Goal: Transaction & Acquisition: Purchase product/service

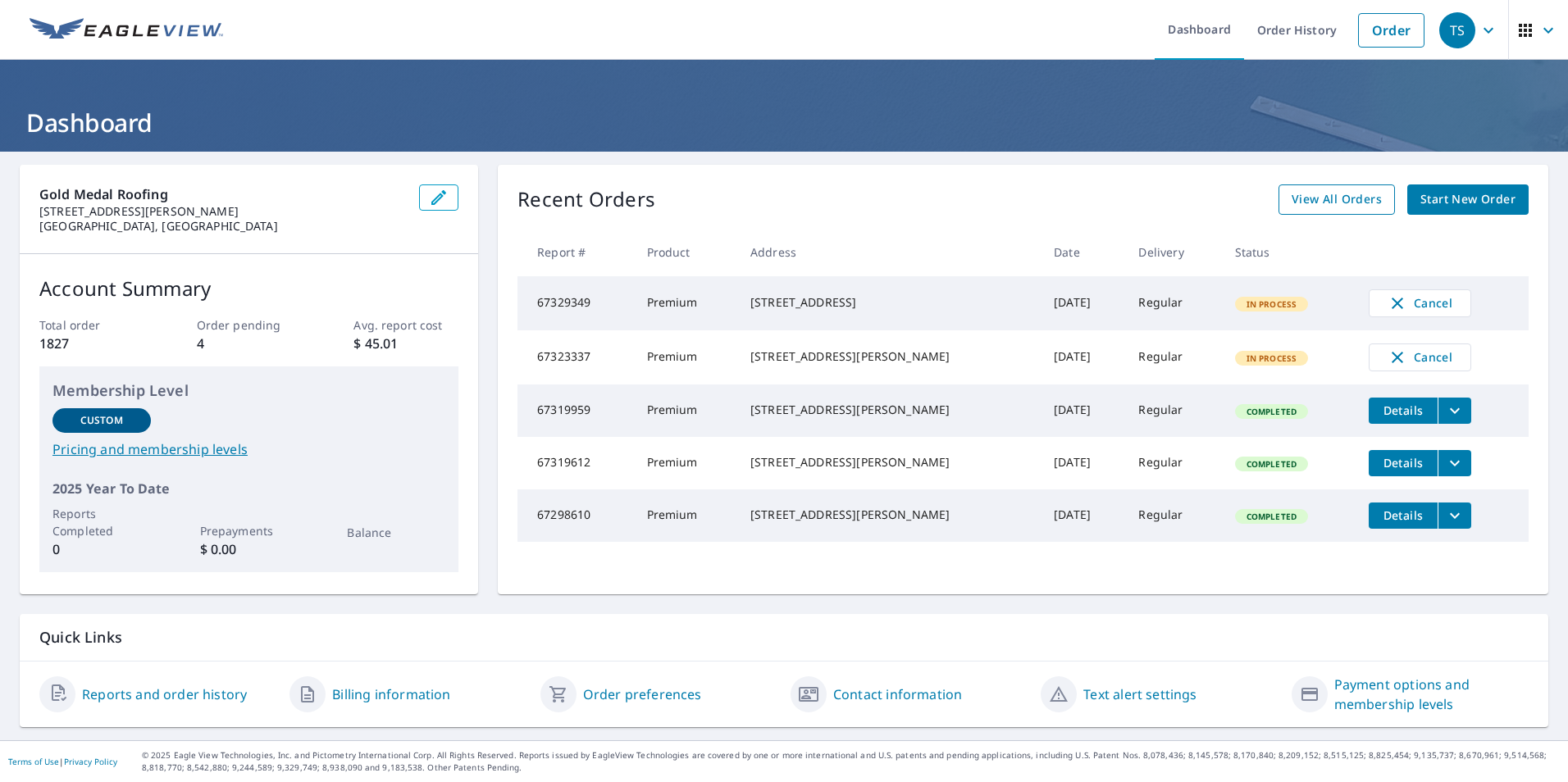
click at [1335, 192] on span "View All Orders" at bounding box center [1336, 200] width 91 height 20
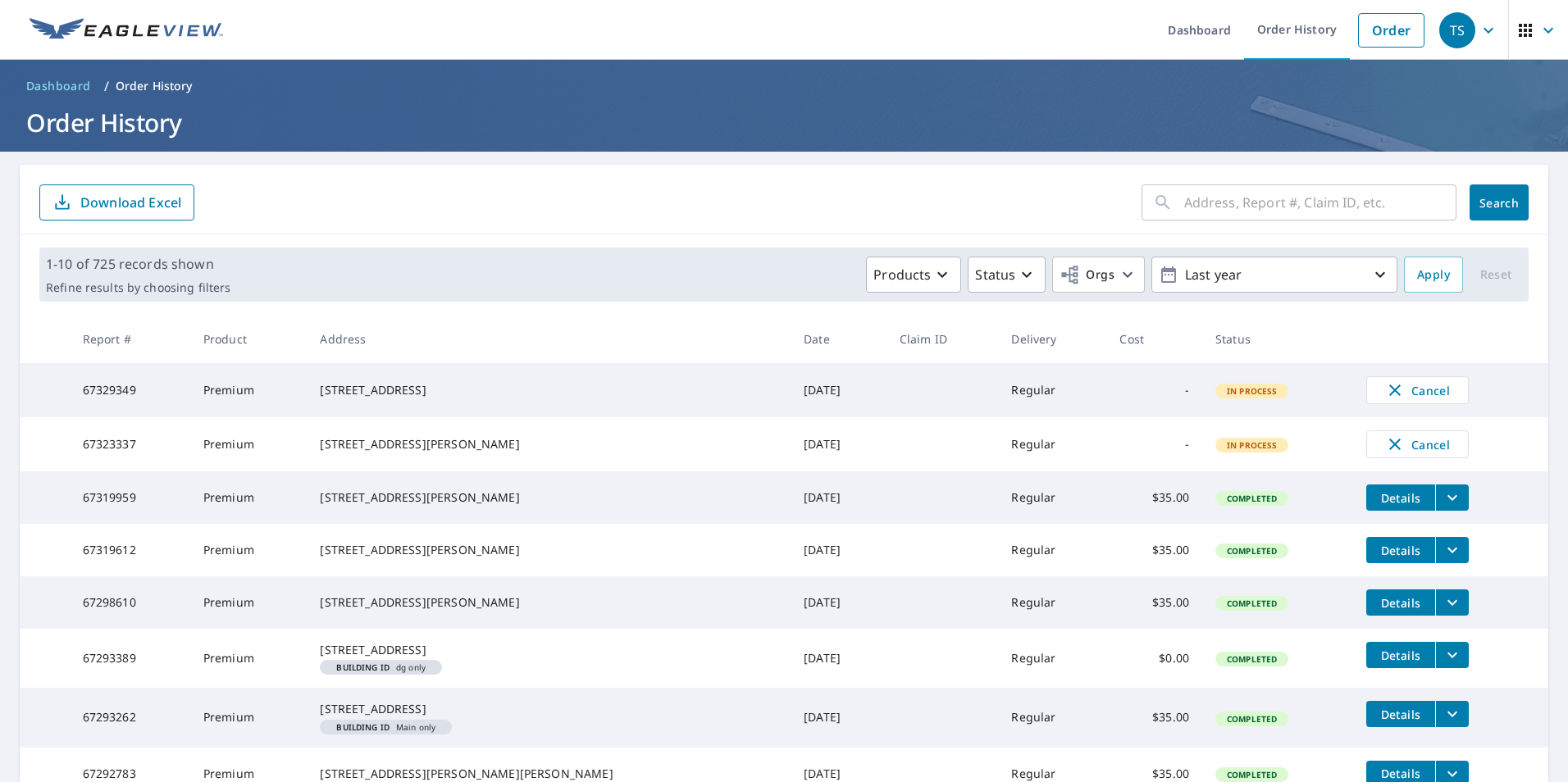
click at [1290, 188] on input "text" at bounding box center [1320, 202] width 273 height 46
click at [1295, 201] on input "text" at bounding box center [1320, 202] width 273 height 46
type input "302 kinsman"
click button "Search" at bounding box center [1499, 202] width 59 height 36
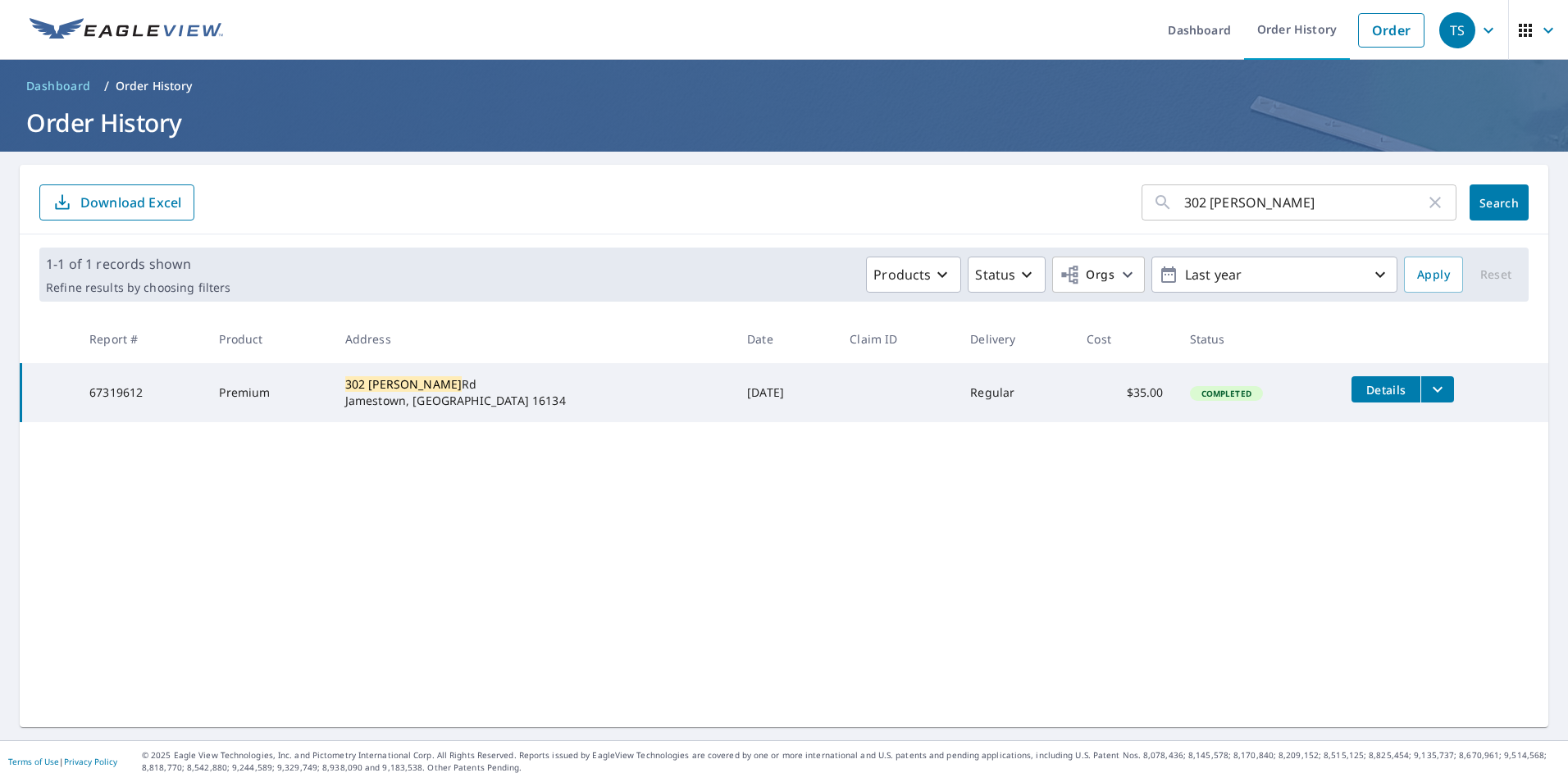
click at [1362, 386] on span "Details" at bounding box center [1386, 389] width 49 height 16
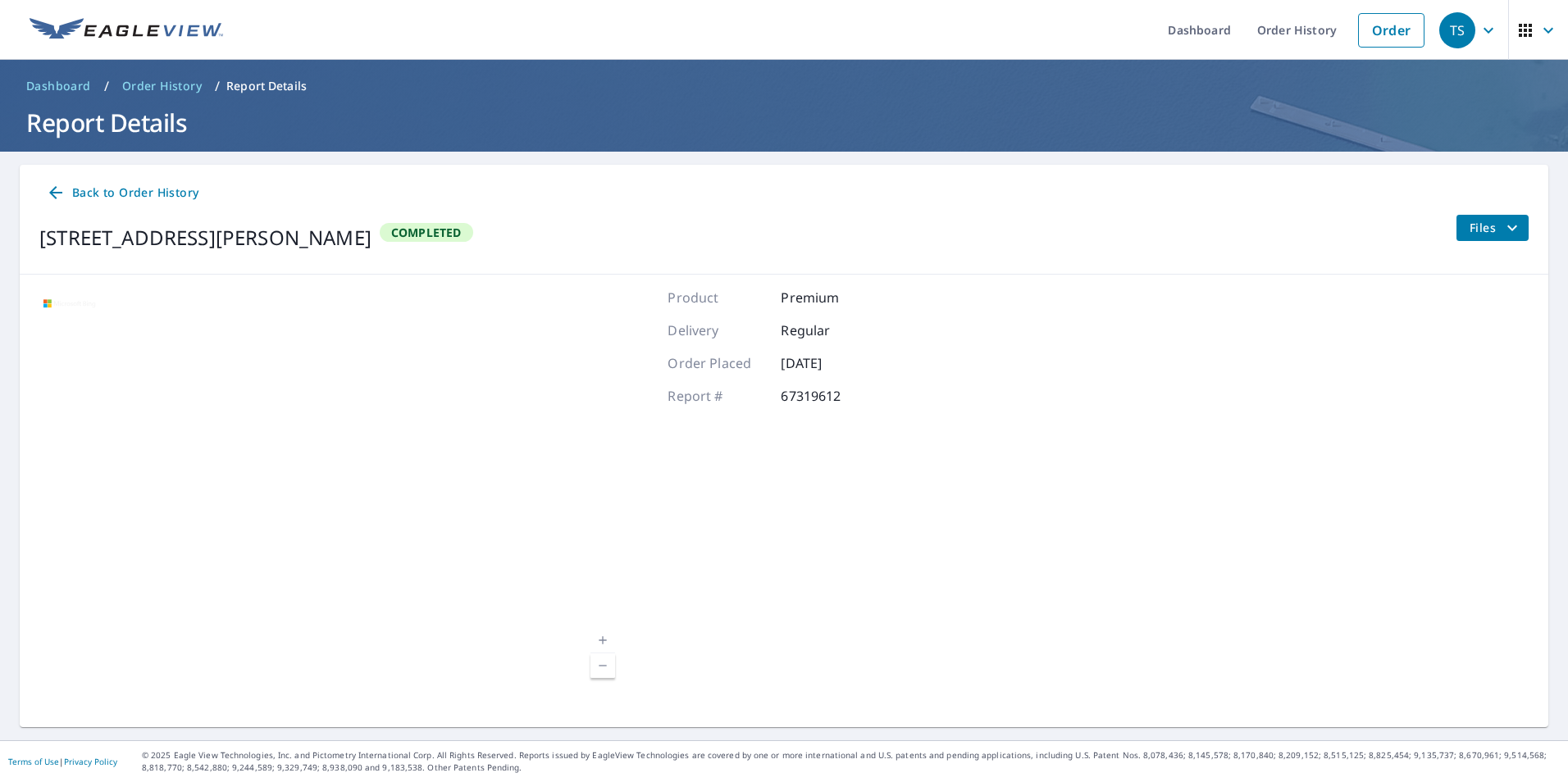
click at [55, 185] on icon at bounding box center [55, 192] width 19 height 19
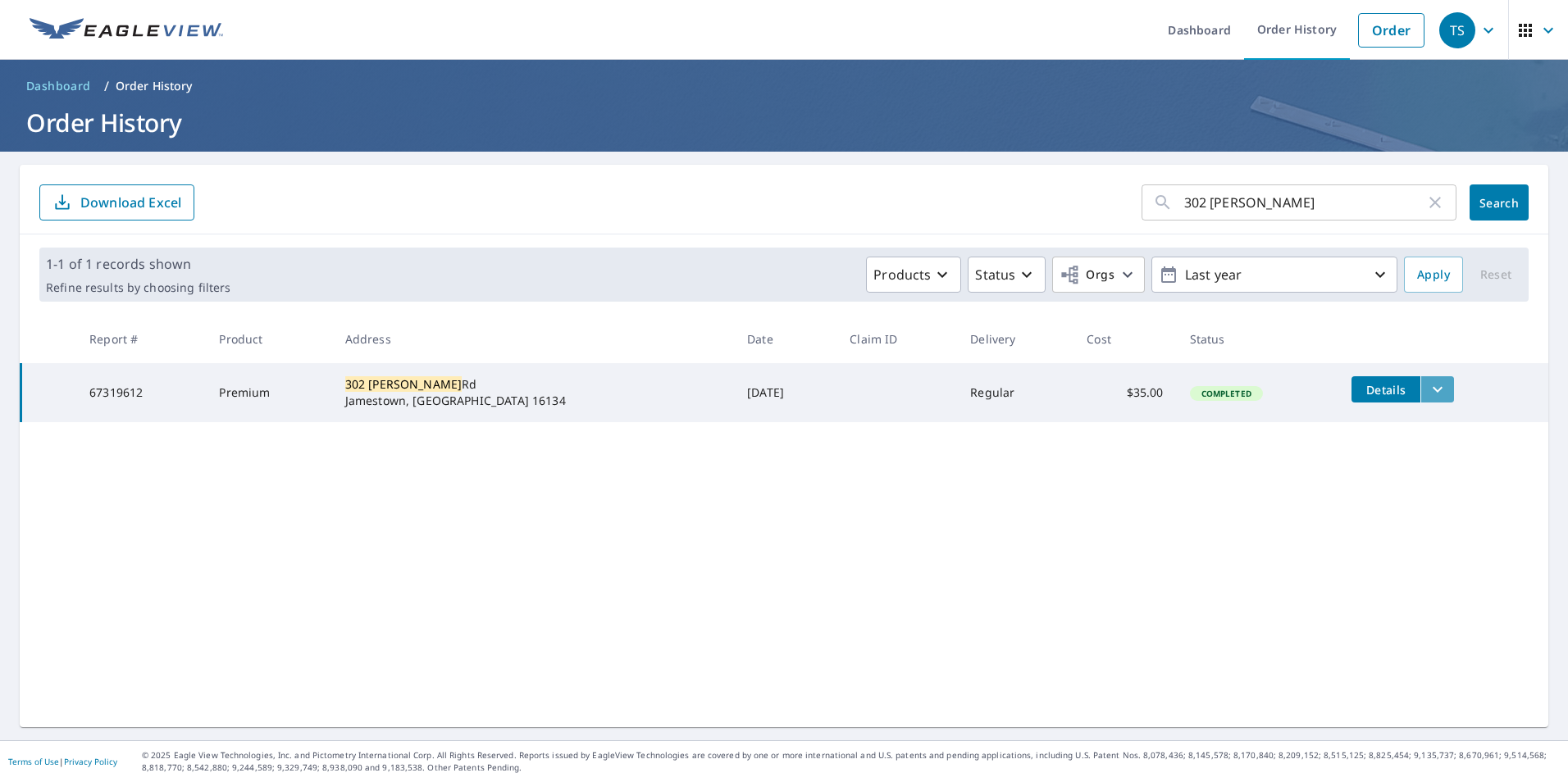
click at [1428, 383] on icon "filesDropdownBtn-67319612" at bounding box center [1437, 389] width 19 height 19
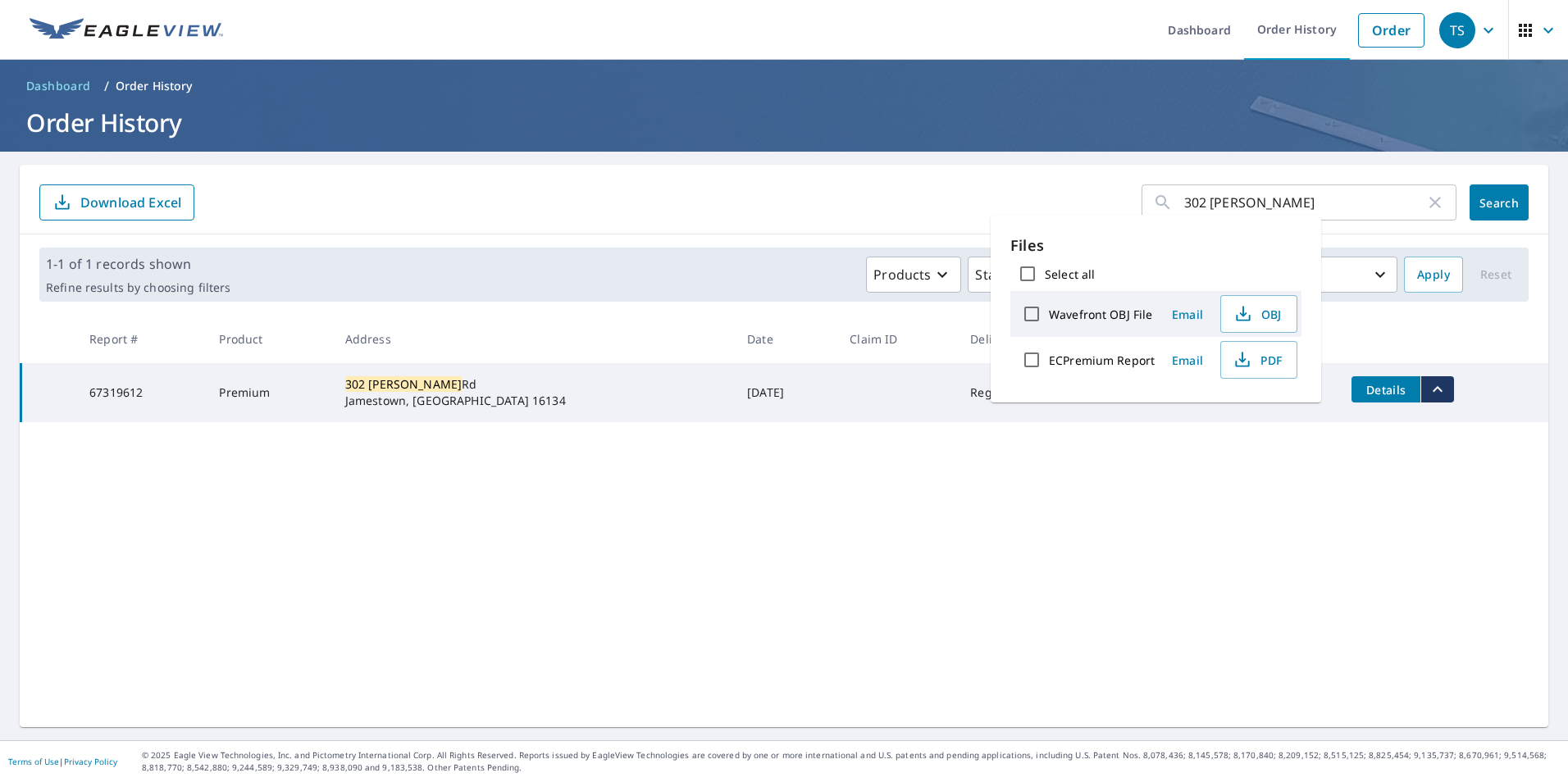
click at [1393, 489] on div "302 kinsman ​ Search Download Excel 1-1 of 1 records shown Refine results by ch…" at bounding box center [784, 446] width 1529 height 563
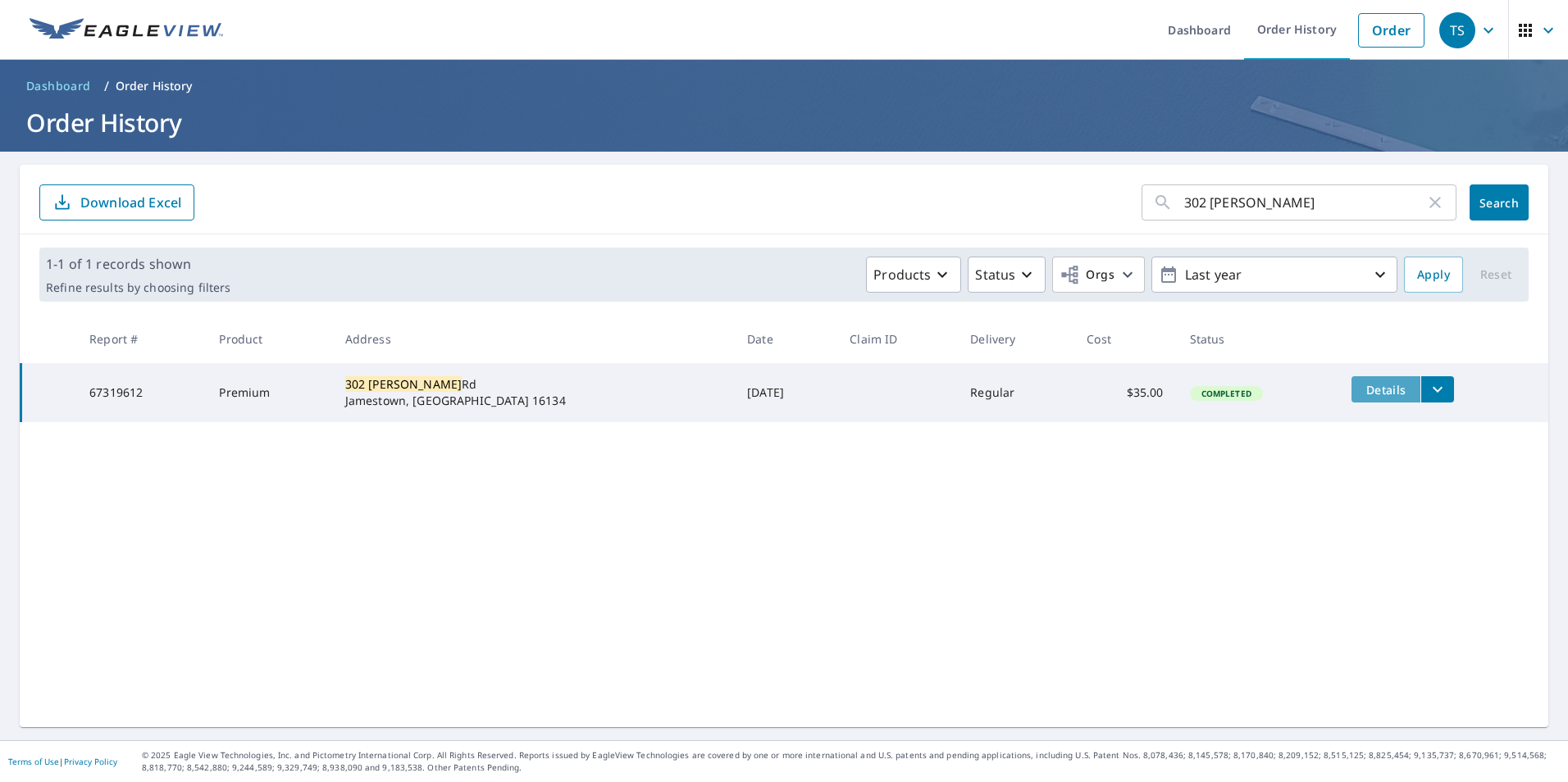
click at [1352, 380] on button "Details" at bounding box center [1386, 389] width 69 height 26
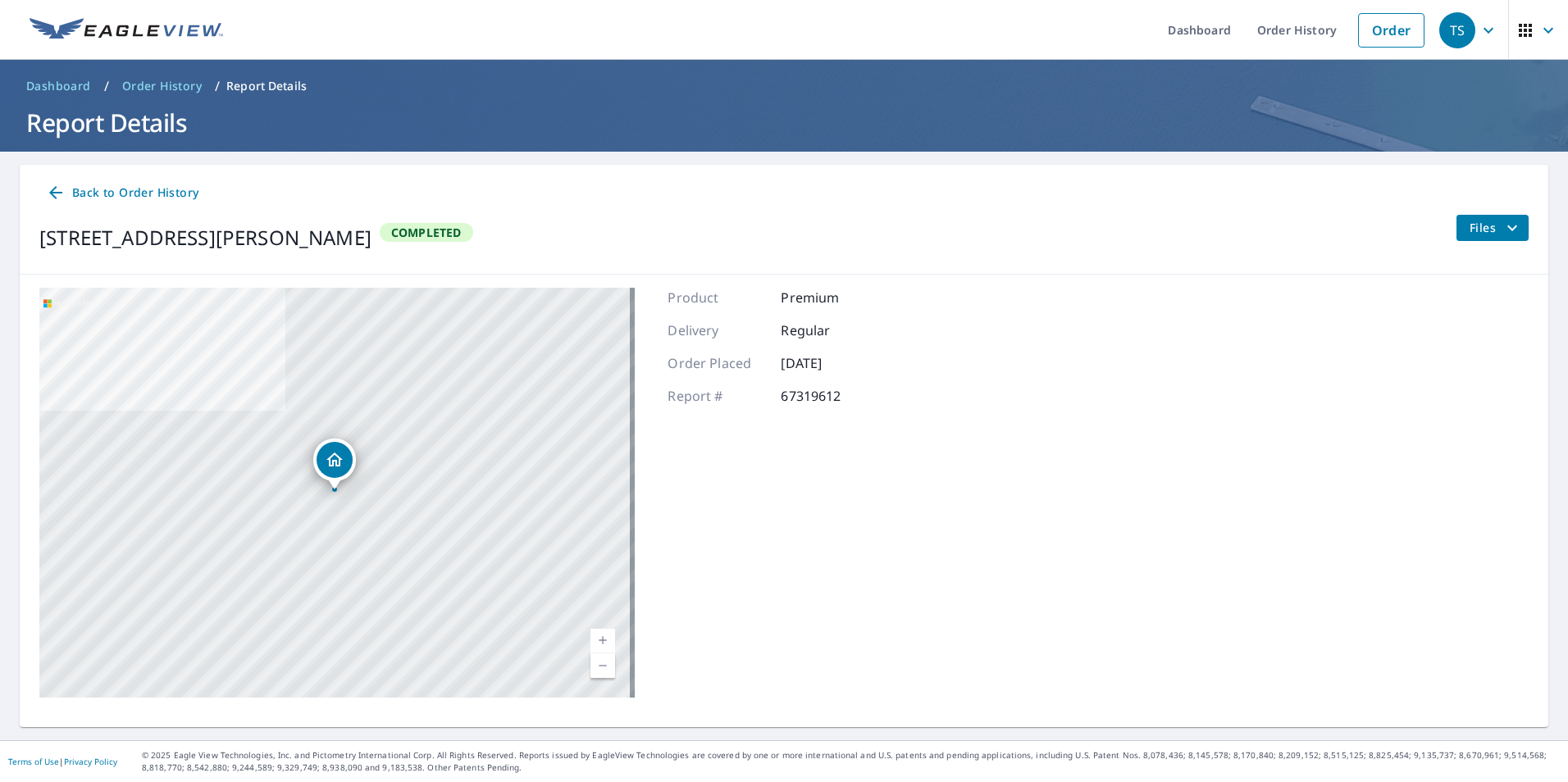
click at [1509, 220] on icon "filesDropdownBtn-67319612" at bounding box center [1512, 227] width 19 height 19
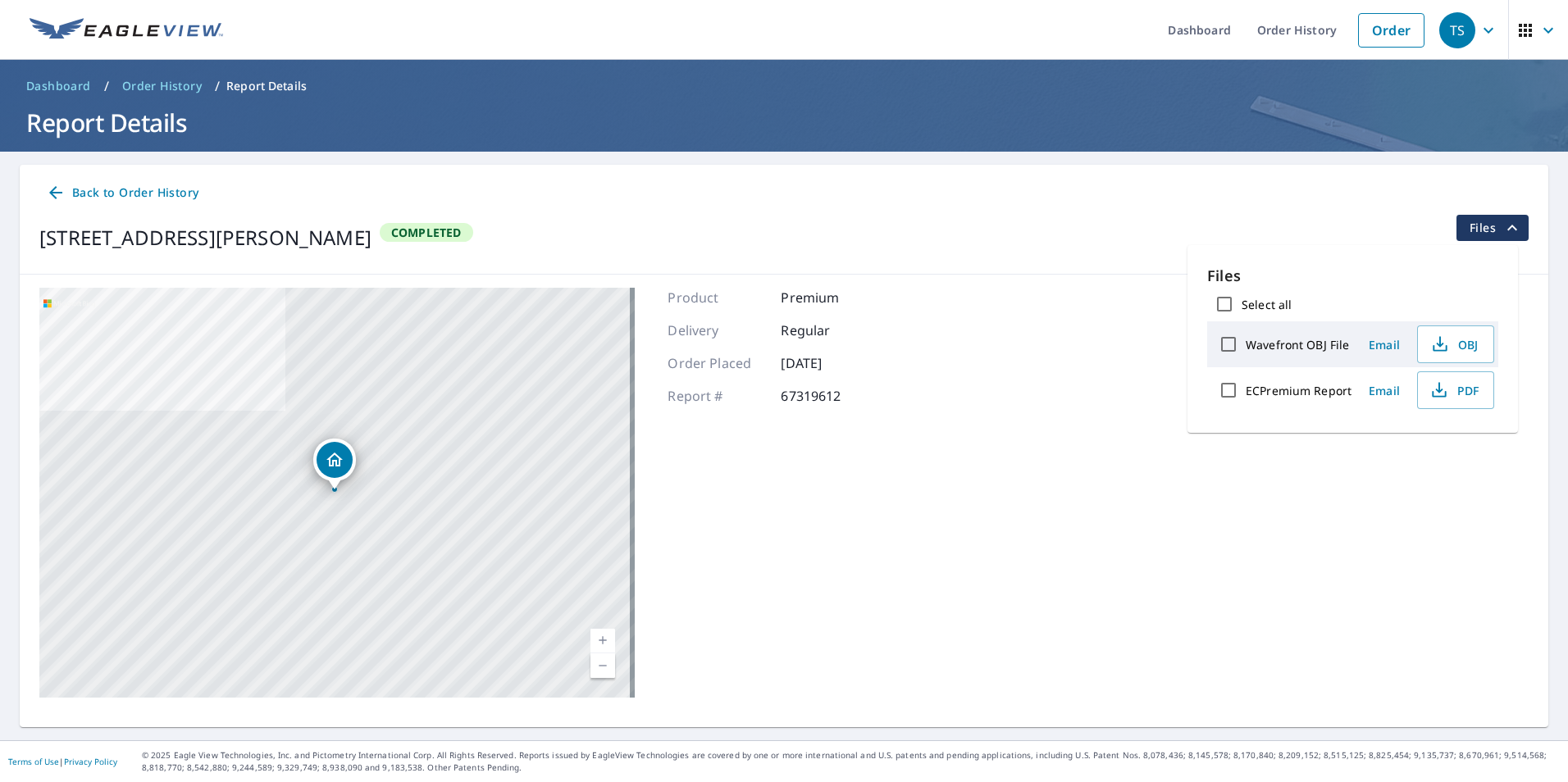
click at [85, 190] on span "Back to Order History" at bounding box center [122, 193] width 153 height 20
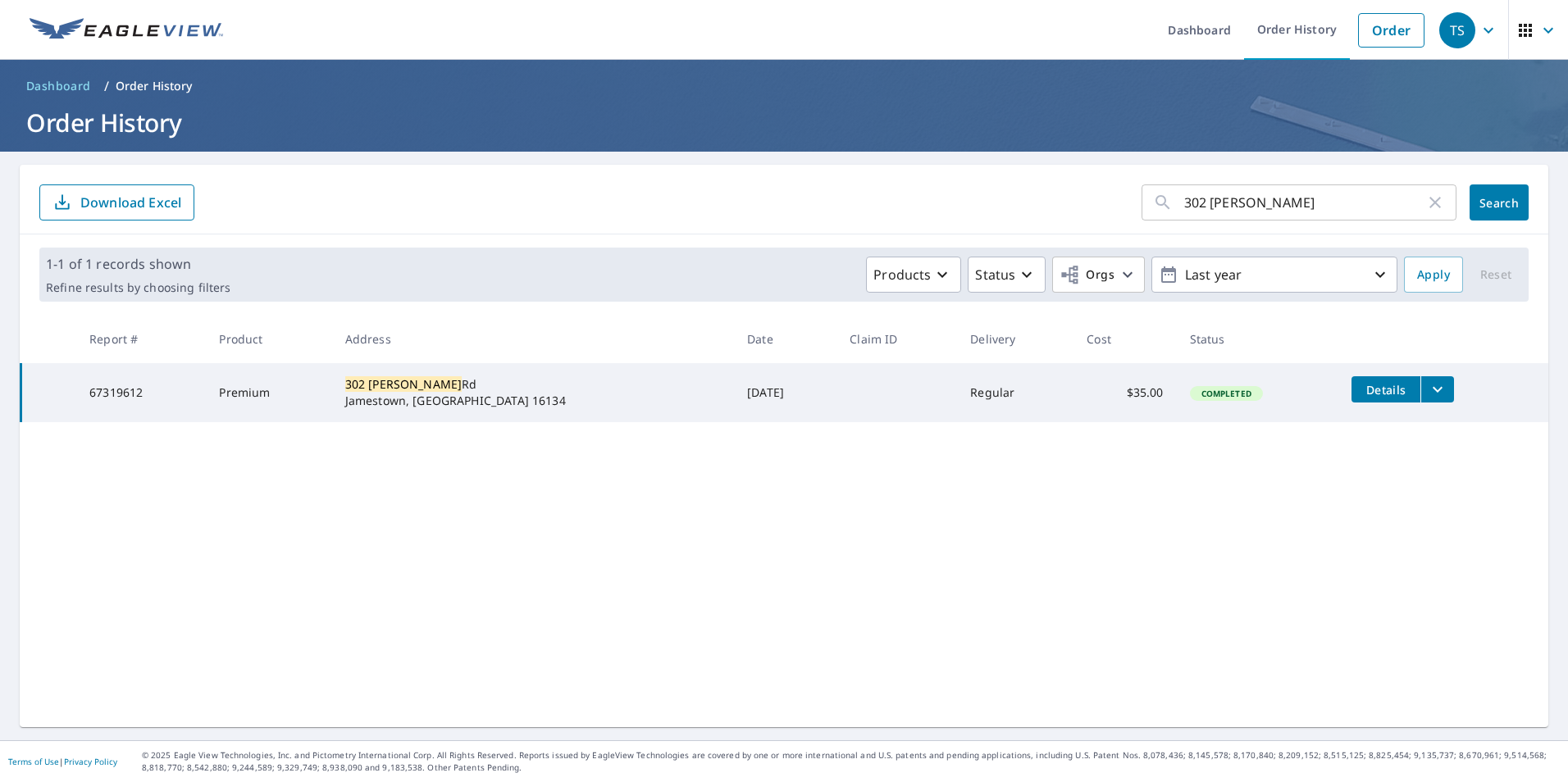
click at [167, 385] on td "67319612" at bounding box center [141, 393] width 129 height 59
click at [275, 394] on td "Premium" at bounding box center [268, 393] width 126 height 59
click at [457, 394] on div "302 Kinsman Rd Jamestown, PA 16134" at bounding box center [534, 393] width 376 height 33
click at [836, 399] on td at bounding box center [897, 393] width 121 height 59
click at [734, 398] on td "[DATE]" at bounding box center [785, 393] width 102 height 59
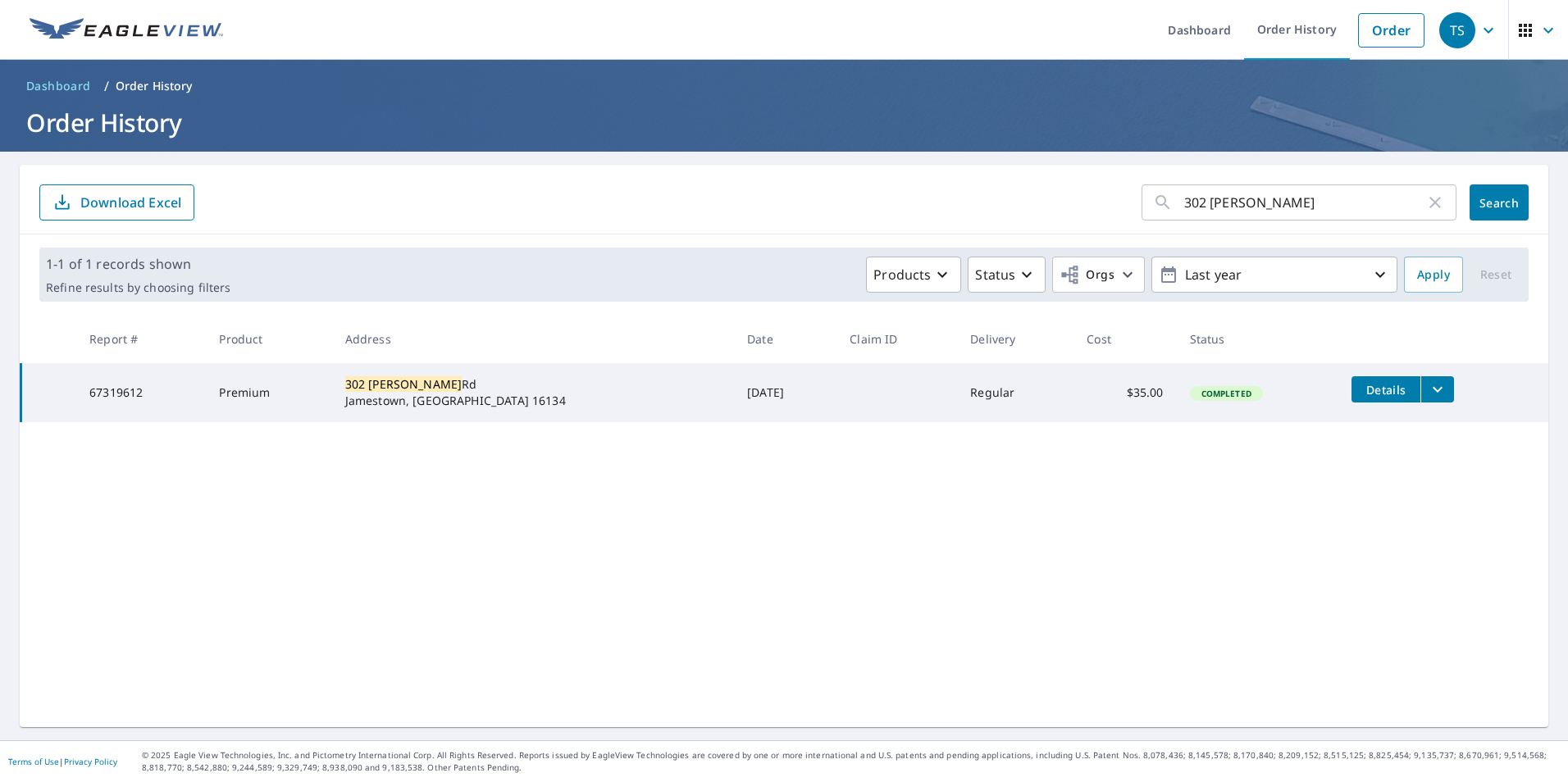
click at [957, 395] on td "Regular" at bounding box center [1015, 393] width 117 height 59
click at [1177, 392] on td "Completed" at bounding box center [1258, 393] width 163 height 59
click at [1191, 392] on span "Completed" at bounding box center [1226, 394] width 70 height 12
click at [1428, 388] on icon "filesDropdownBtn-67319612" at bounding box center [1437, 389] width 19 height 19
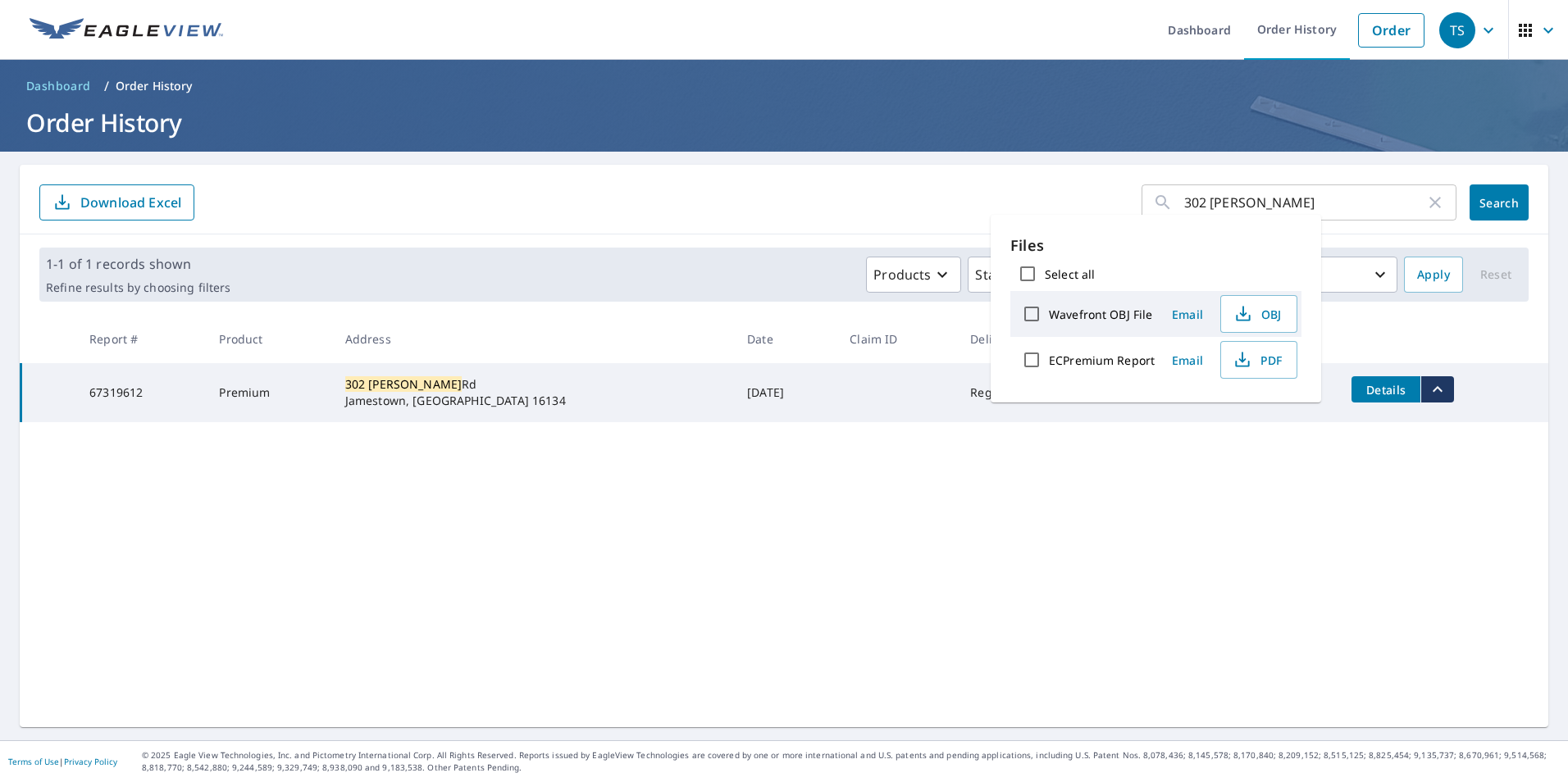
click at [1400, 510] on div "302 kinsman ​ Search Download Excel 1-1 of 1 records shown Refine results by ch…" at bounding box center [784, 446] width 1529 height 563
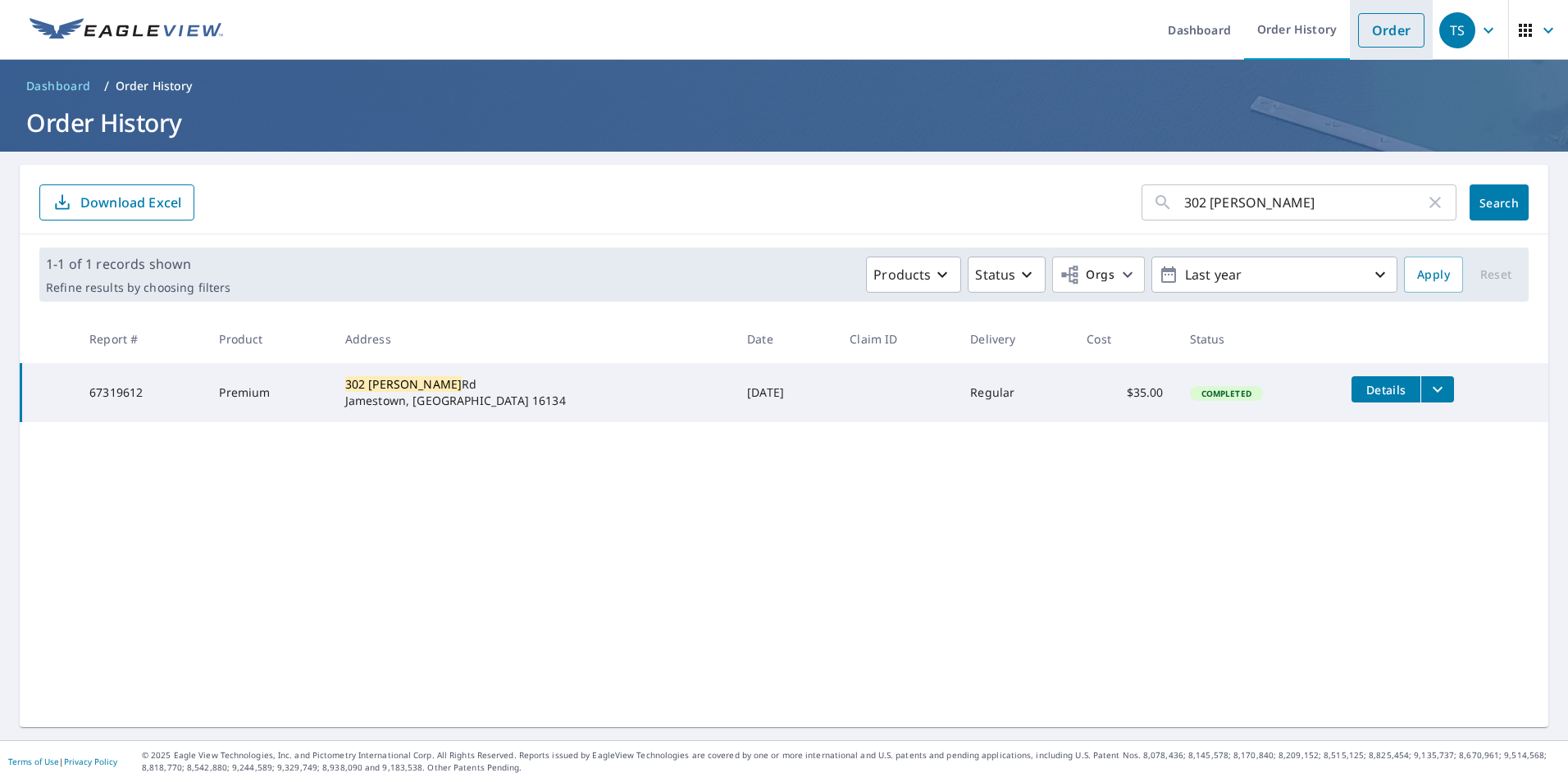
drag, startPoint x: 1373, startPoint y: 33, endPoint x: 1375, endPoint y: 44, distance: 11.2
click at [1373, 33] on link "Order" at bounding box center [1391, 30] width 66 height 34
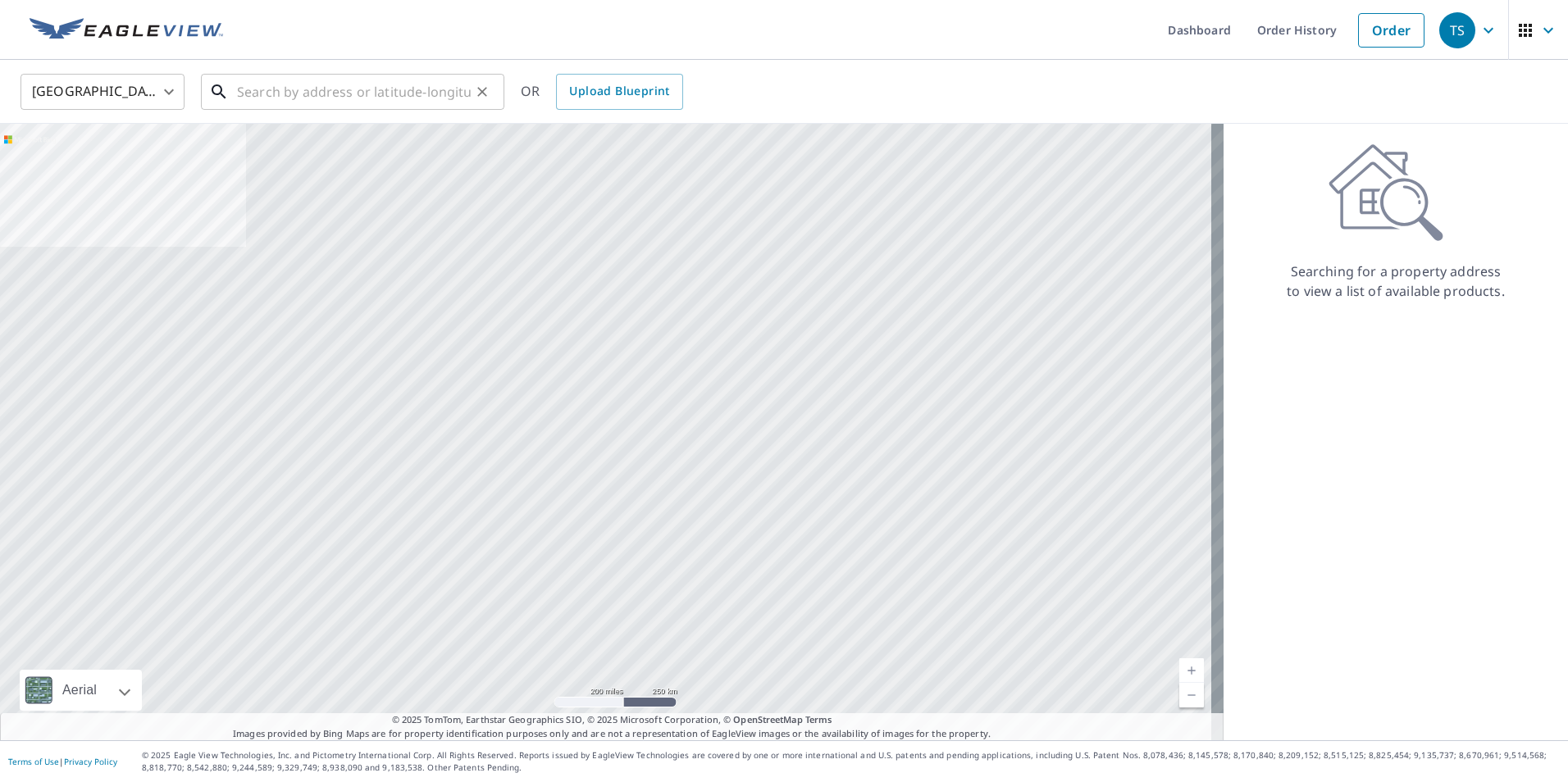
click at [418, 108] on input "text" at bounding box center [353, 91] width 234 height 46
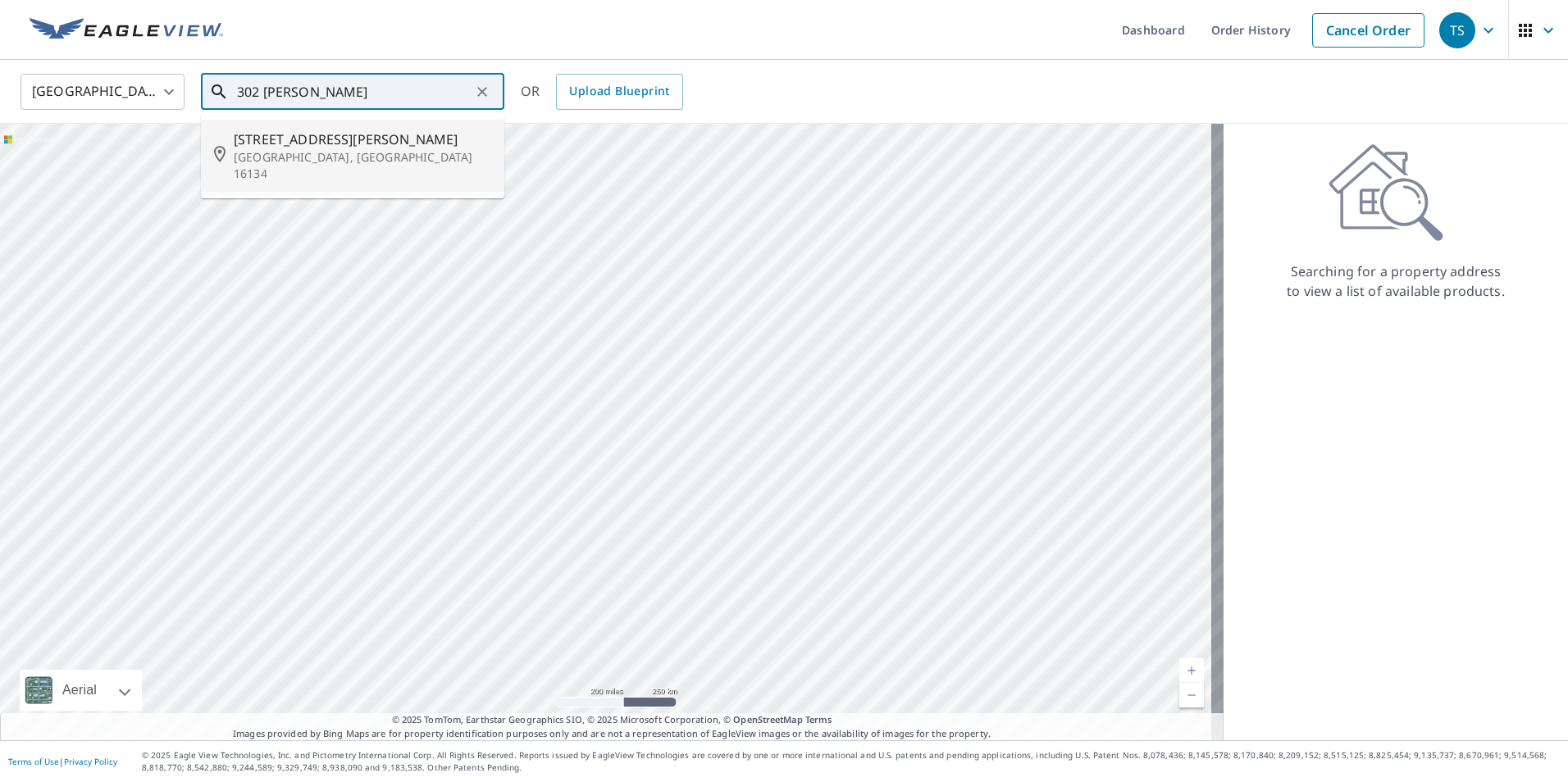
click at [309, 144] on span "[STREET_ADDRESS][PERSON_NAME]" at bounding box center [362, 138] width 258 height 19
type input "302 Kinsman Rd Jamestown, PA 16134"
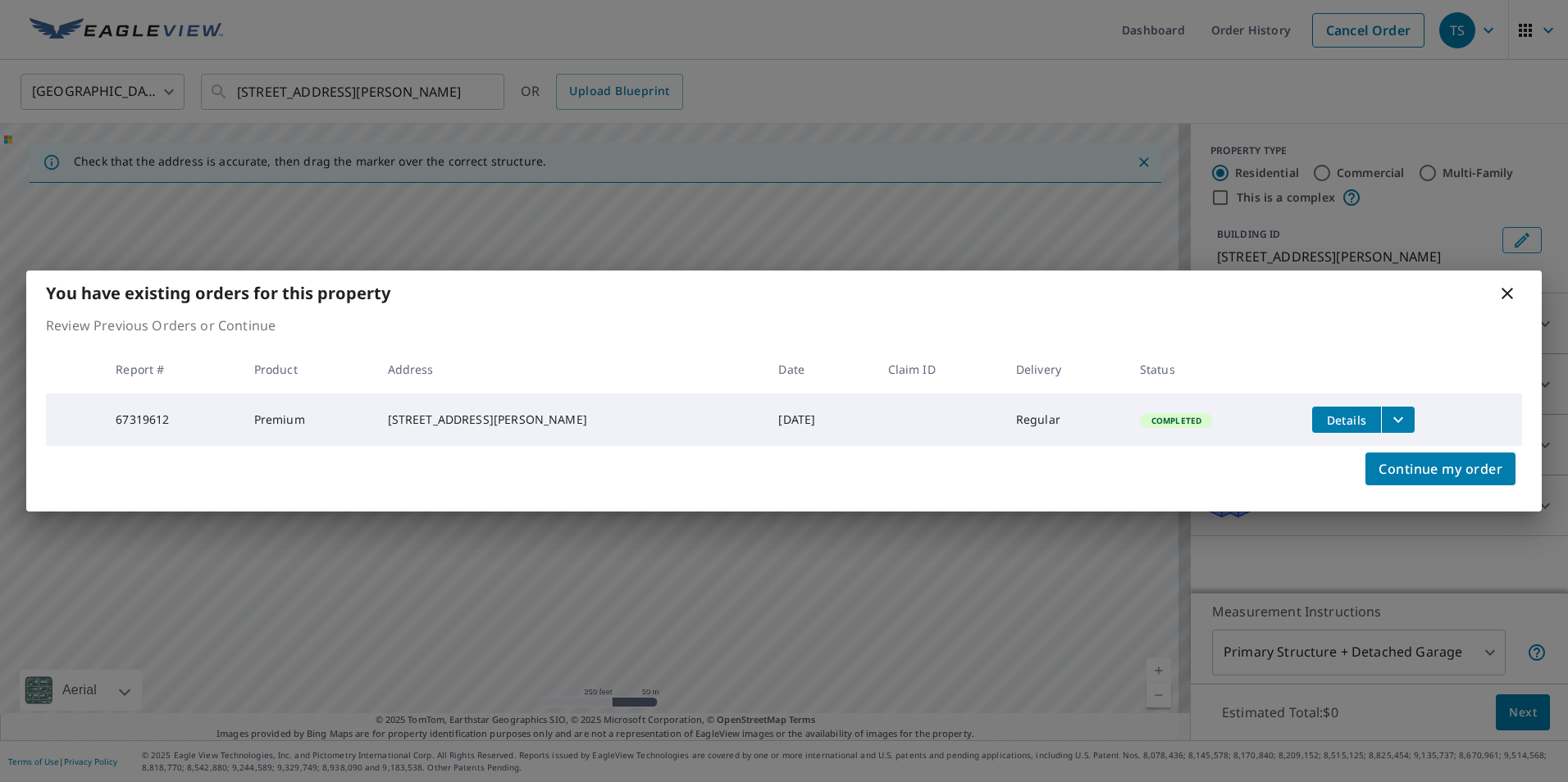
click at [1506, 289] on icon at bounding box center [1508, 294] width 12 height 12
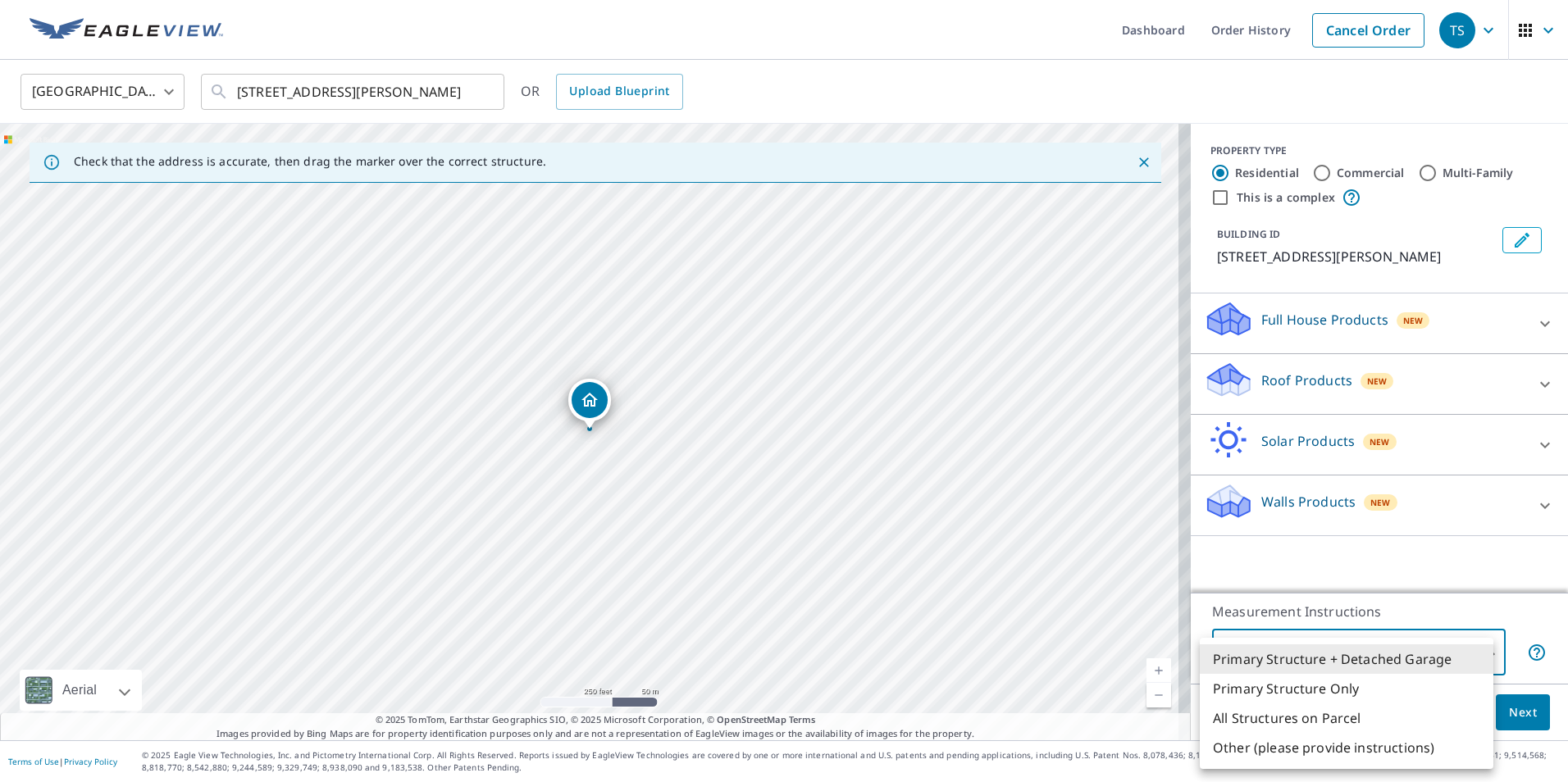
click at [1401, 659] on body "TS TS Dashboard Order History Cancel Order TS United States US ​ 302 Kinsman Rd…" at bounding box center [784, 391] width 1568 height 782
click at [1370, 693] on li "Primary Structure Only" at bounding box center [1347, 688] width 294 height 29
type input "2"
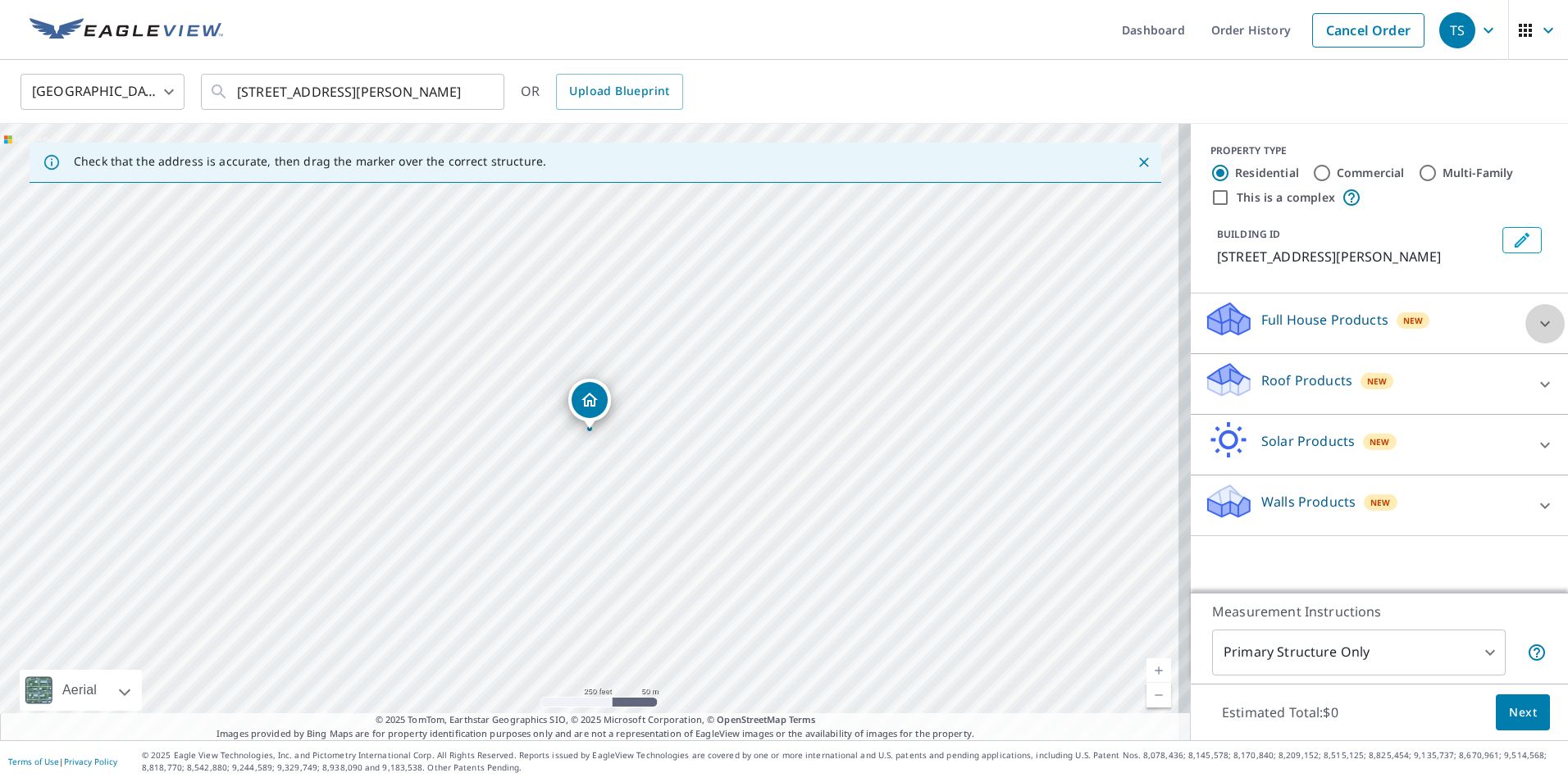
click at [1535, 322] on icon at bounding box center [1545, 323] width 19 height 19
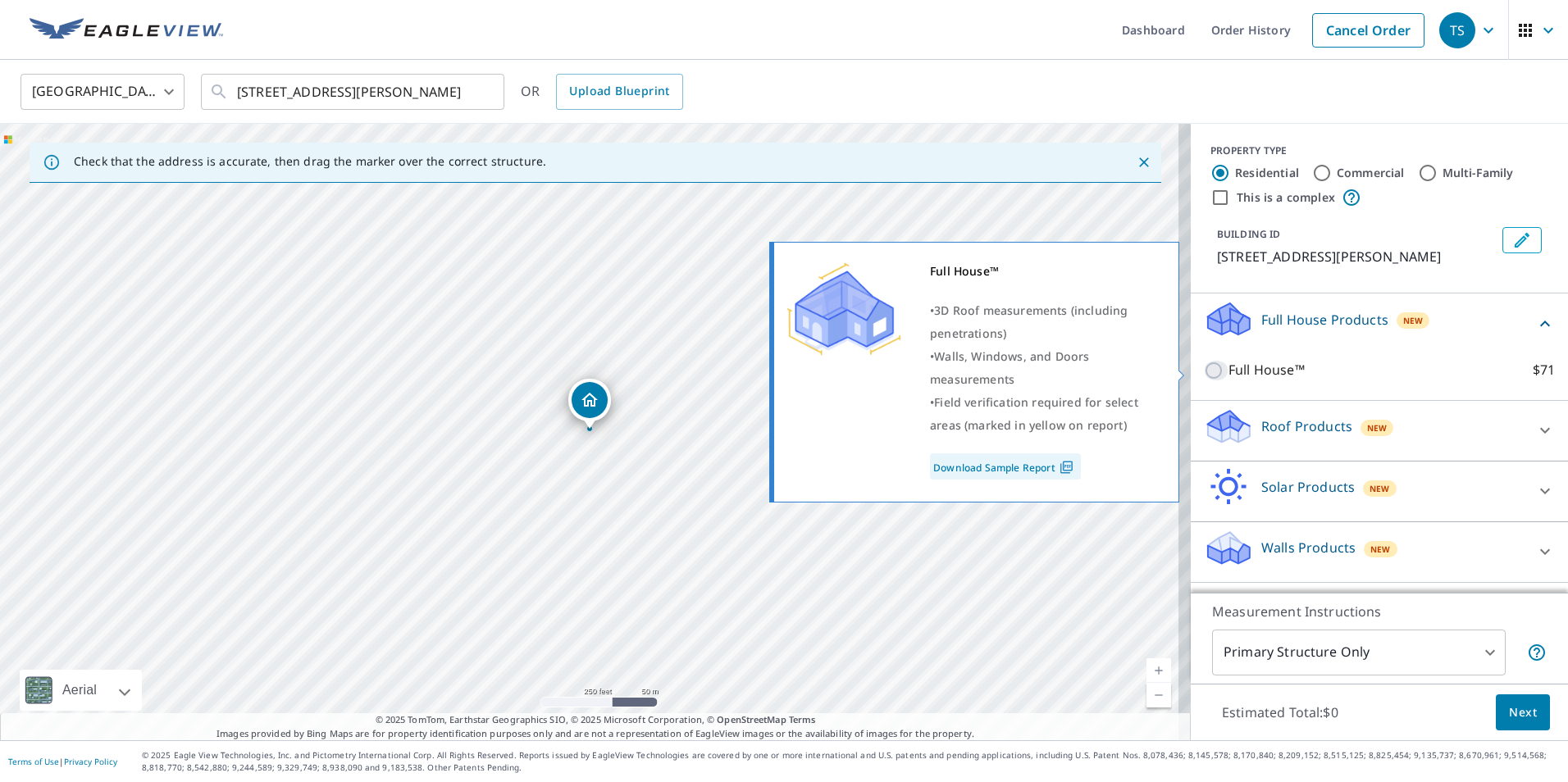
click at [1204, 362] on input "Full House™ $71" at bounding box center [1216, 370] width 24 height 19
checkbox input "true"
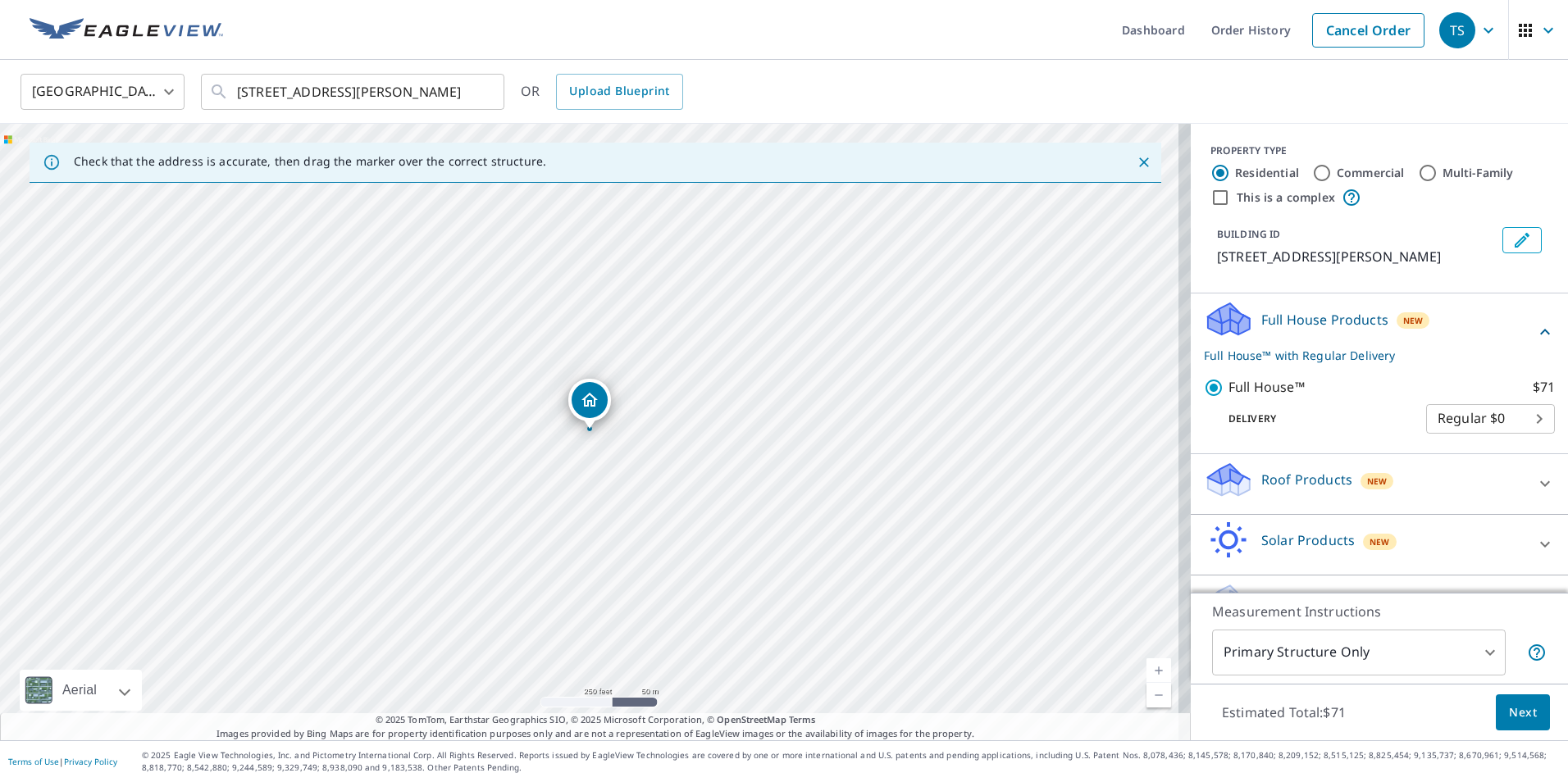
scroll to position [44, 0]
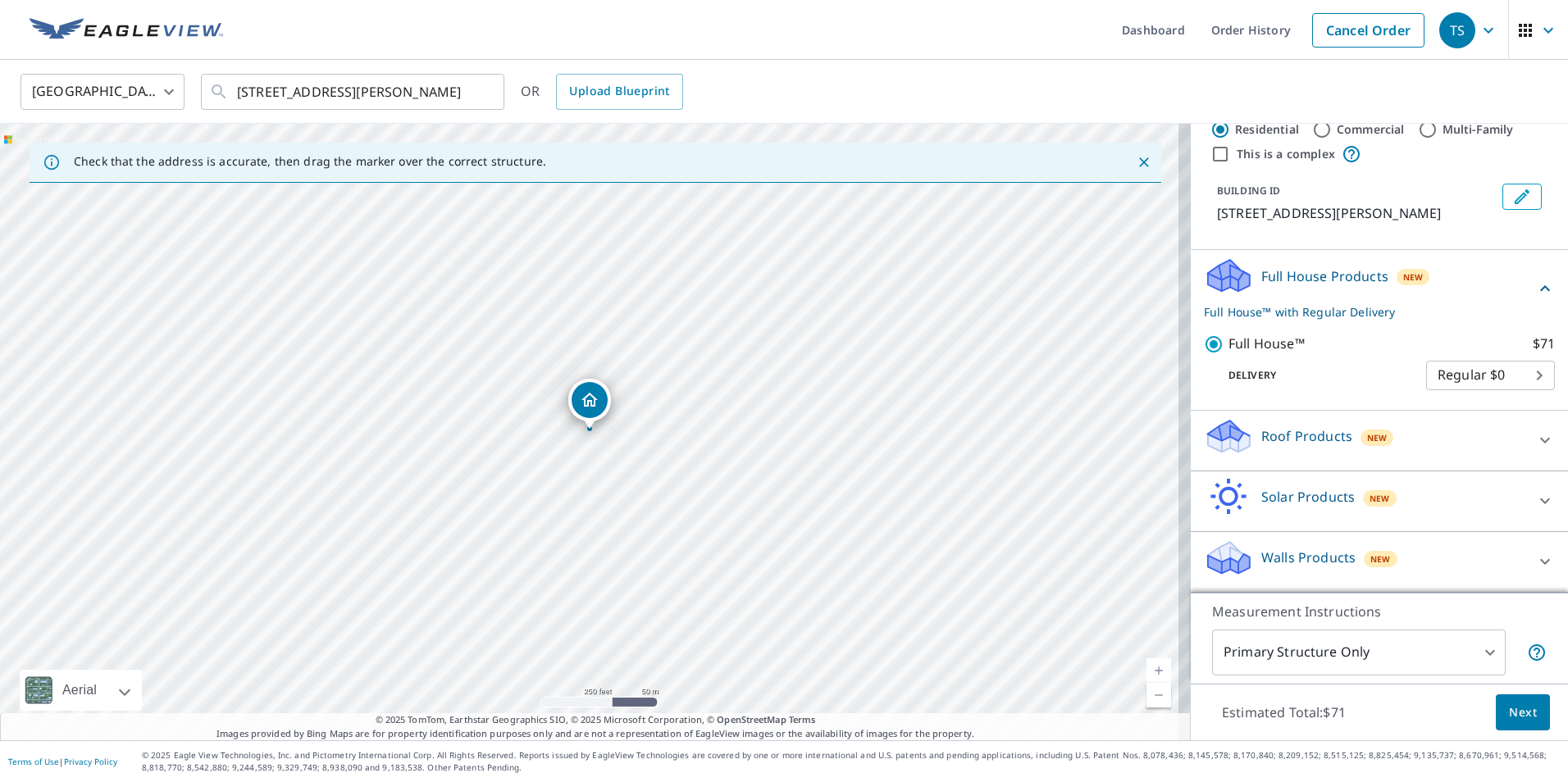
click at [1511, 724] on button "Next" at bounding box center [1523, 713] width 55 height 37
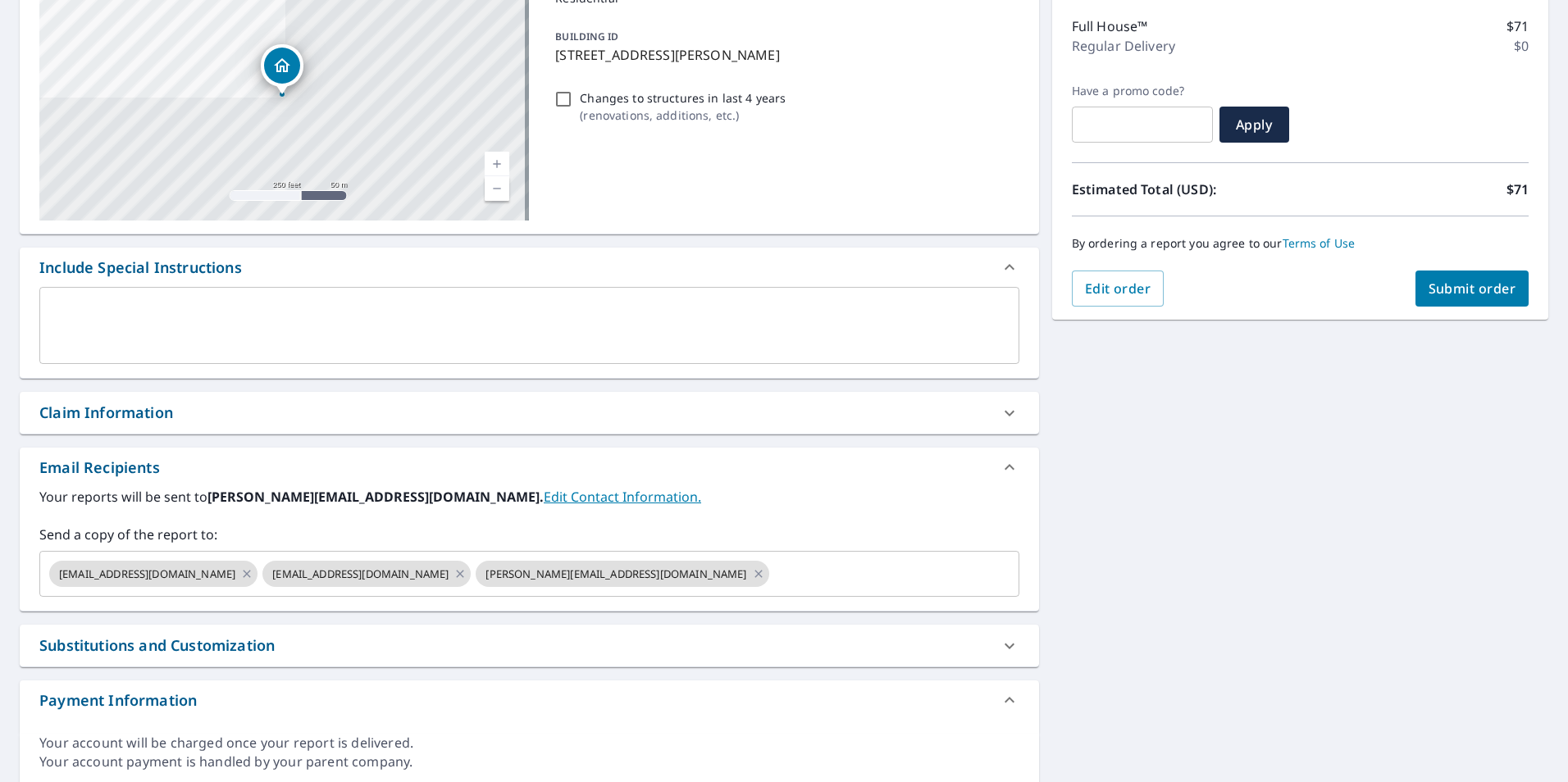
scroll to position [180, 0]
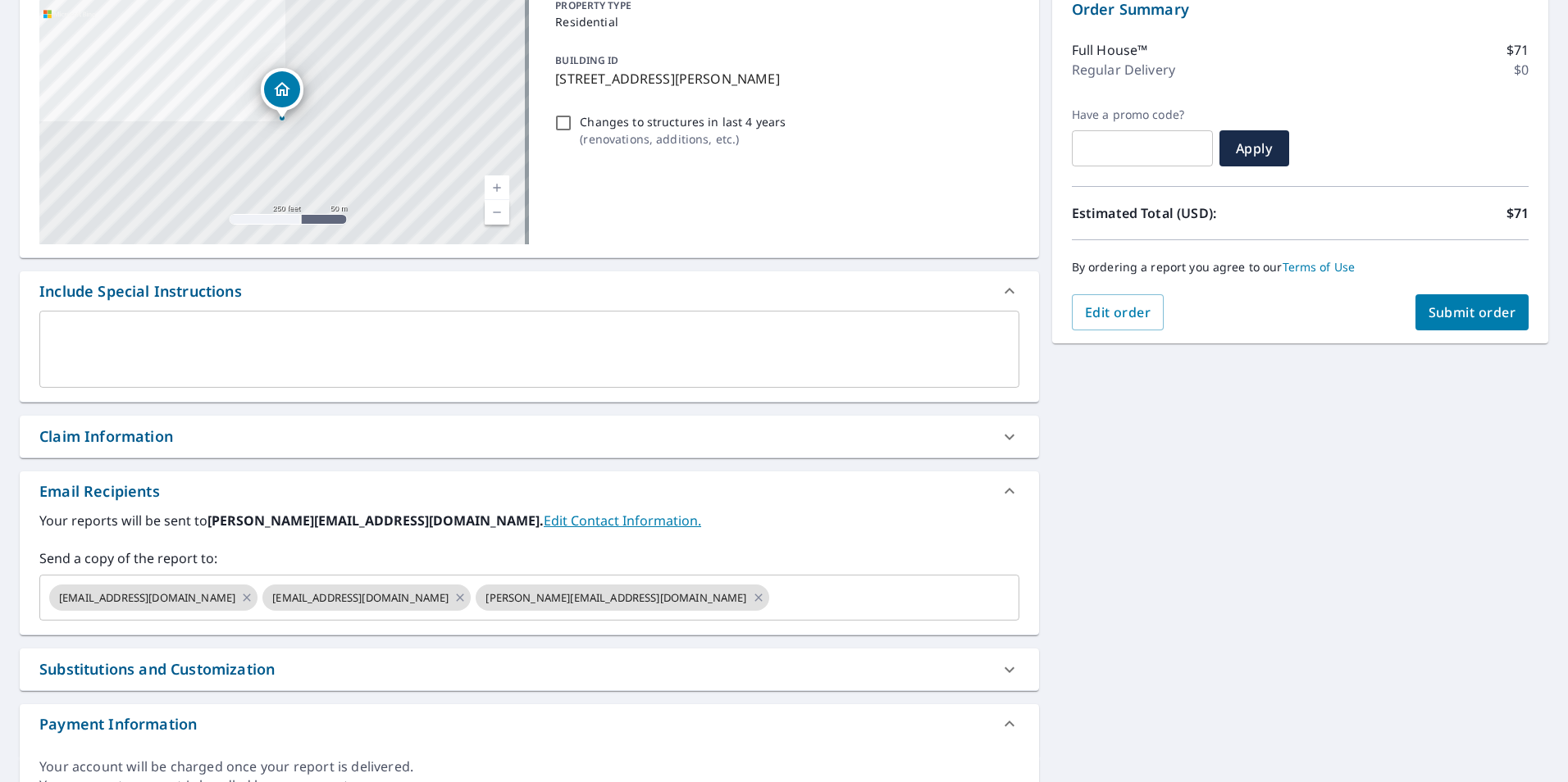
click at [393, 345] on textarea at bounding box center [529, 350] width 957 height 47
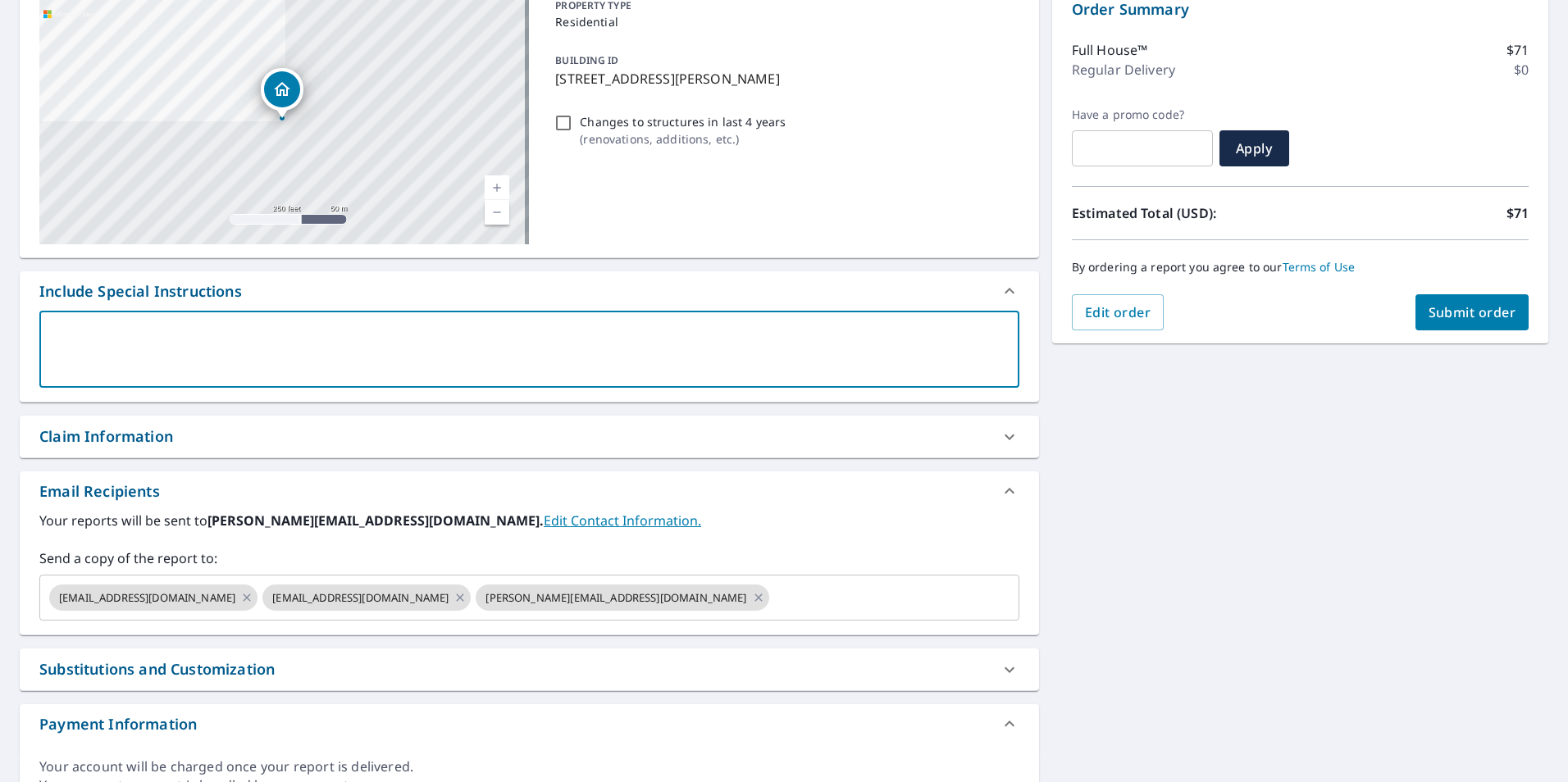
type textarea "T"
type textarea "x"
checkbox input "true"
type textarea "Th"
type textarea "x"
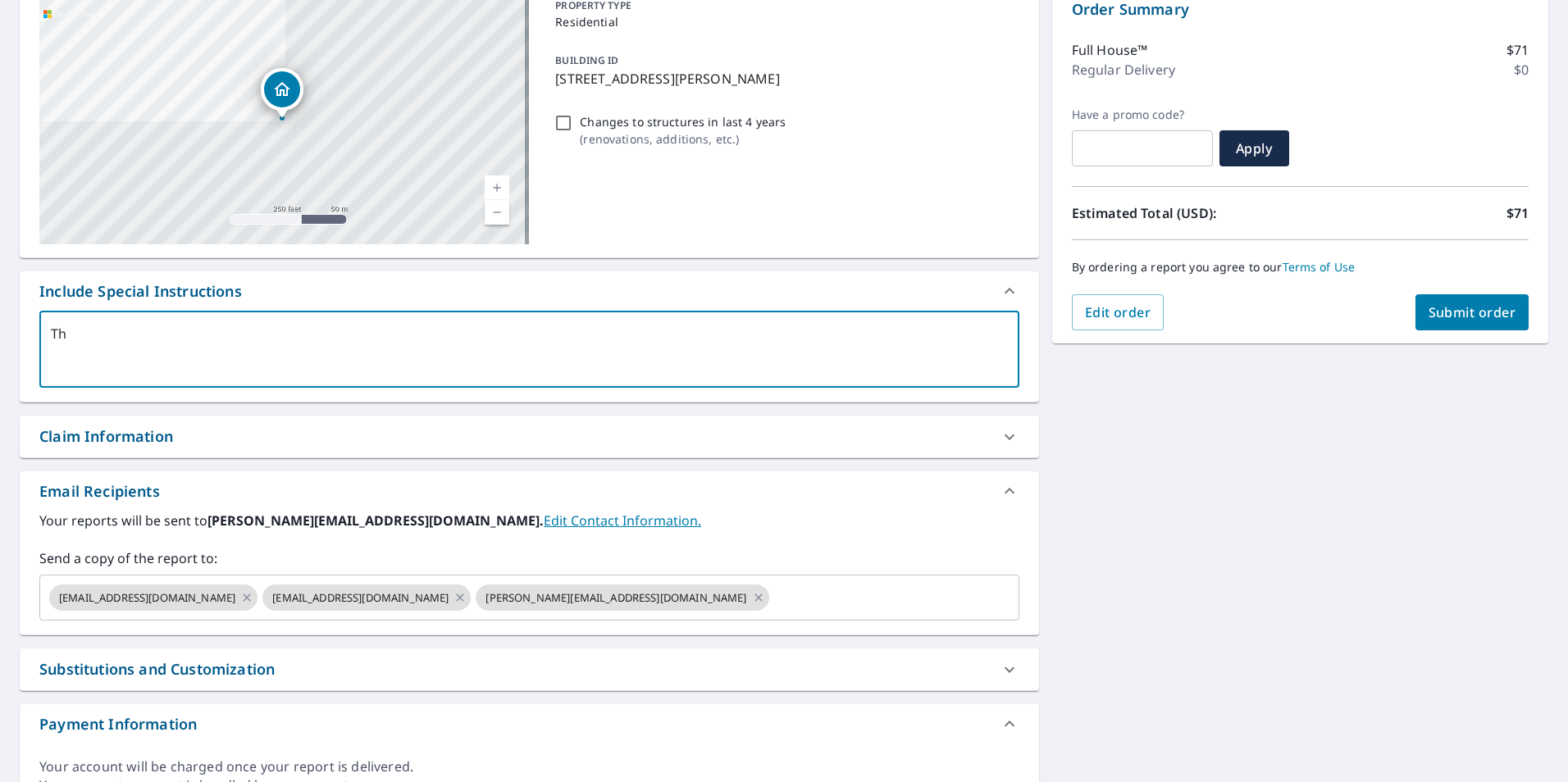
checkbox input "true"
type textarea "The"
type textarea "x"
checkbox input "true"
type textarea "The"
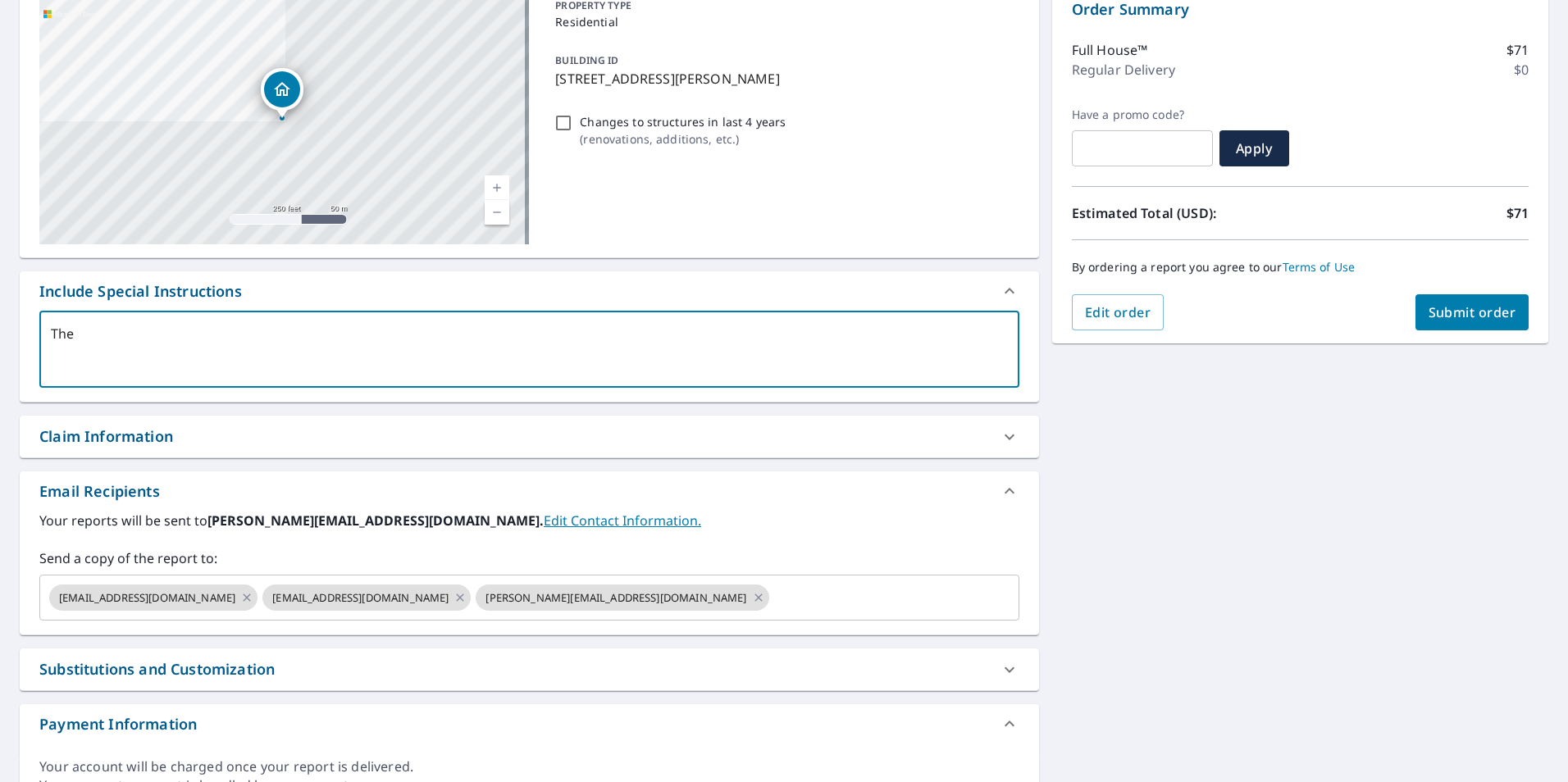
type textarea "x"
checkbox input "true"
type textarea "The R"
type textarea "x"
checkbox input "true"
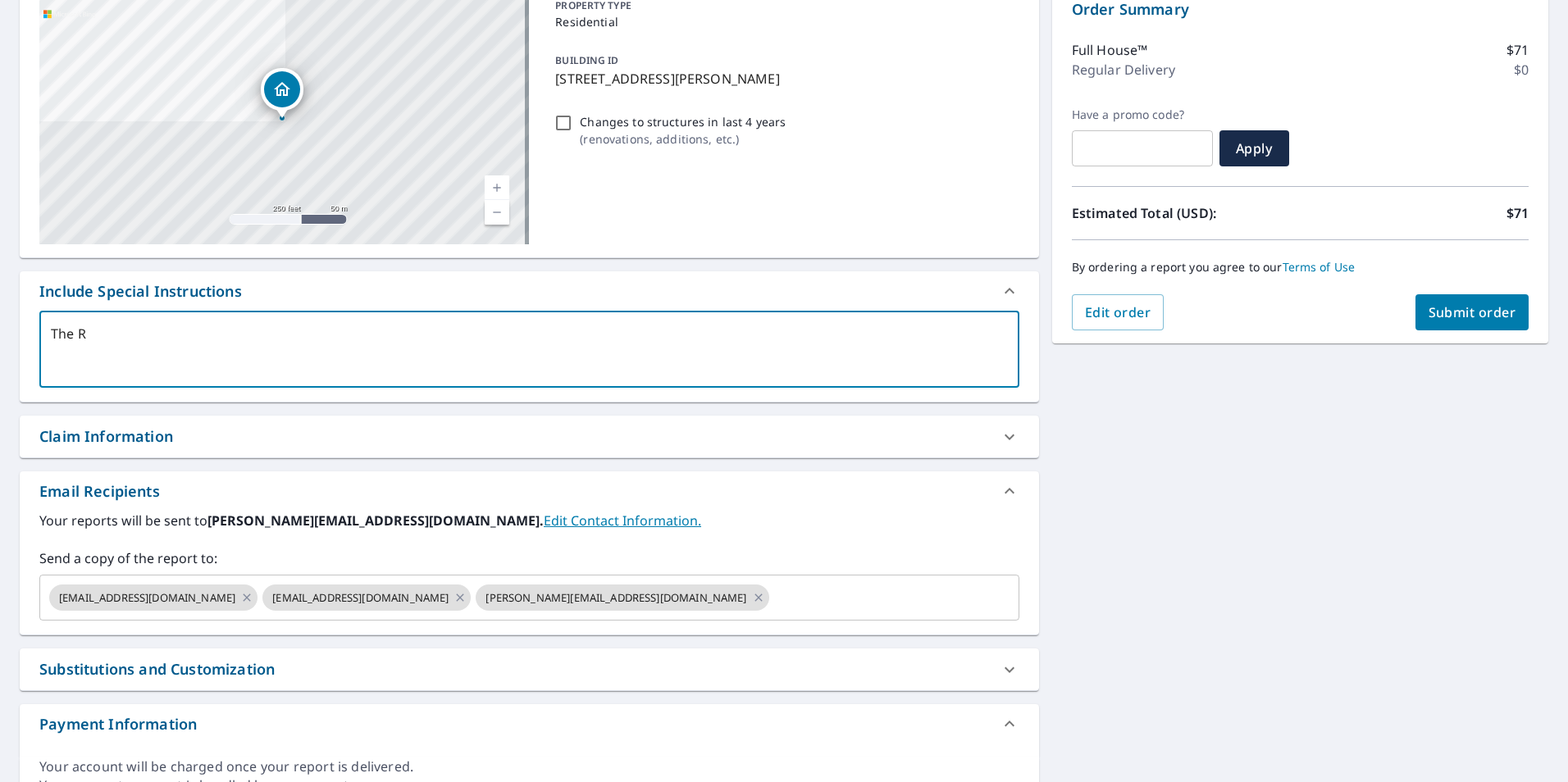
type textarea "The"
type textarea "x"
checkbox input "true"
type textarea "The"
type textarea "x"
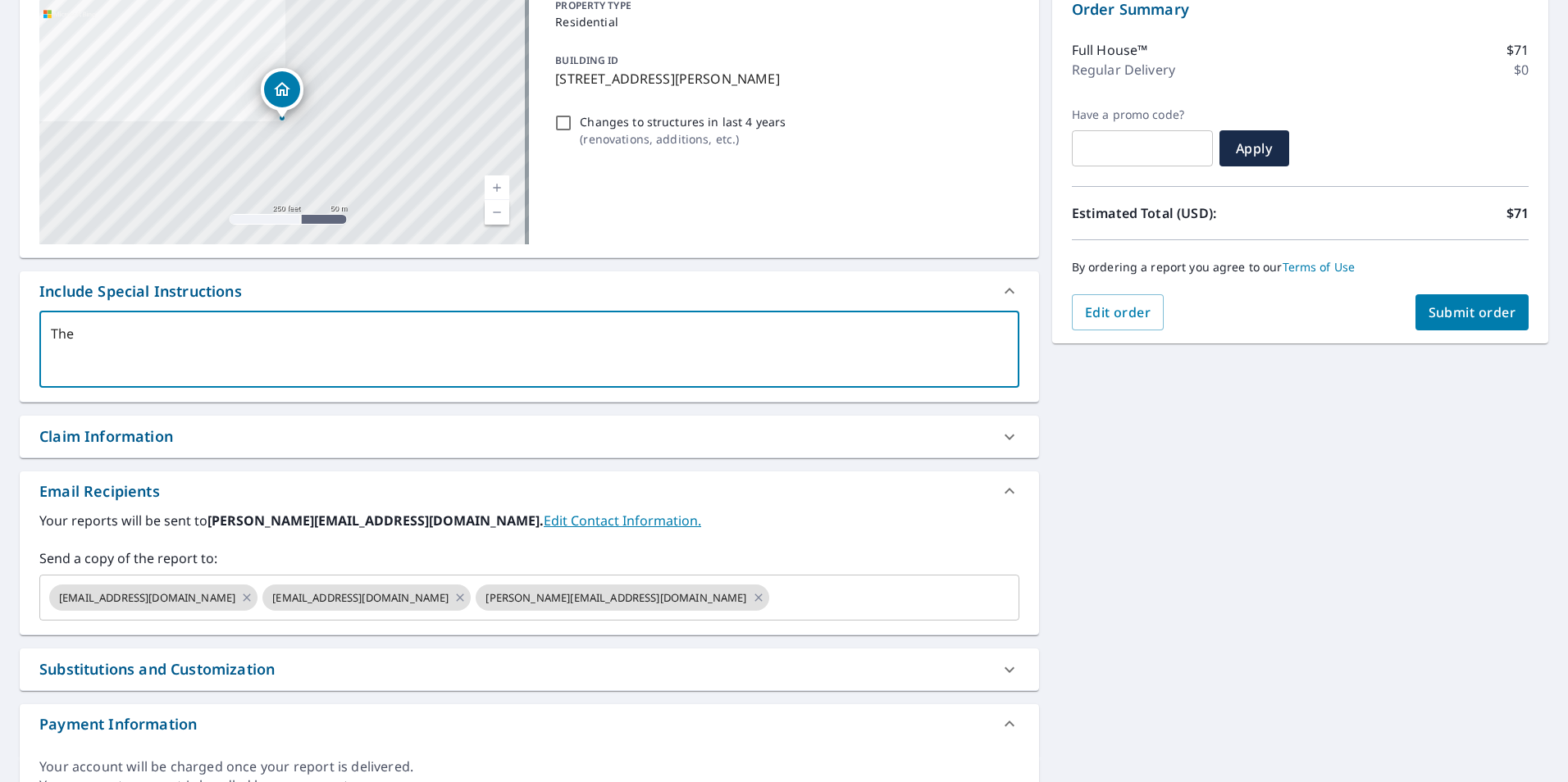
checkbox input "true"
type textarea "Th"
type textarea "x"
checkbox input "true"
type textarea "T"
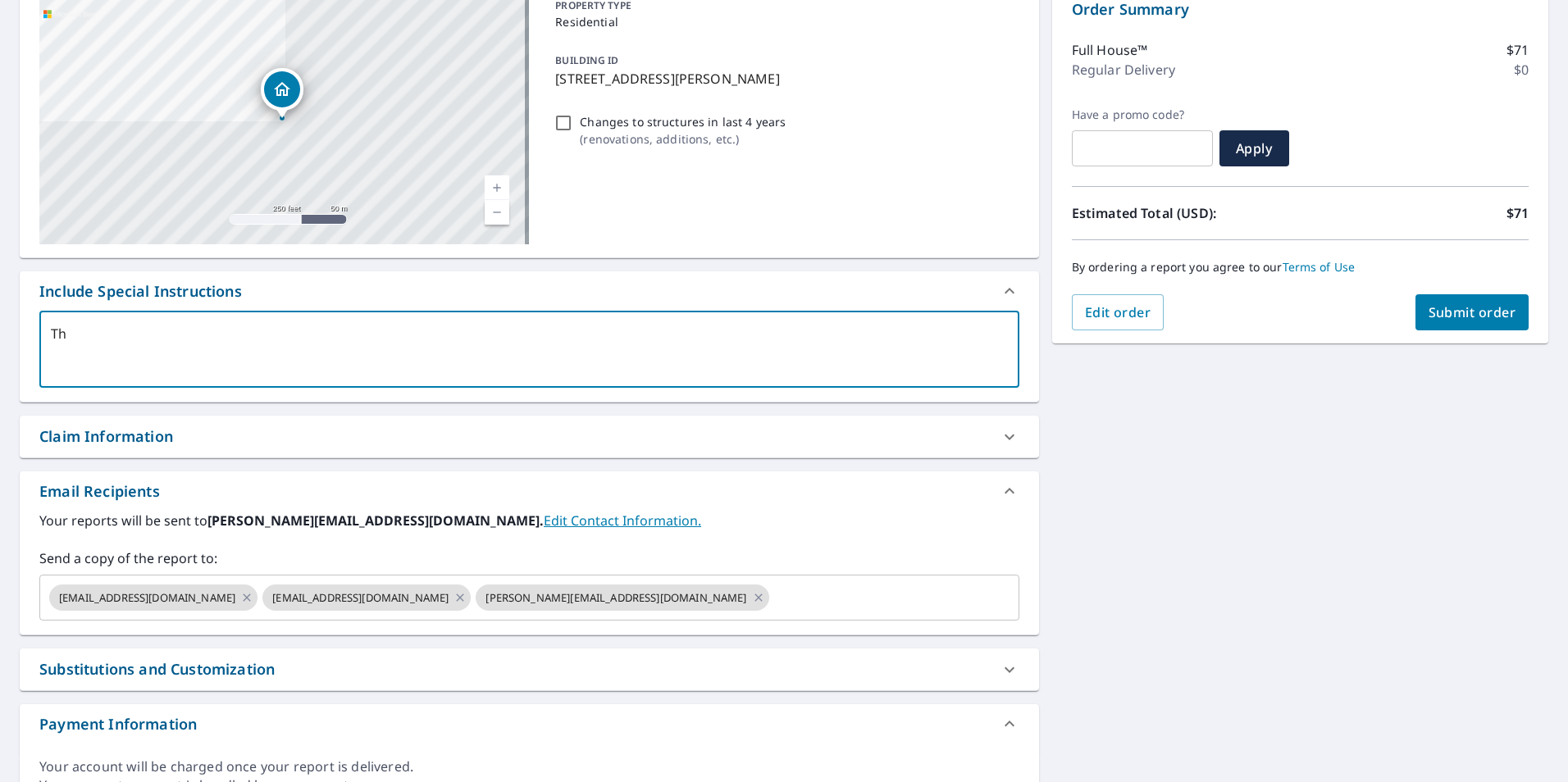
type textarea "x"
checkbox input "true"
type textarea "W"
type textarea "x"
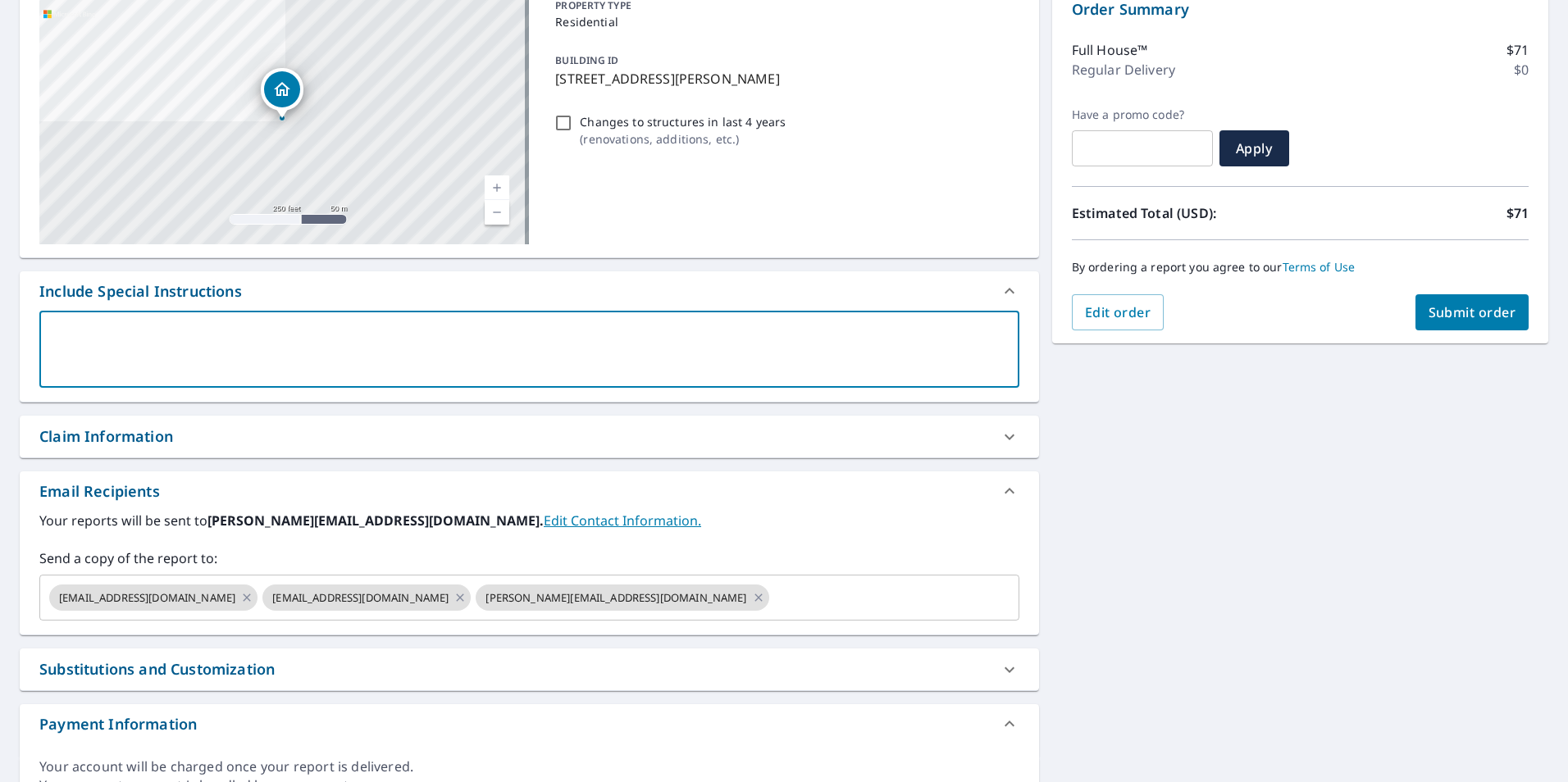
checkbox input "true"
type textarea "We"
type textarea "x"
checkbox input "true"
type textarea "We"
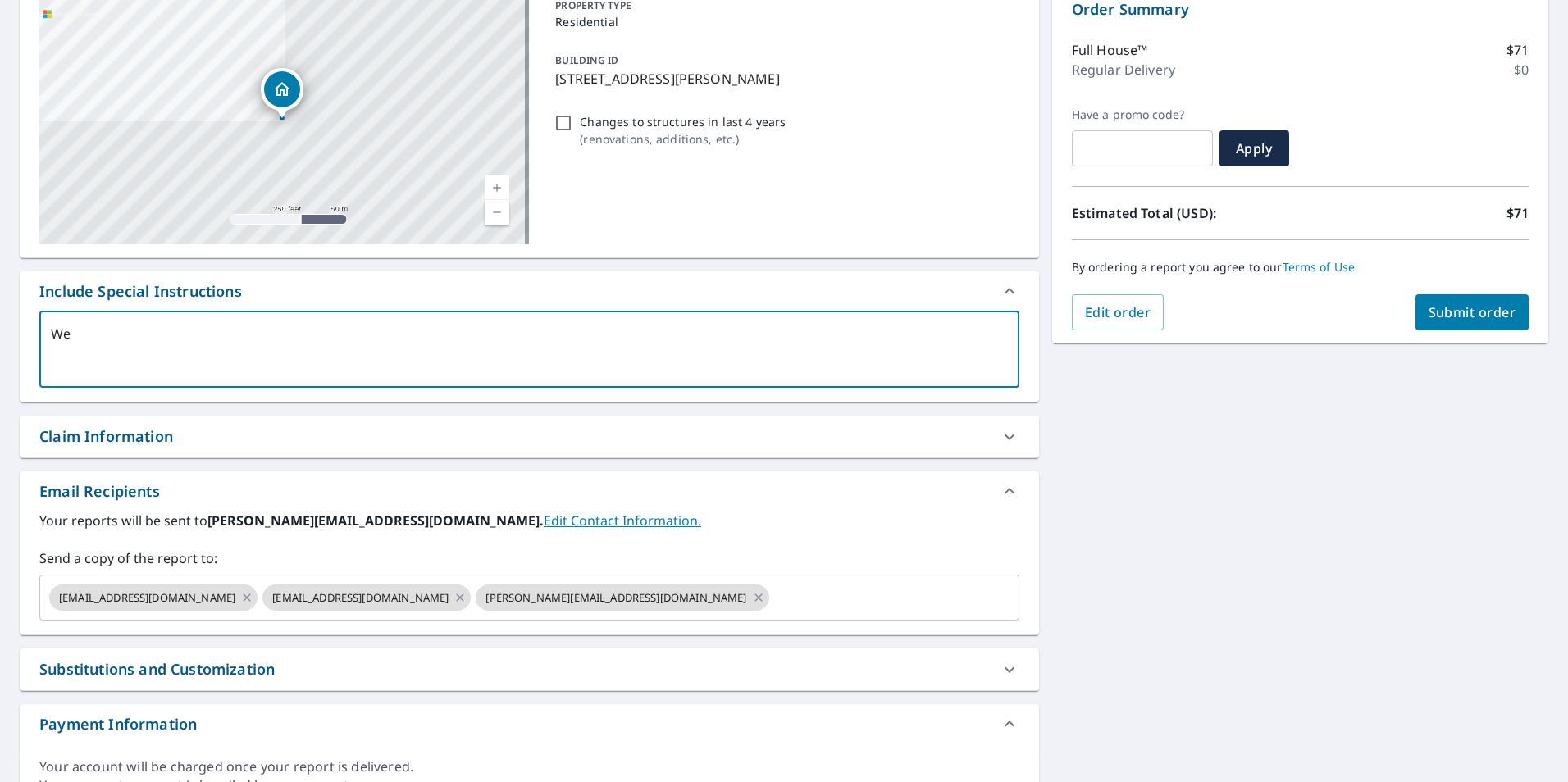
type textarea "x"
checkbox input "true"
type textarea "We a"
type textarea "x"
checkbox input "true"
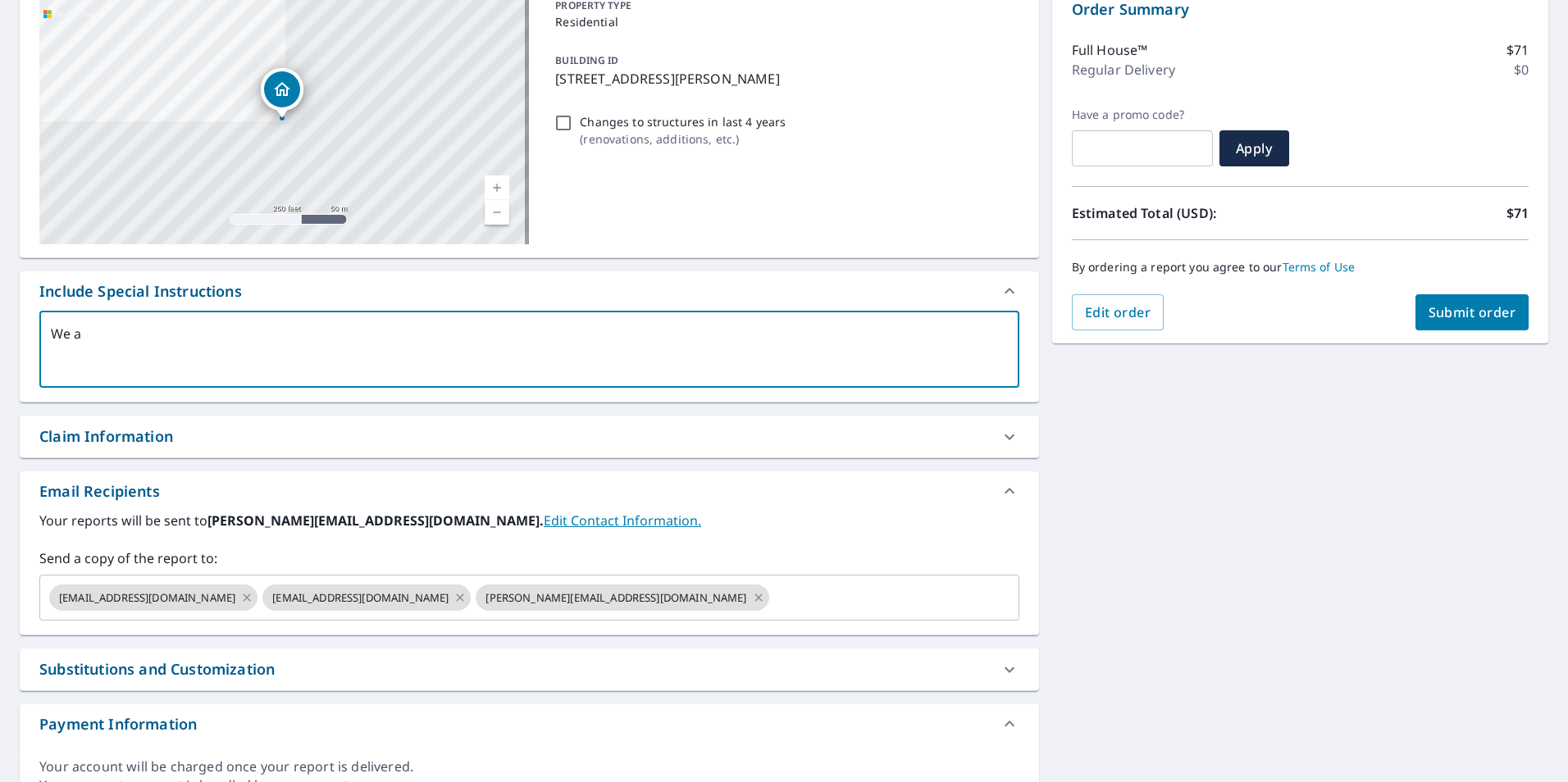
type textarea "We ar"
type textarea "x"
checkbox input "true"
type textarea "We are"
type textarea "x"
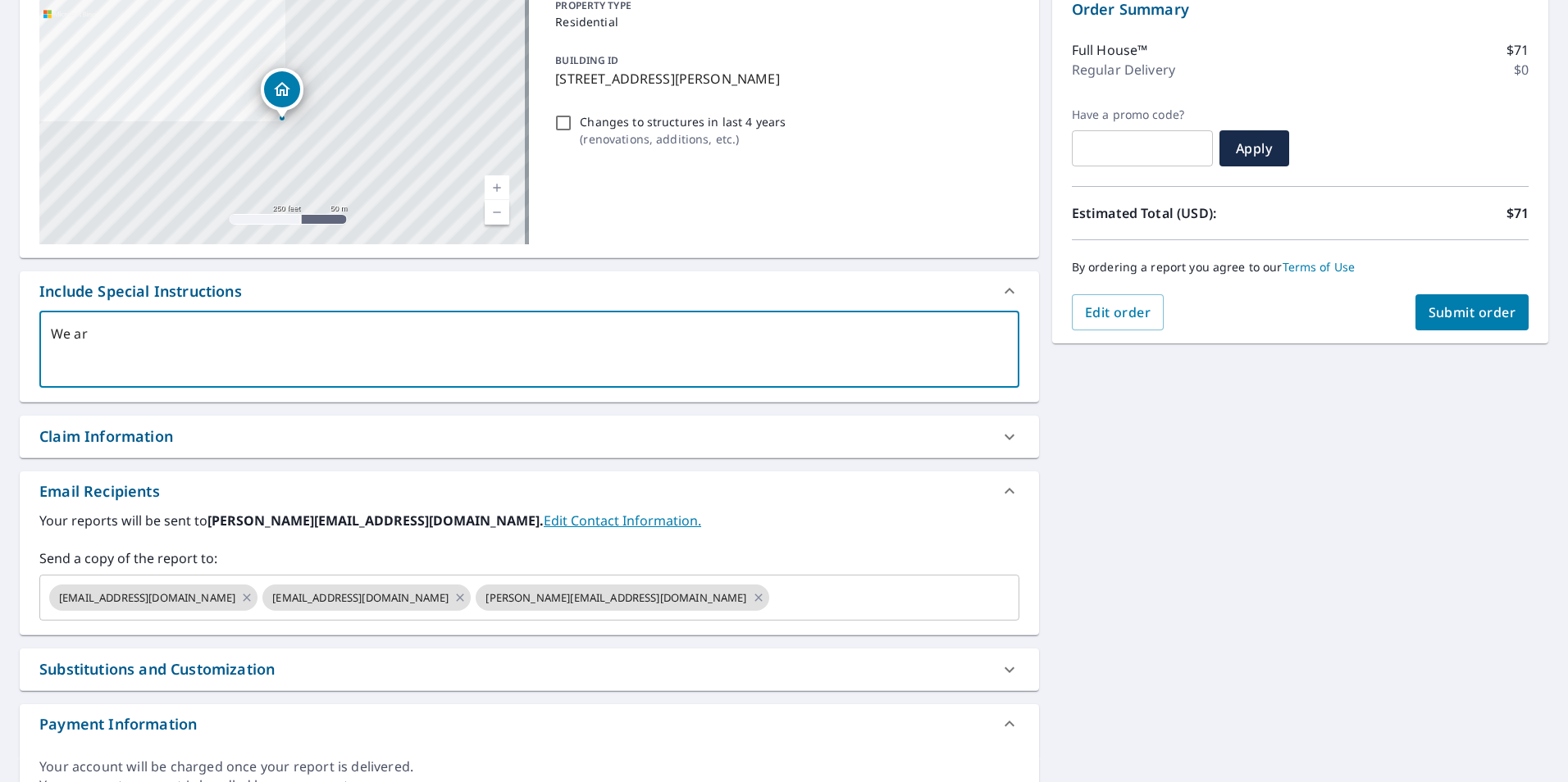
checkbox input "true"
type textarea "We ar"
type textarea "x"
checkbox input "true"
type textarea "We a"
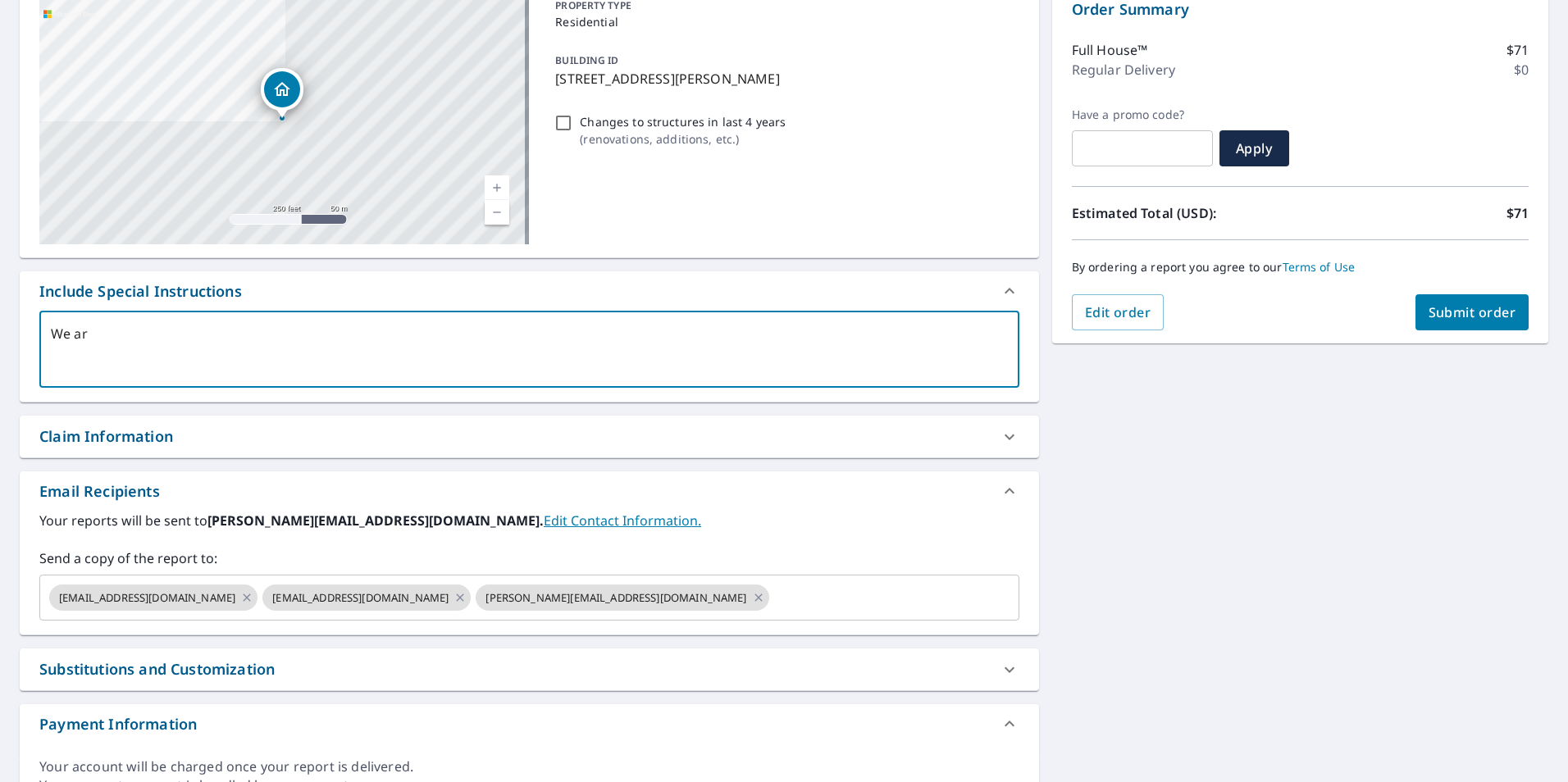
type textarea "x"
checkbox input "true"
type textarea "We al"
type textarea "x"
checkbox input "true"
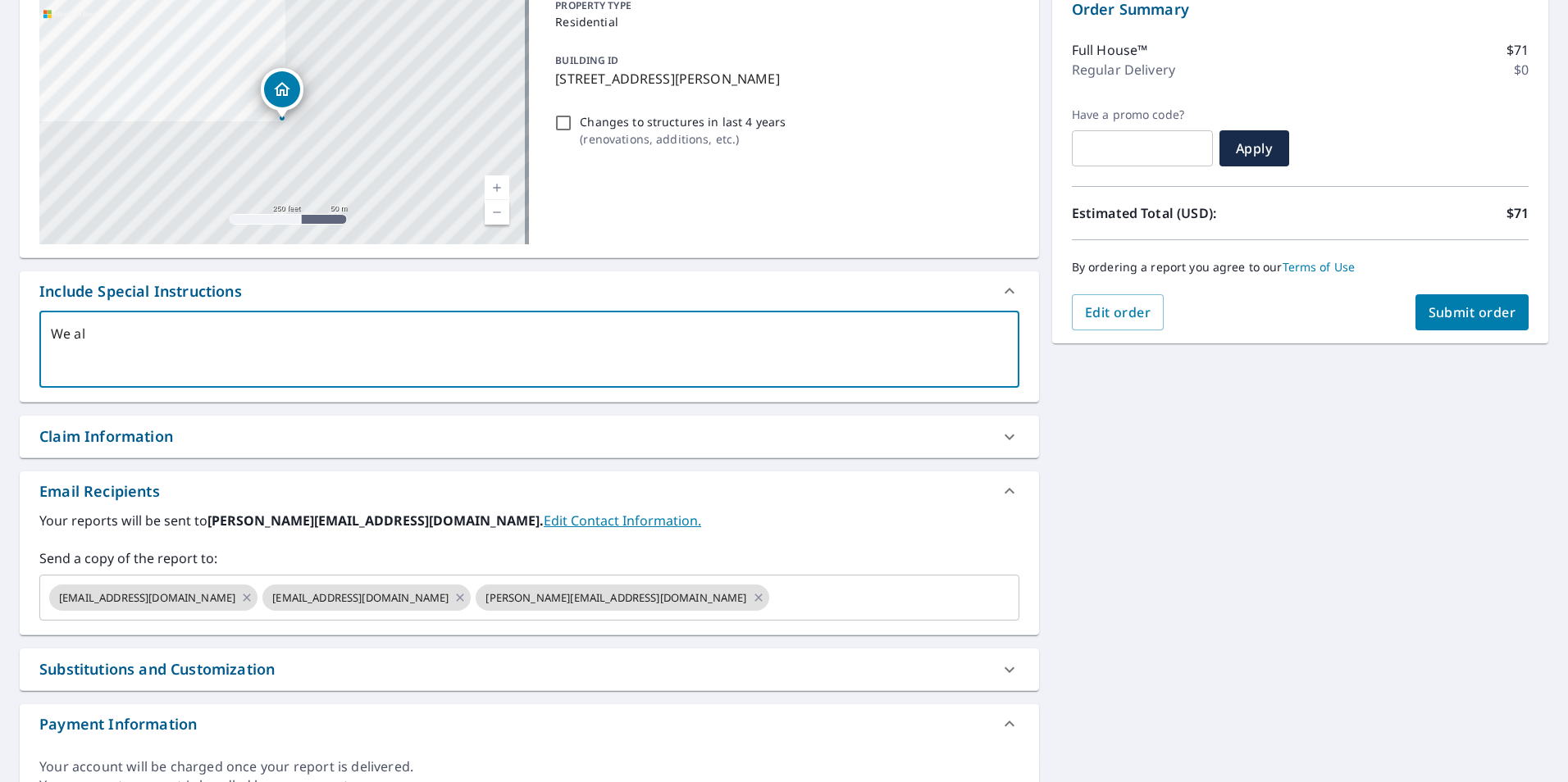
type textarea "We alr"
type textarea "x"
checkbox input "true"
type textarea "We alre"
type textarea "x"
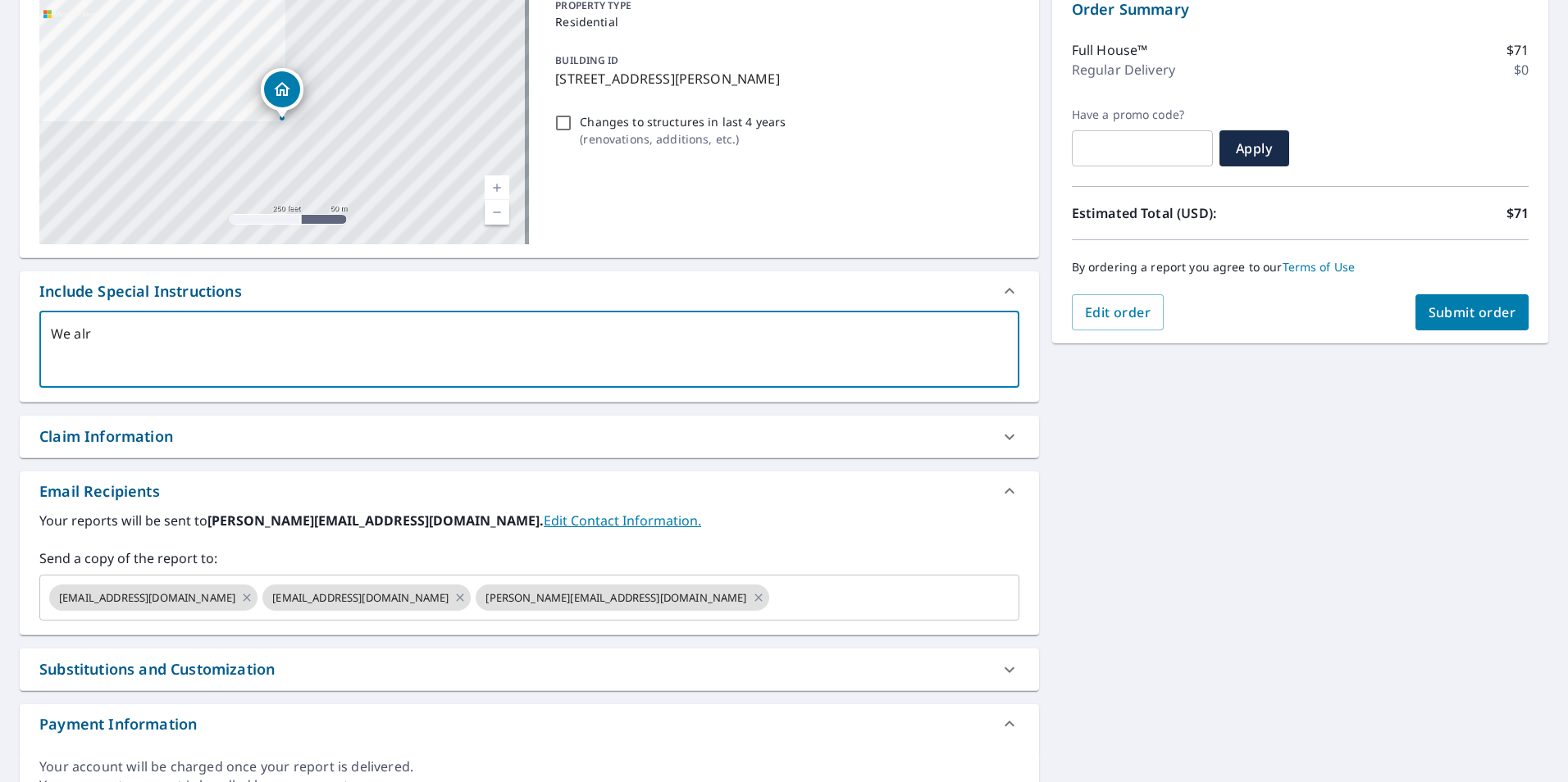
checkbox input "true"
type textarea "We alrea"
type textarea "x"
checkbox input "true"
type textarea "We alread"
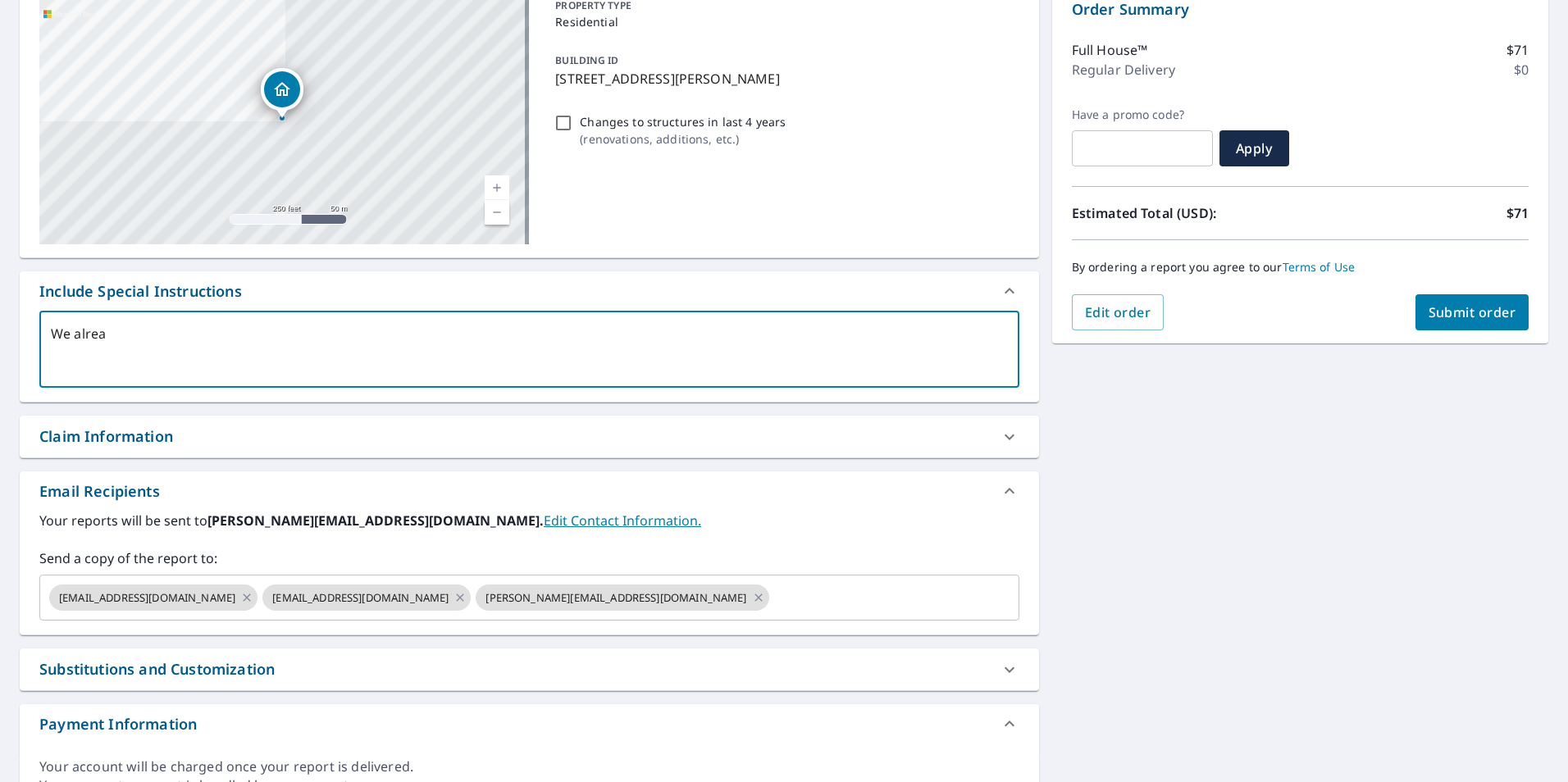
type textarea "x"
checkbox input "true"
type textarea "We already"
type textarea "x"
checkbox input "true"
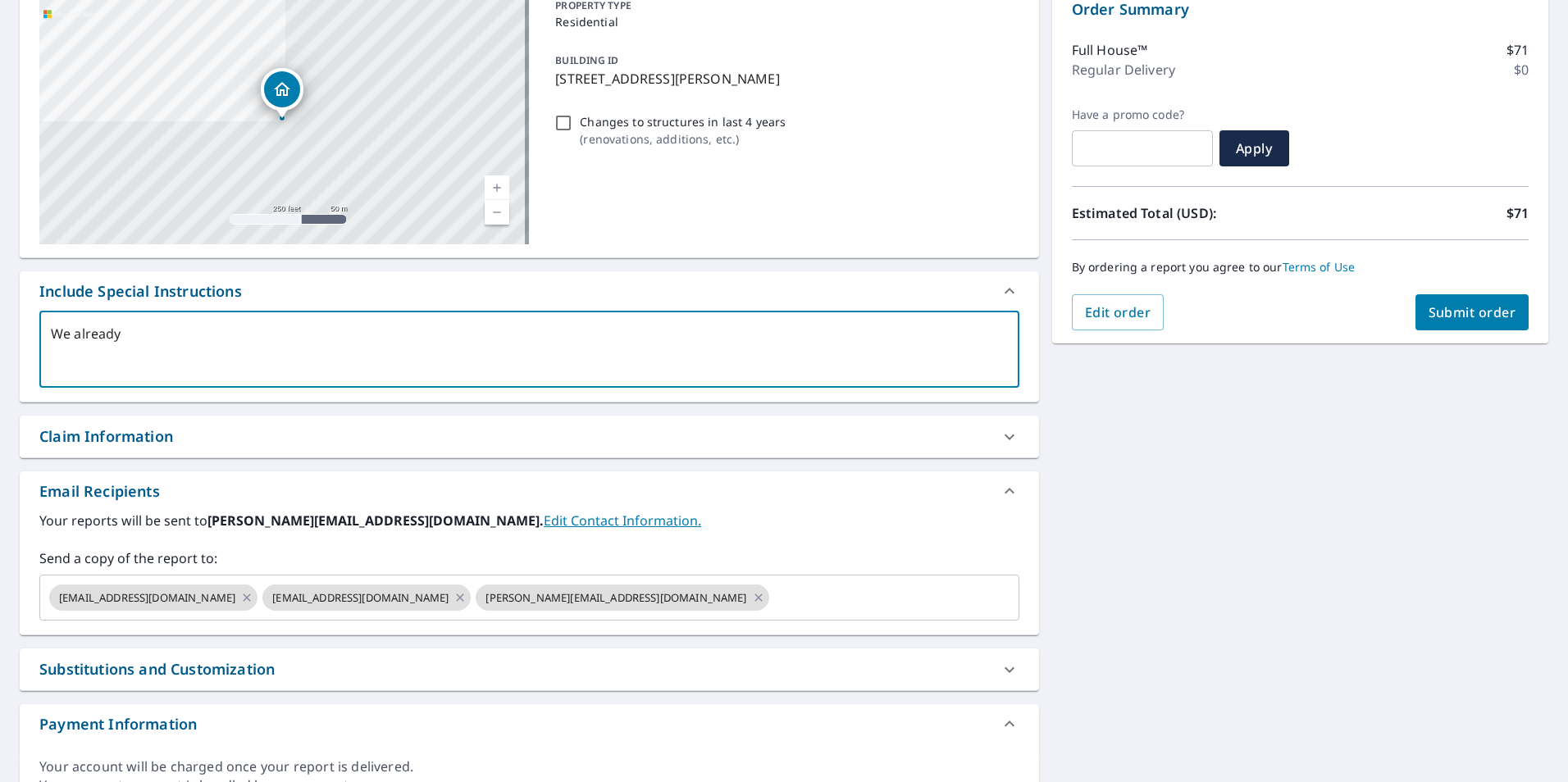
type textarea "We already"
type textarea "x"
checkbox input "true"
type textarea "We already p"
type textarea "x"
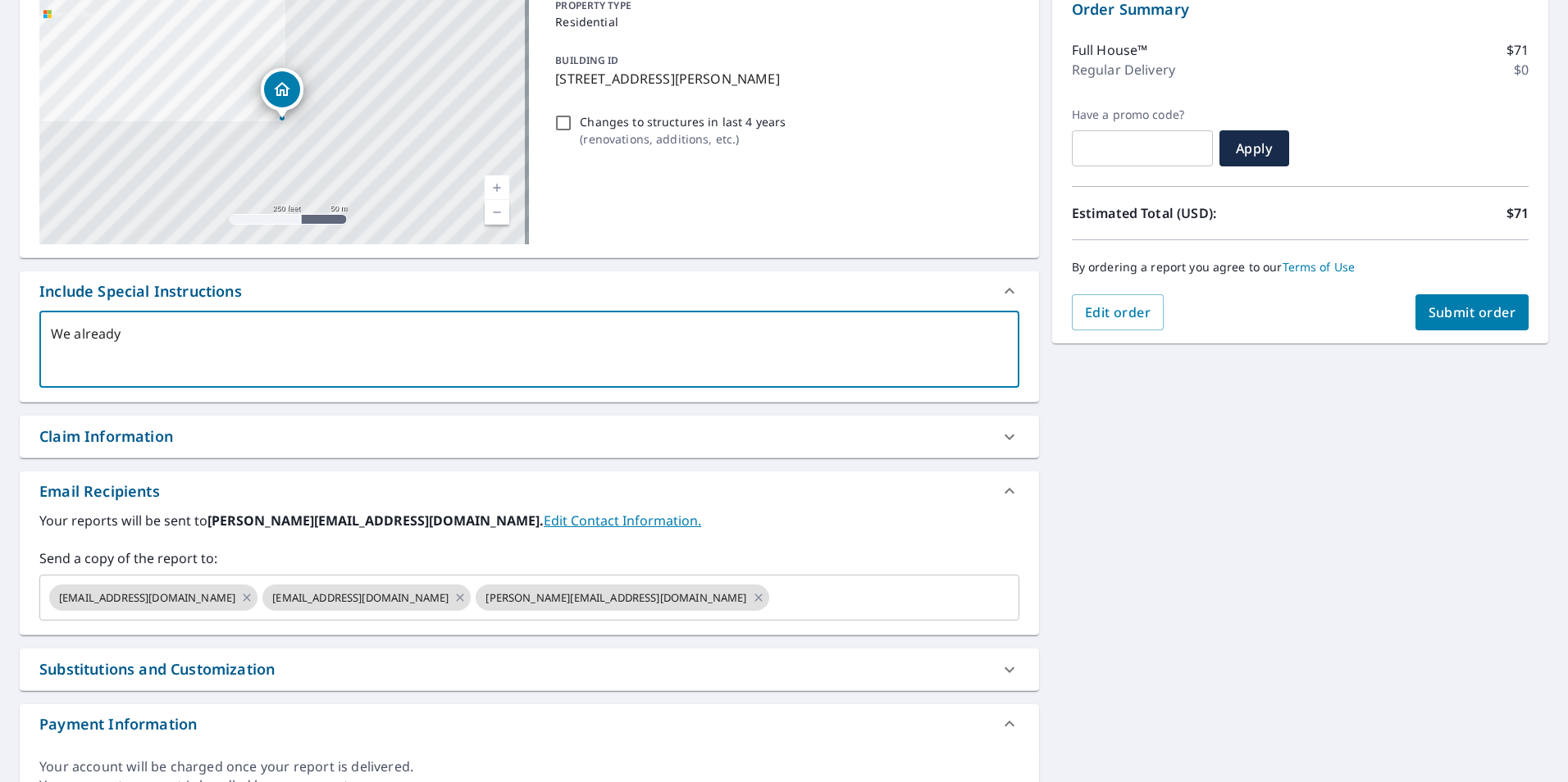
checkbox input "true"
type textarea "We already pu"
type textarea "x"
checkbox input "true"
type textarea "We already pul"
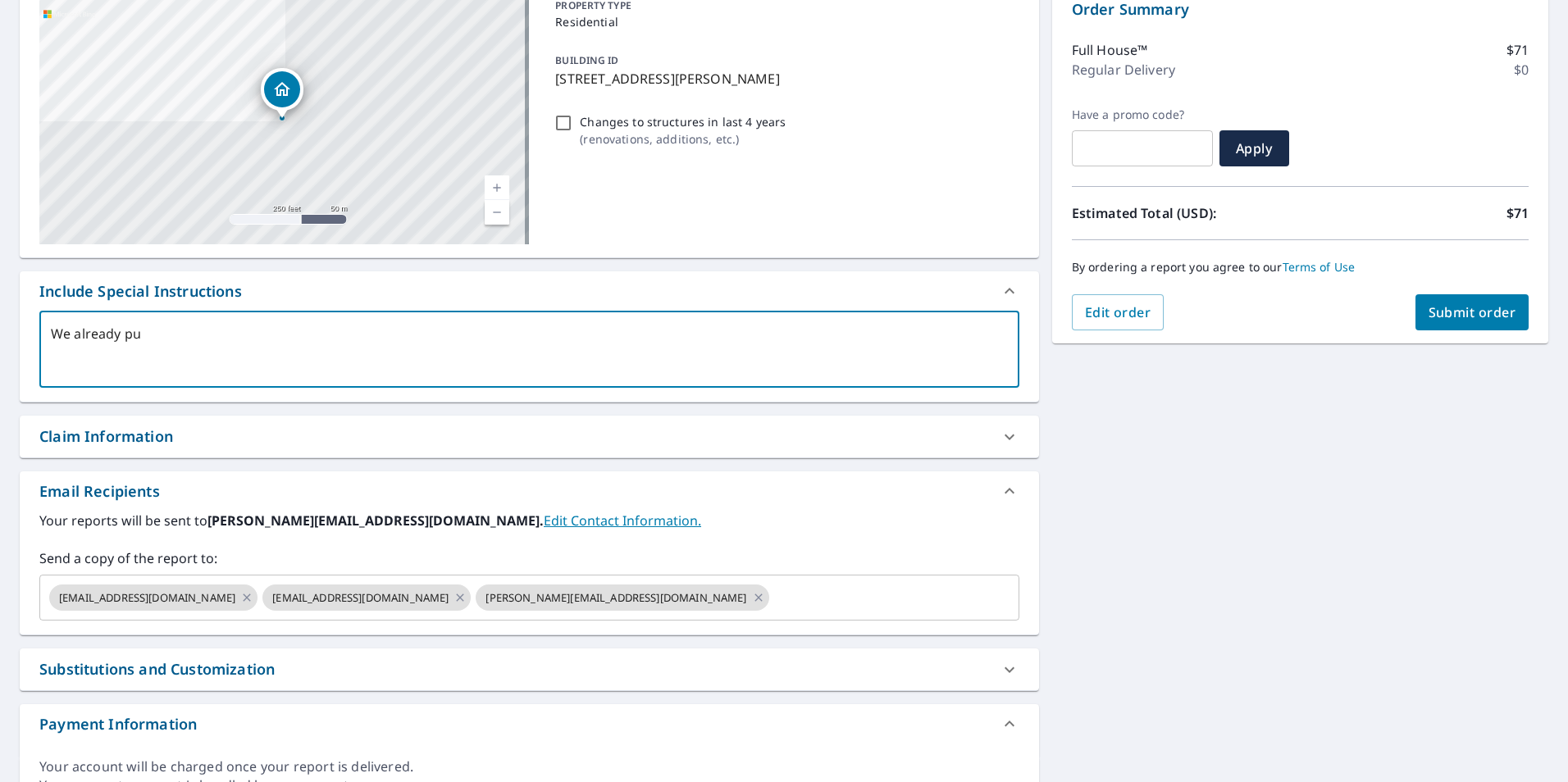
type textarea "x"
checkbox input "true"
type textarea "We already pull"
type textarea "x"
checkbox input "true"
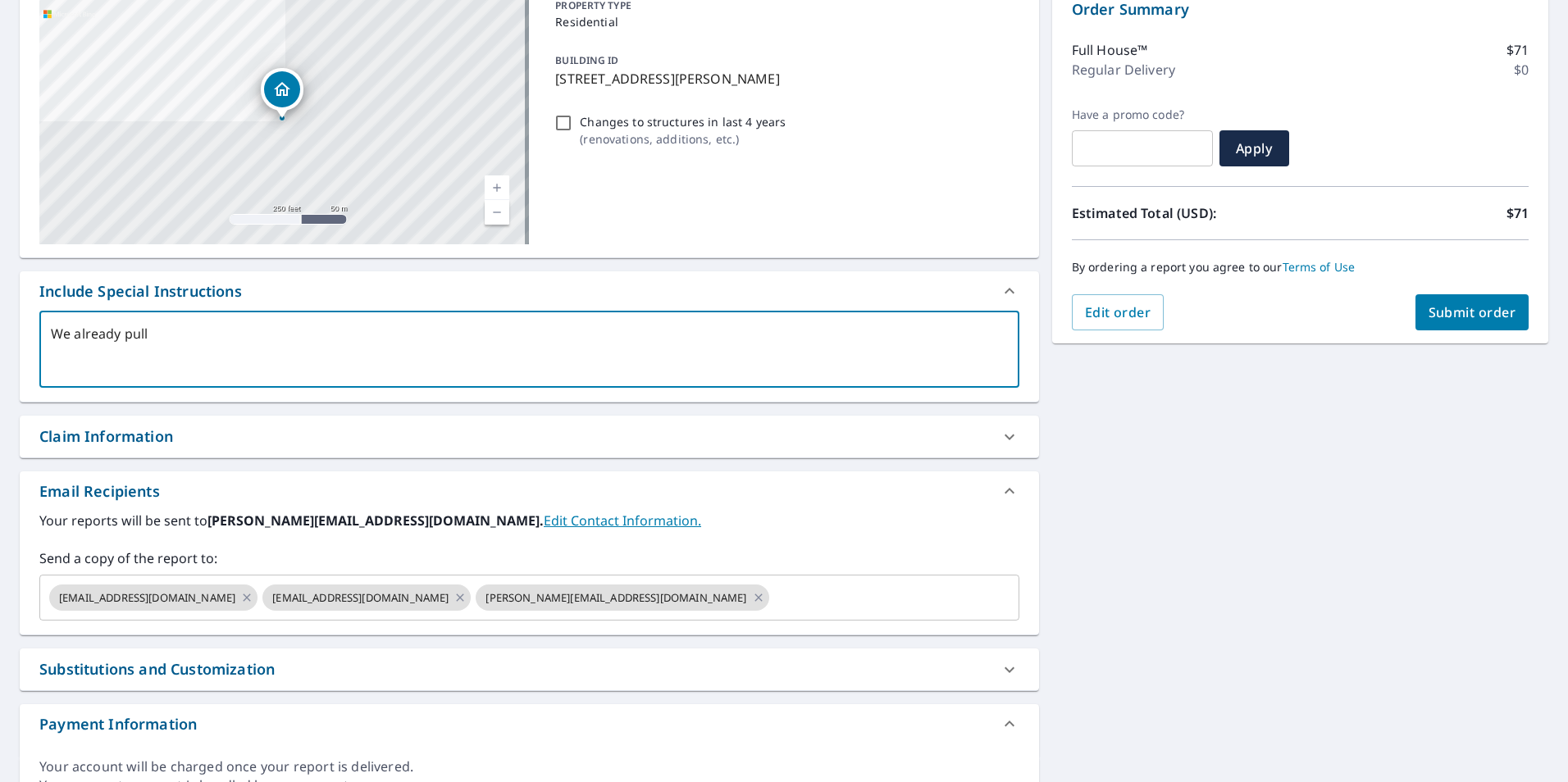
type textarea "We already pulle"
type textarea "x"
checkbox input "true"
type textarea "We already pulled"
type textarea "x"
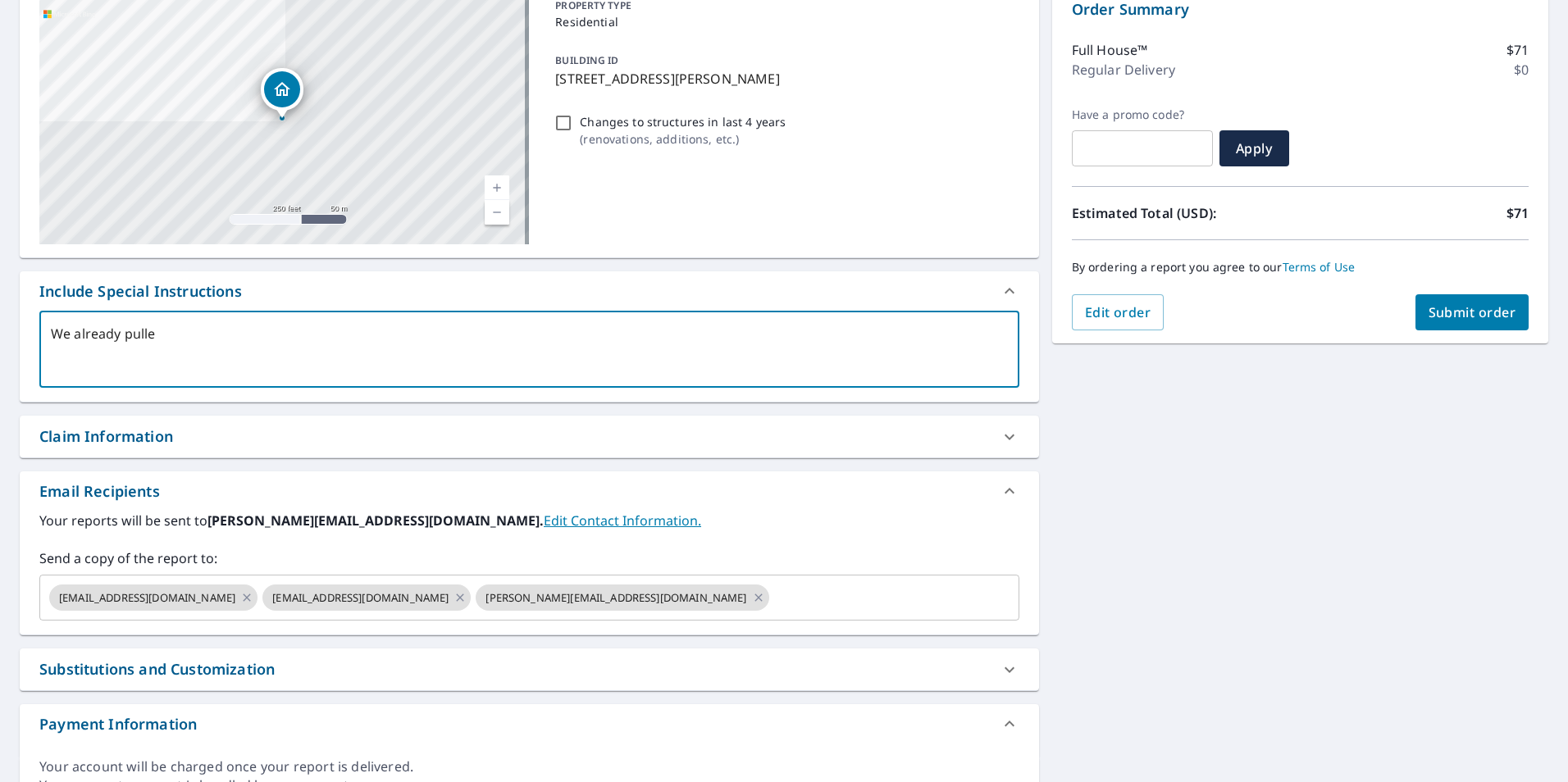
checkbox input "true"
type textarea "We already pulled"
type textarea "x"
checkbox input "true"
type textarea "We already pulled t"
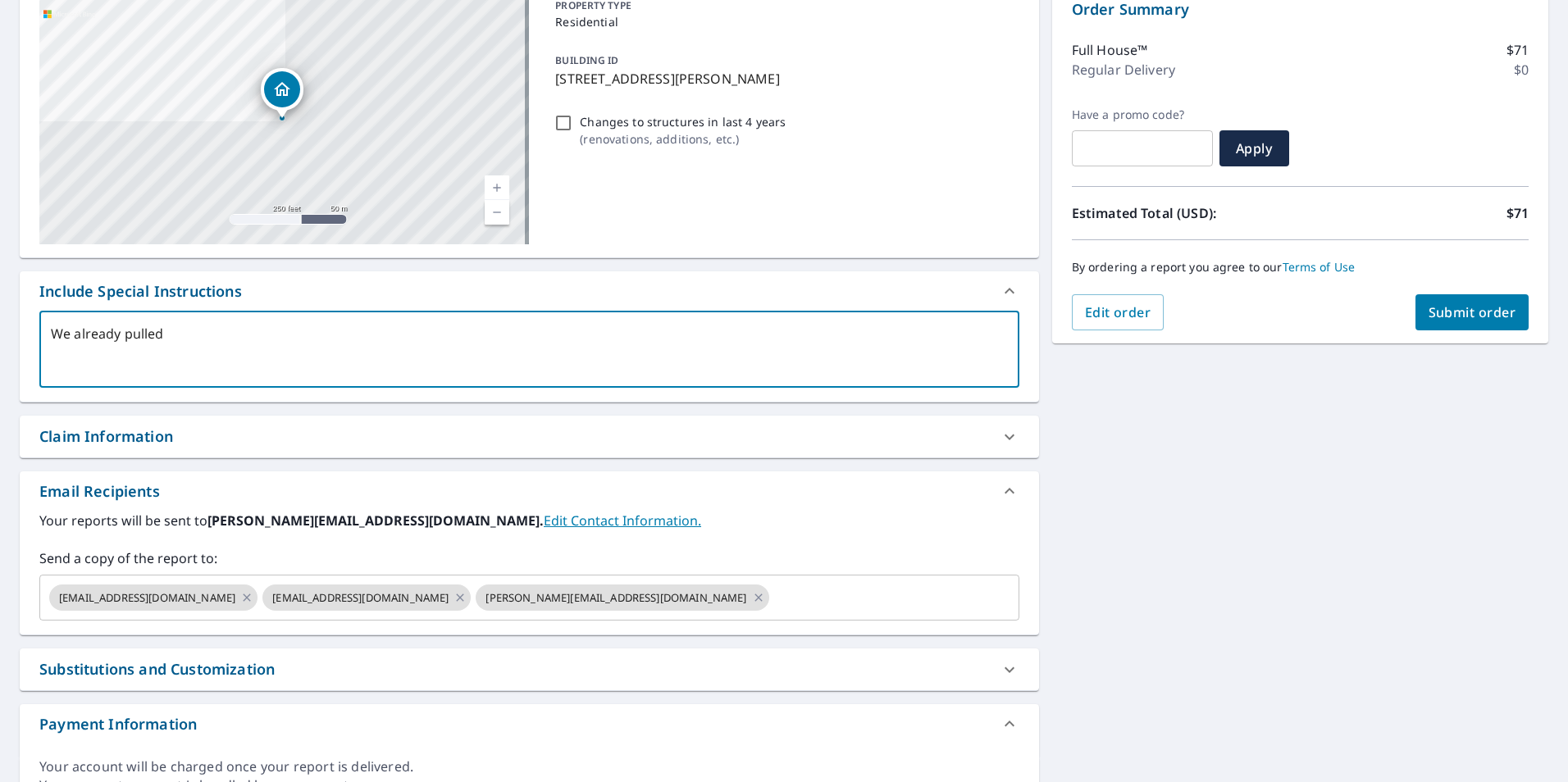
type textarea "x"
checkbox input "true"
type textarea "We already pulled th"
type textarea "x"
checkbox input "true"
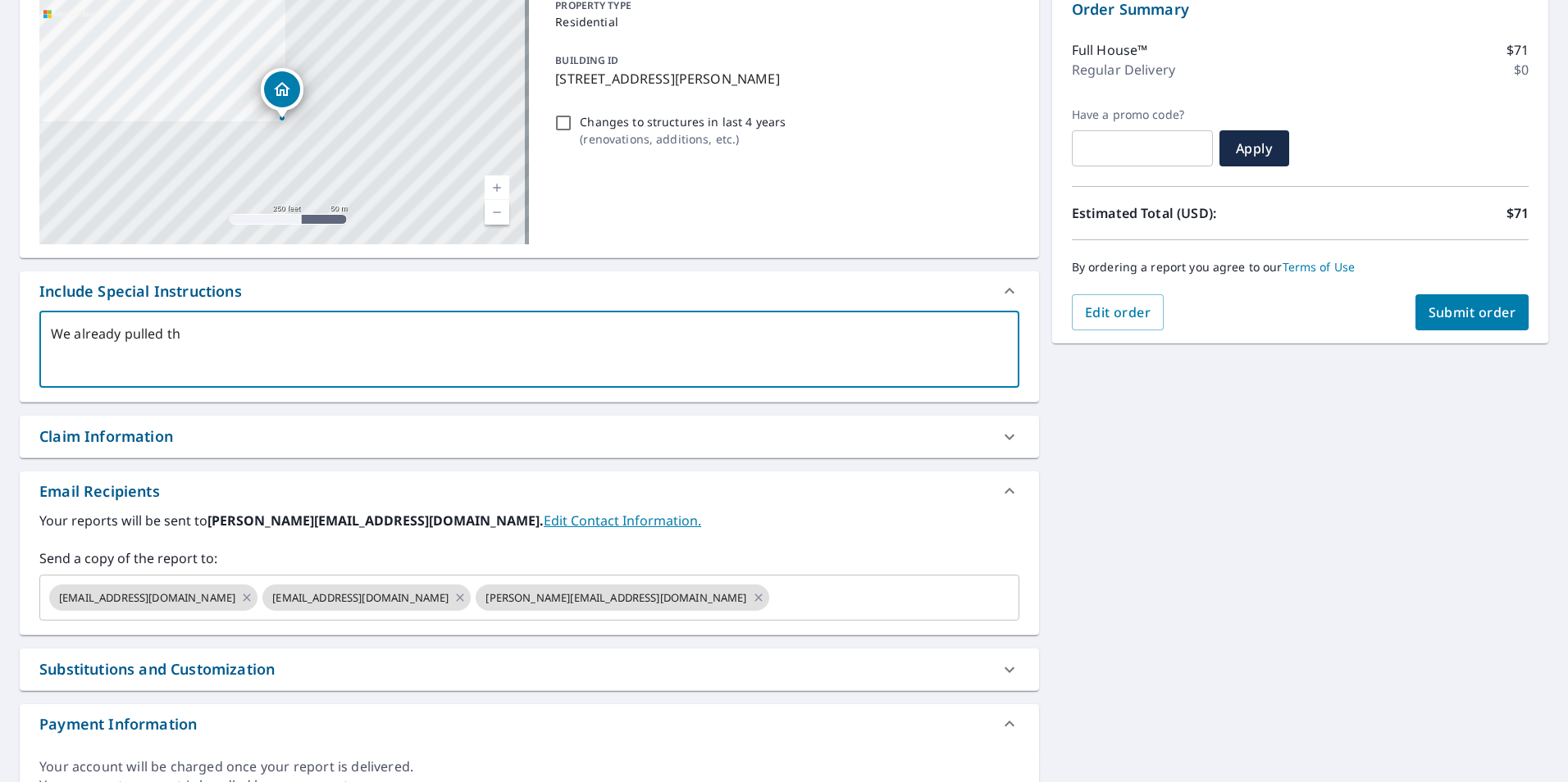
type textarea "We already pulled the"
type textarea "x"
checkbox input "true"
type textarea "We already pulled the"
type textarea "x"
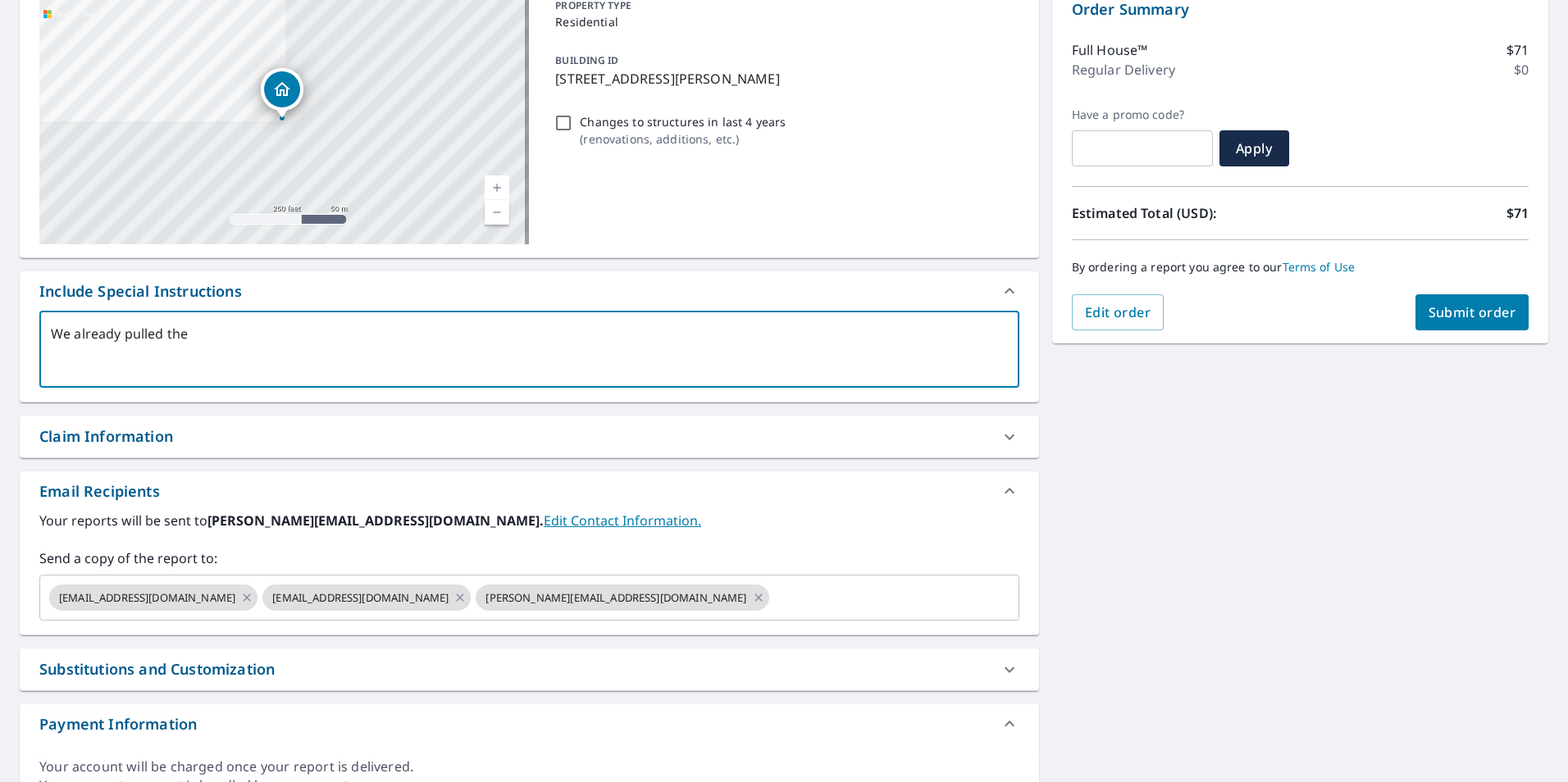
checkbox input "true"
type textarea "We already pulled the r"
type textarea "x"
checkbox input "true"
type textarea "We already pulled the ro"
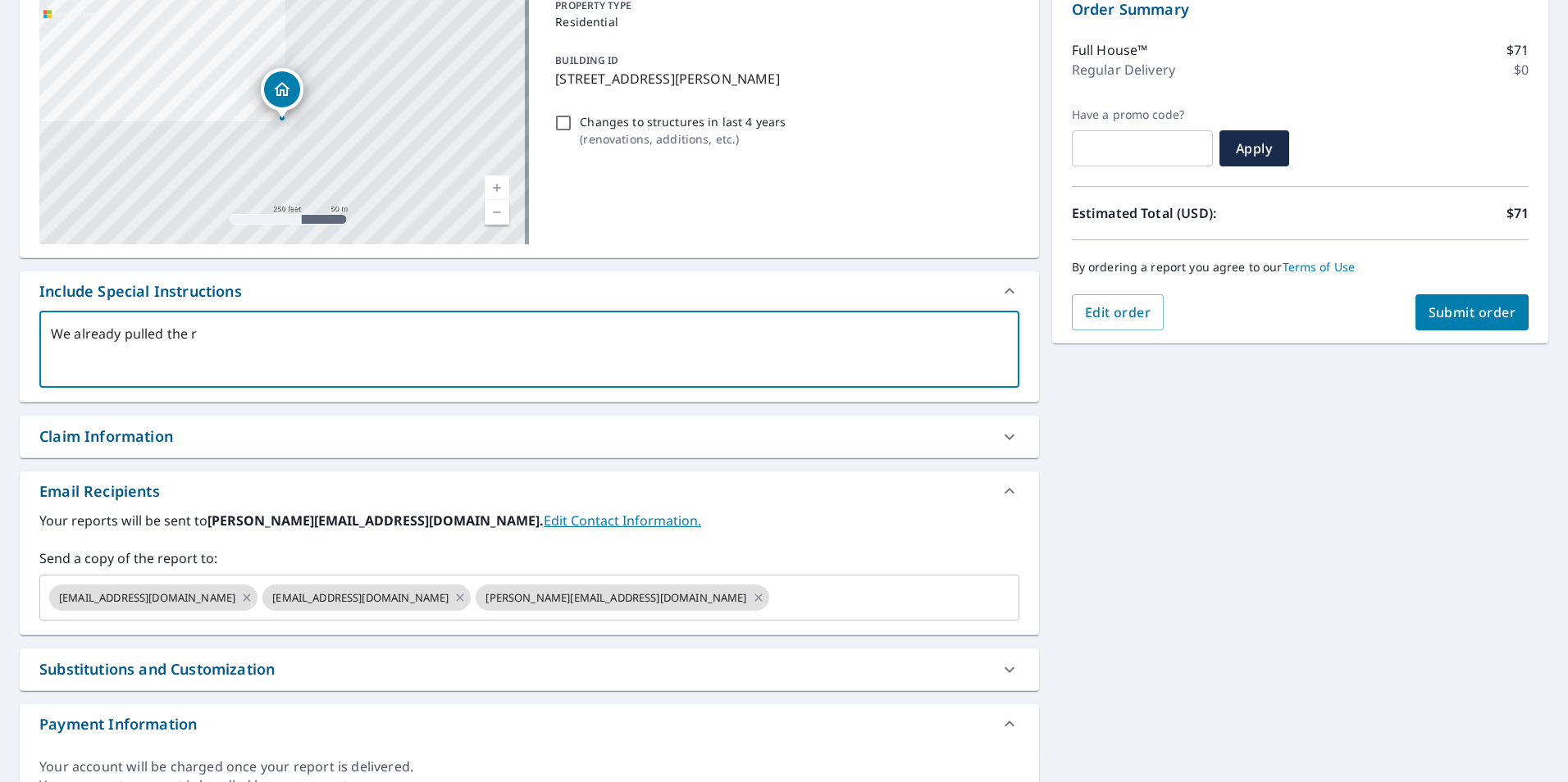
type textarea "x"
checkbox input "true"
type textarea "We already pulled the roo"
type textarea "x"
checkbox input "true"
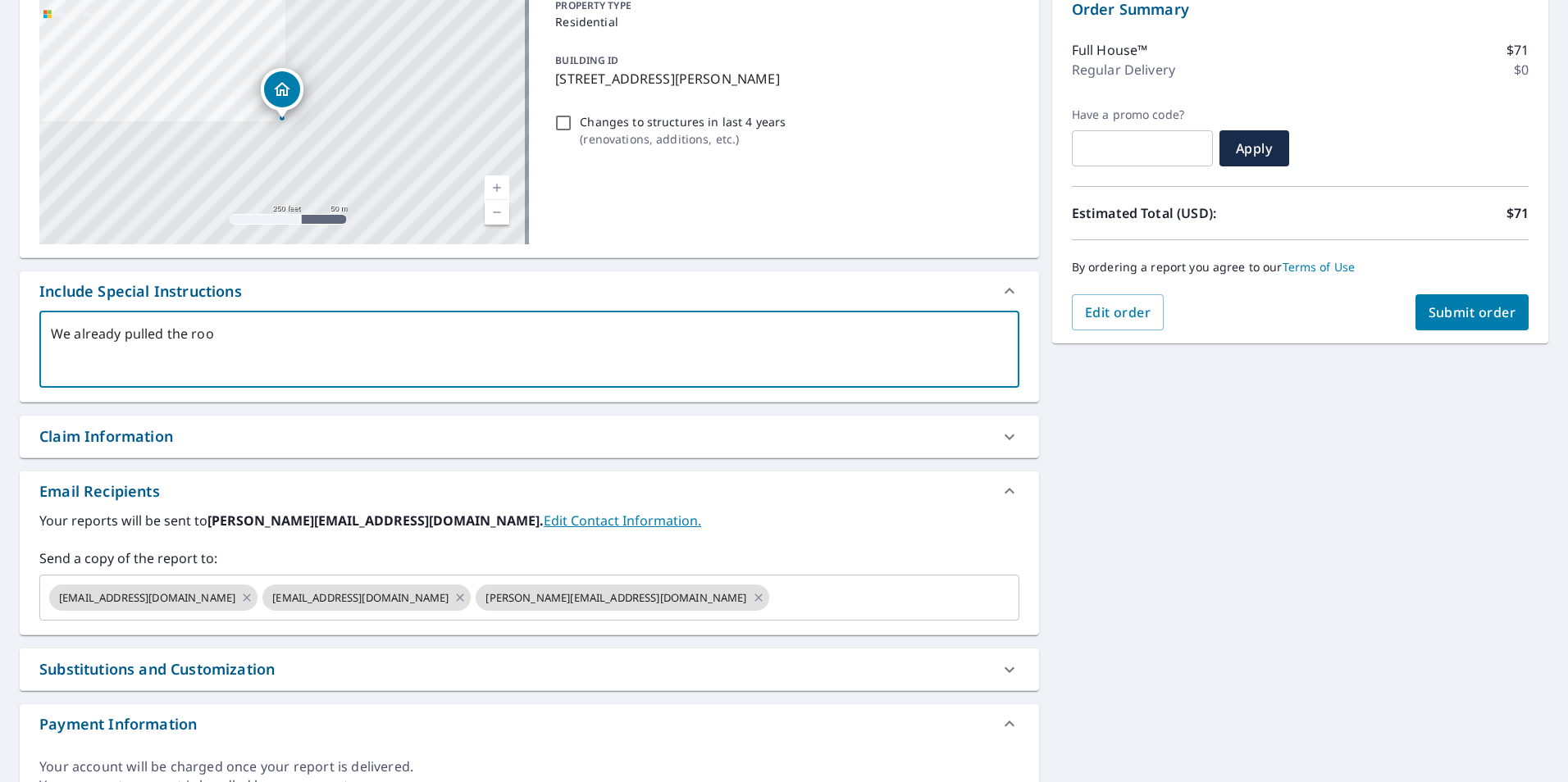
type textarea "We already pulled the roof"
type textarea "x"
checkbox input "true"
type textarea "We already pulled the roof"
type textarea "x"
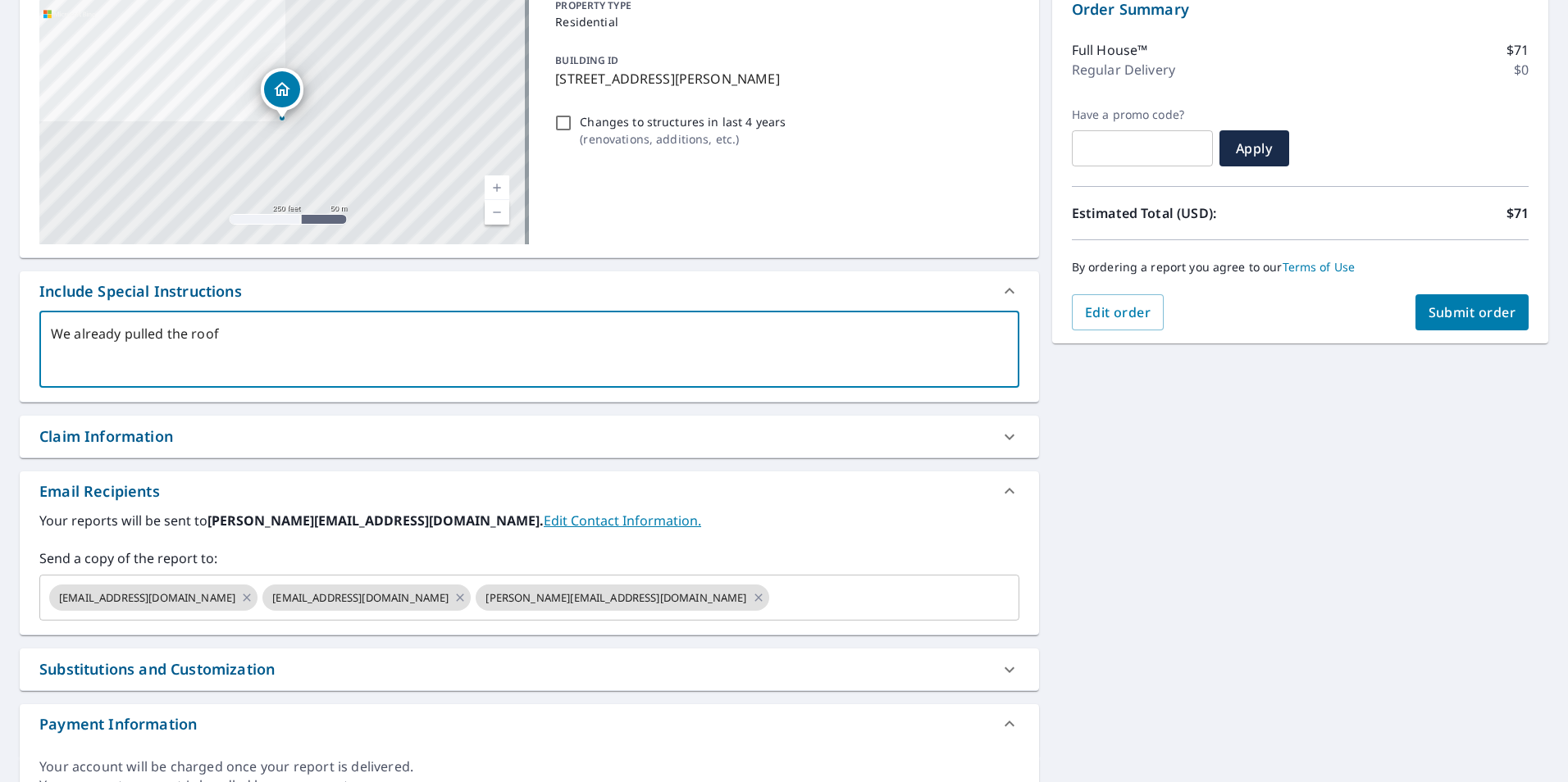
checkbox input "true"
type textarea "We already pulled the roof r"
type textarea "x"
checkbox input "true"
type textarea "We already pulled the roof re"
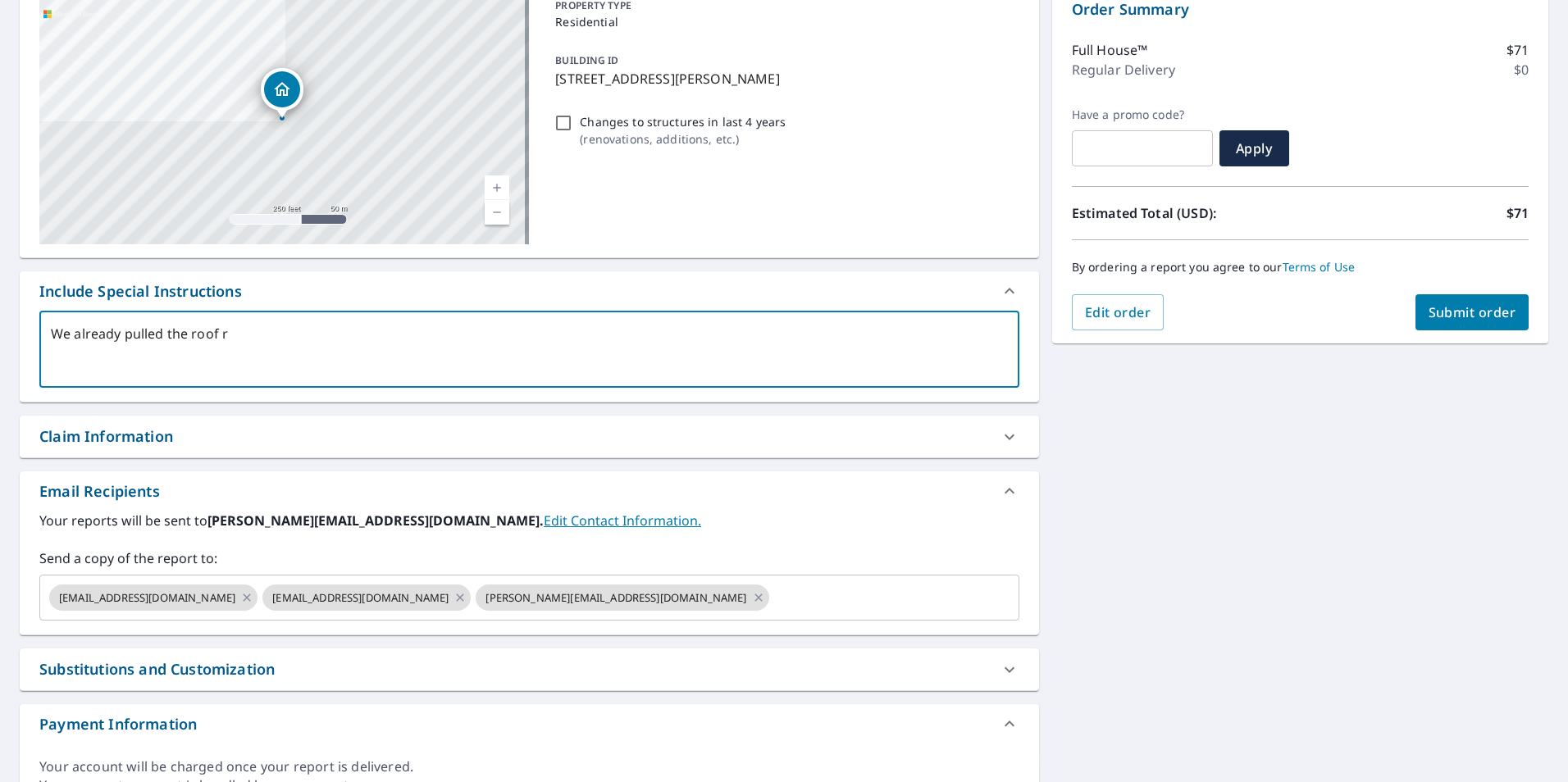
type textarea "x"
checkbox input "true"
type textarea "We already pulled the roof rep"
type textarea "x"
checkbox input "true"
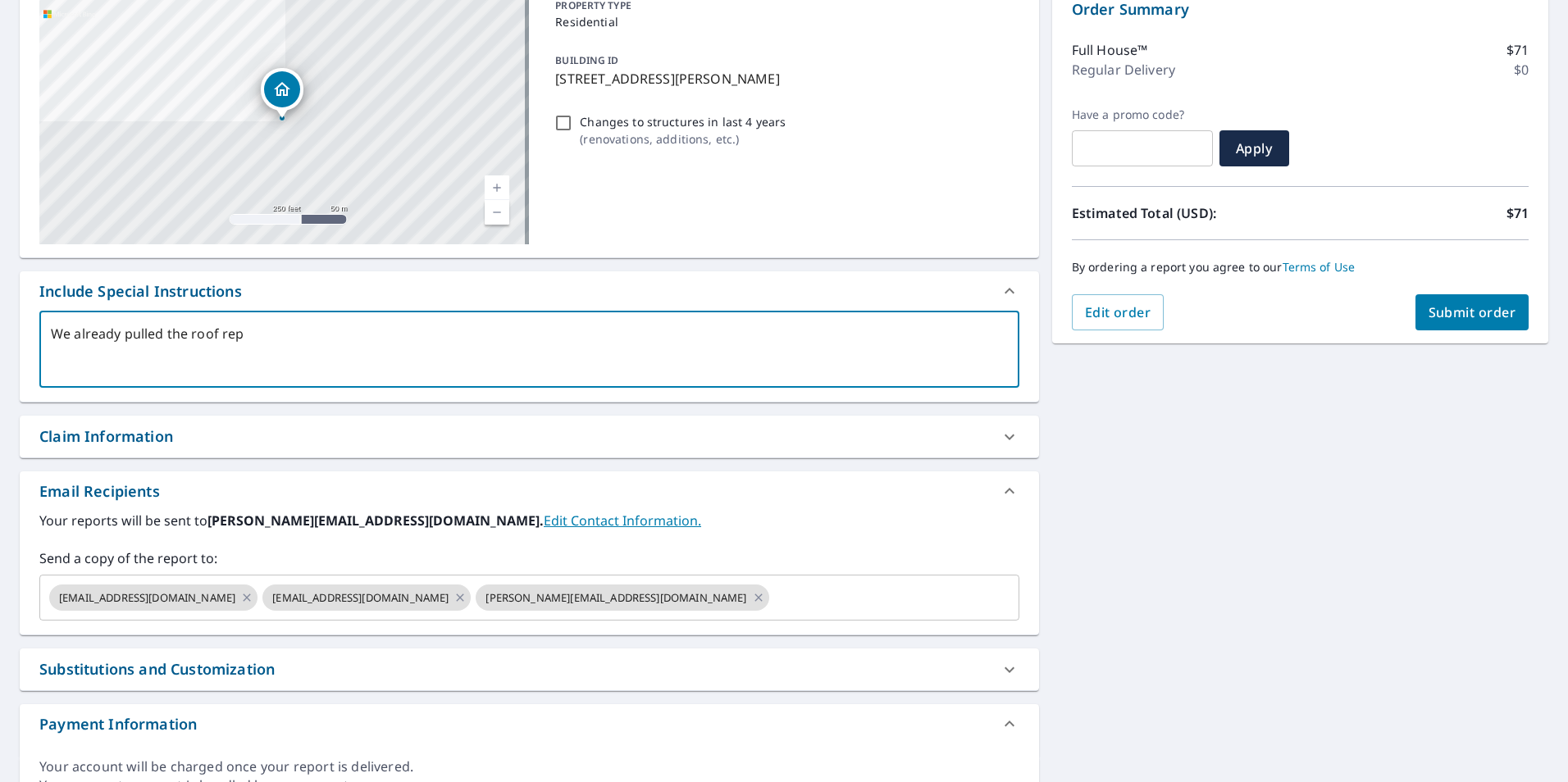
type textarea "We already pulled the roof repo"
type textarea "x"
checkbox input "true"
type textarea "We already pulled the roof repor"
type textarea "x"
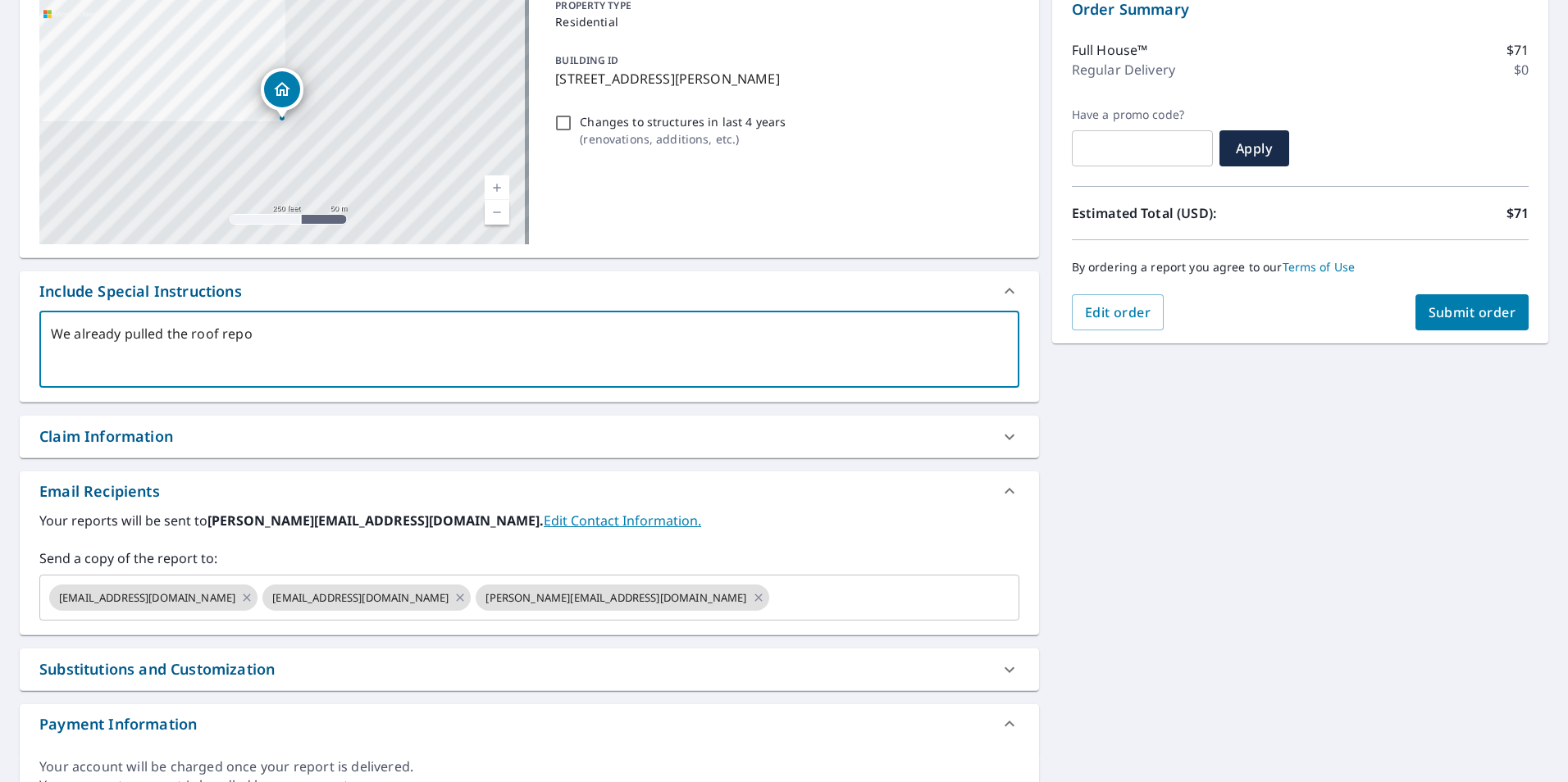
checkbox input "true"
type textarea "We already pulled the roof report"
type textarea "x"
checkbox input "true"
type textarea "We already pulled the roof report"
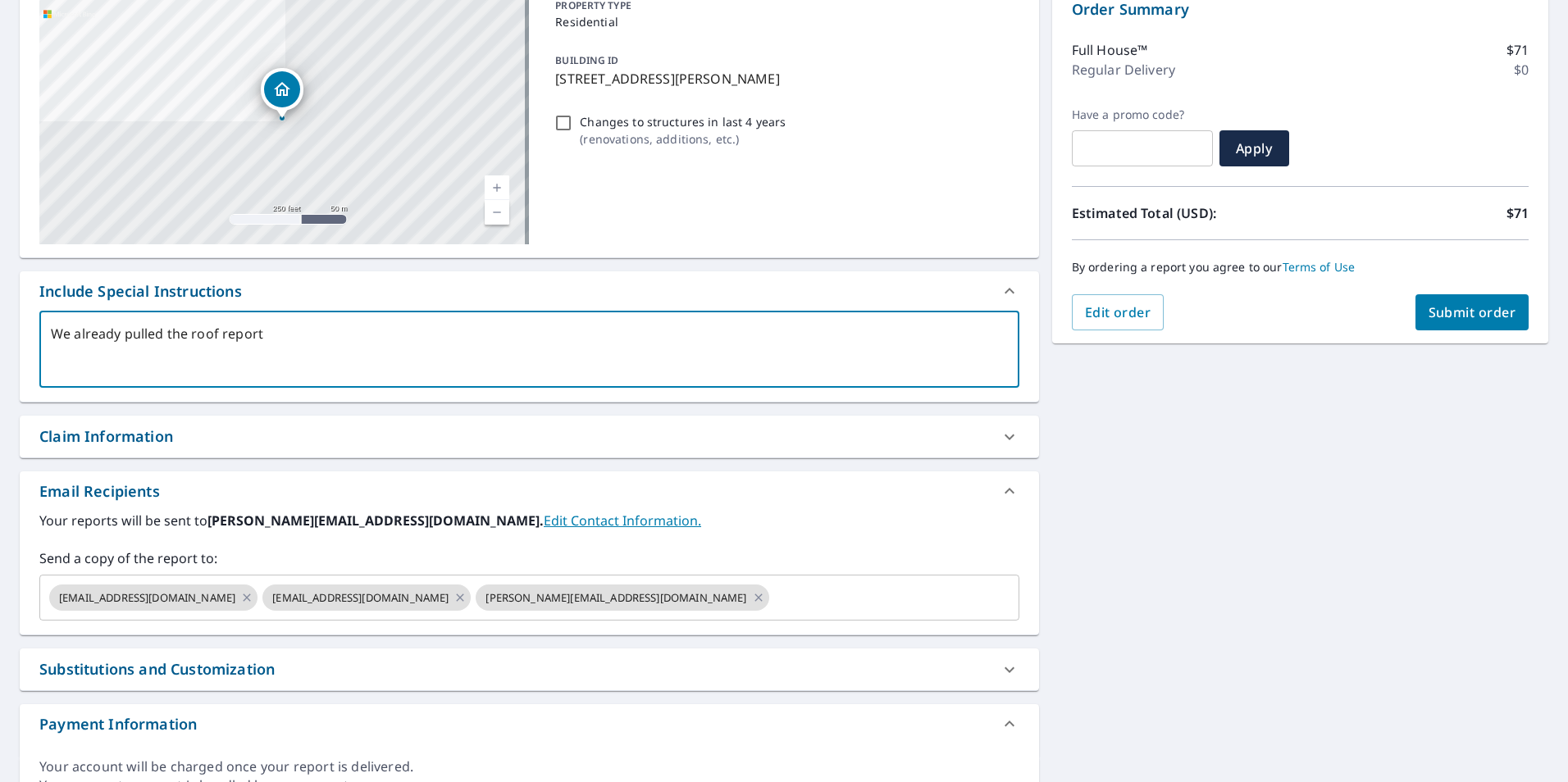
type textarea "x"
checkbox input "true"
type textarea "We already pulled the roof report w"
type textarea "x"
checkbox input "true"
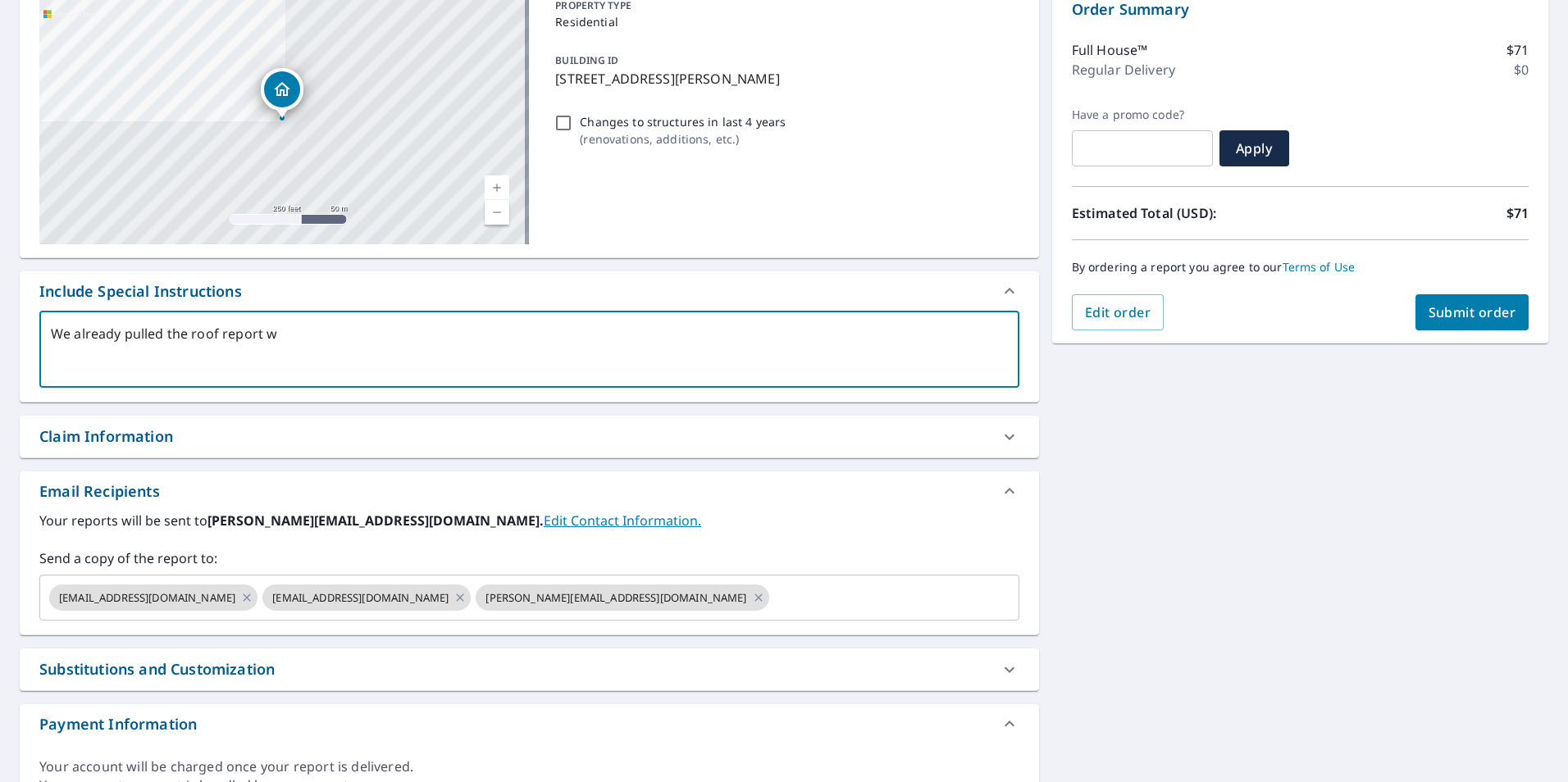
type textarea "We already pulled the roof report we"
type textarea "x"
checkbox input "true"
type textarea "We already pulled the roof report we"
type textarea "x"
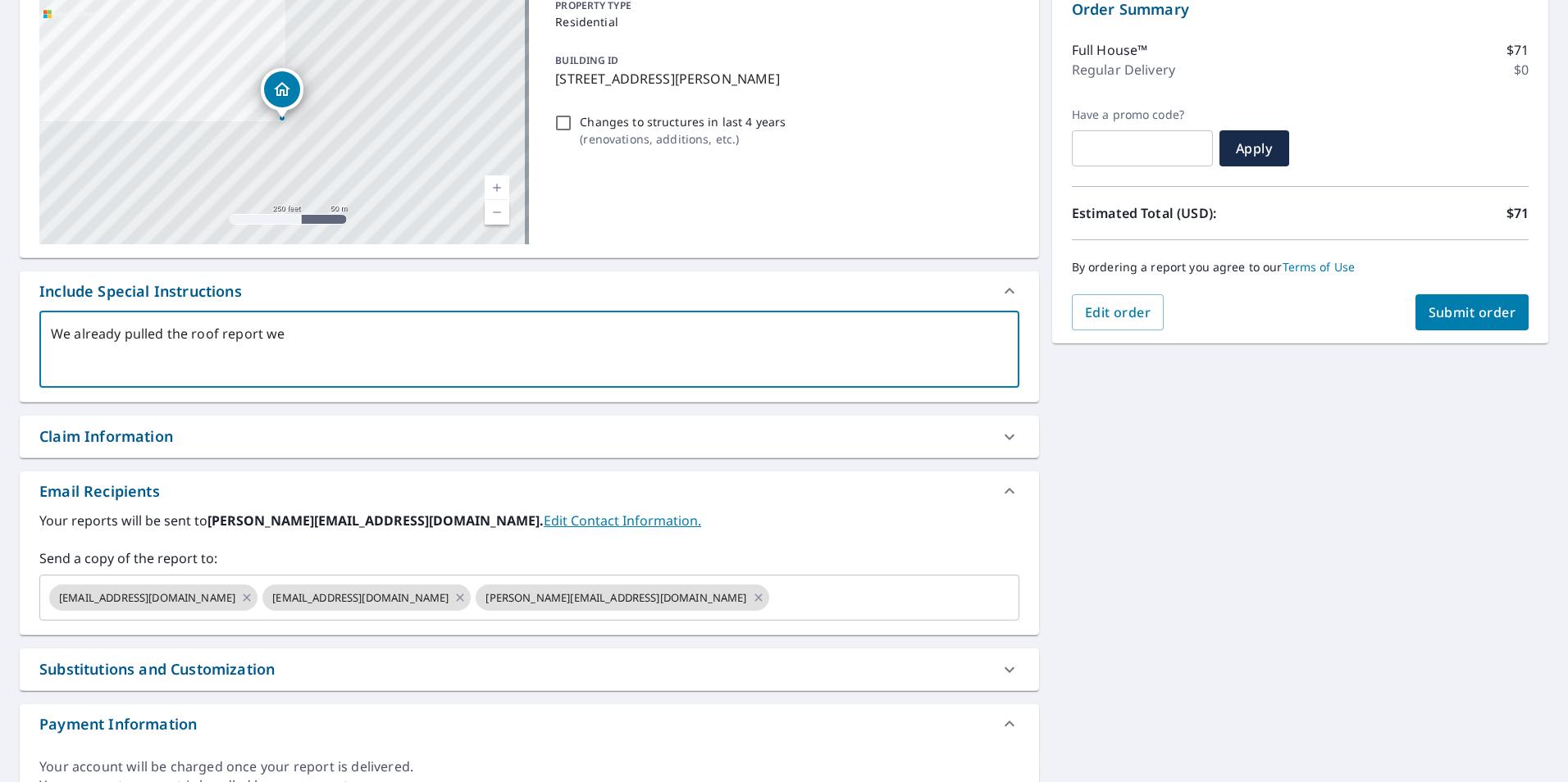
checkbox input "true"
type textarea "We already pulled the roof report we n"
type textarea "x"
checkbox input "true"
type textarea "We already pulled the roof report we ne"
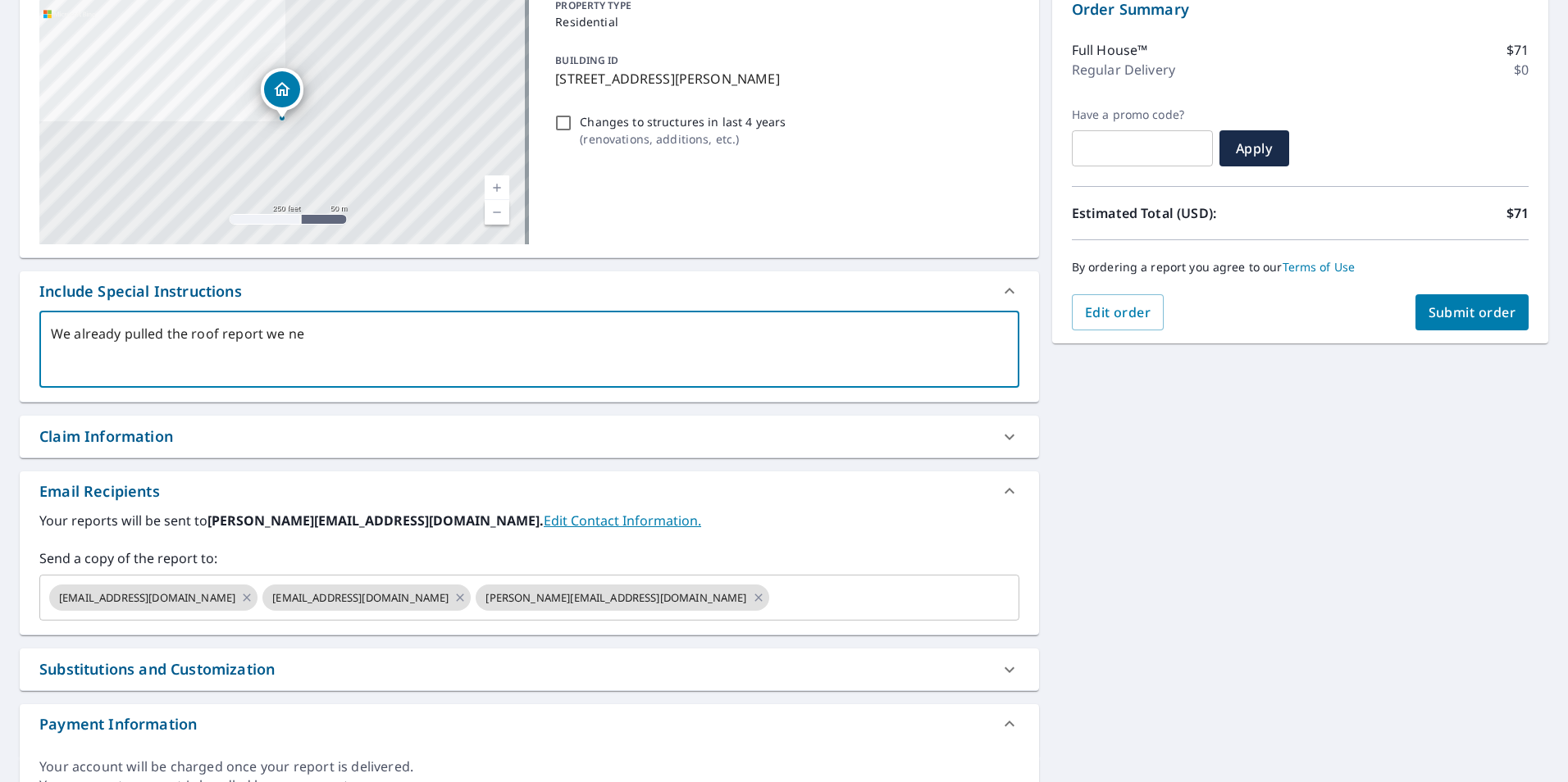
type textarea "x"
checkbox input "true"
type textarea "We already pulled the roof report we nee"
type textarea "x"
checkbox input "true"
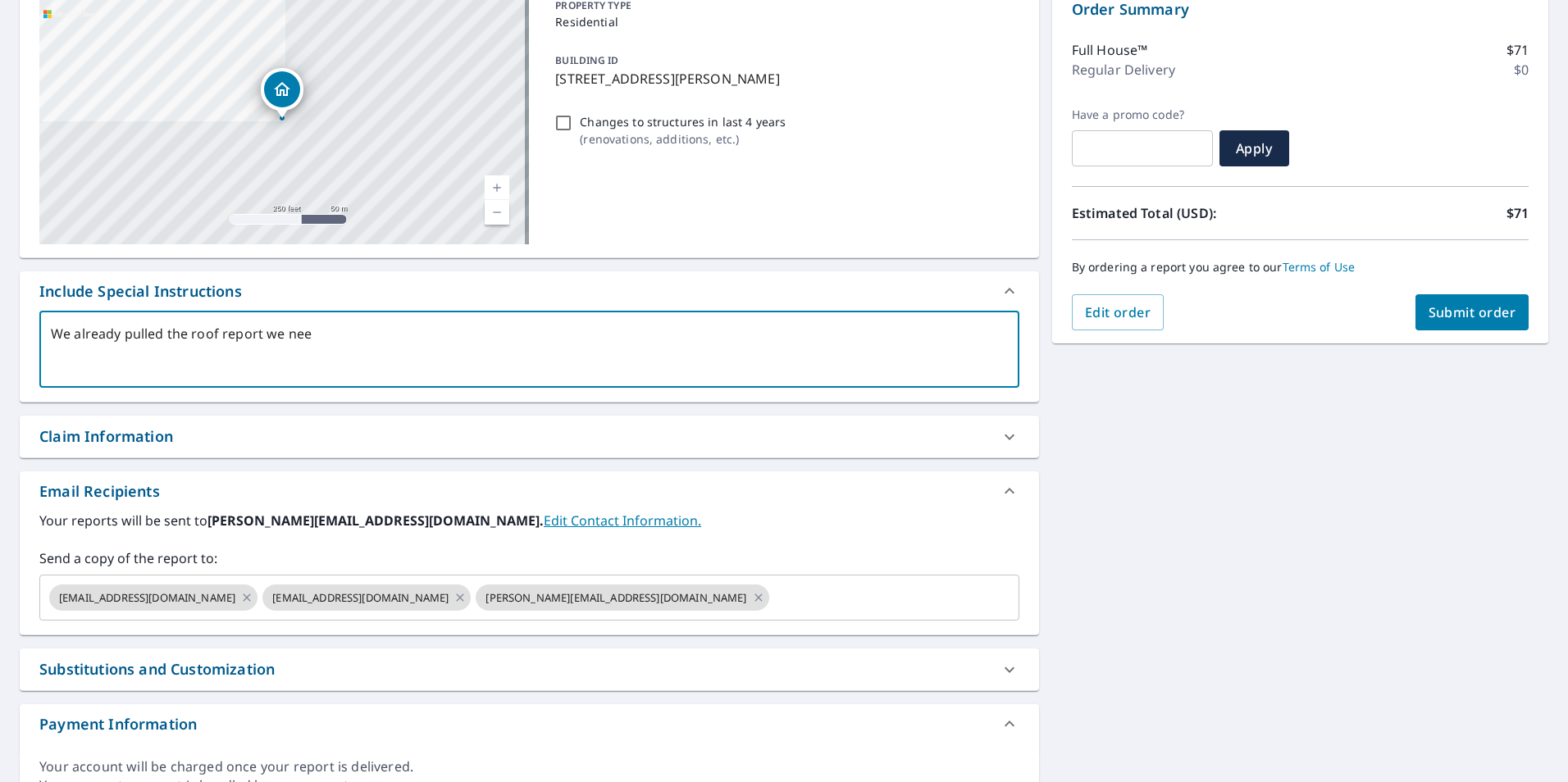
type textarea "We already pulled the roof report we need"
type textarea "x"
checkbox input "true"
type textarea "We already pulled the roof report we need"
type textarea "x"
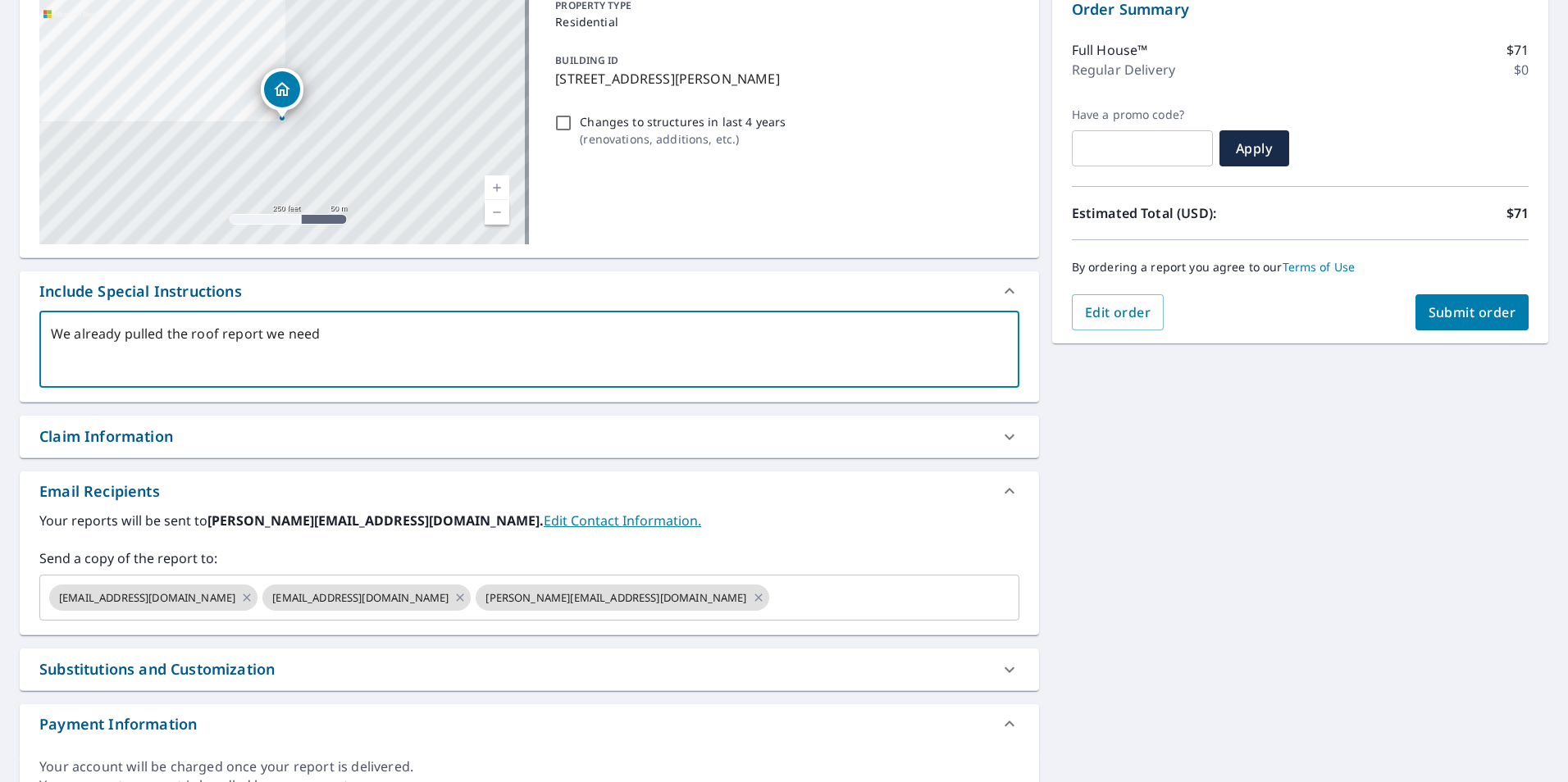
checkbox input "true"
type textarea "We already pulled the roof report we need t"
type textarea "x"
checkbox input "true"
type textarea "We already pulled the roof report we need th"
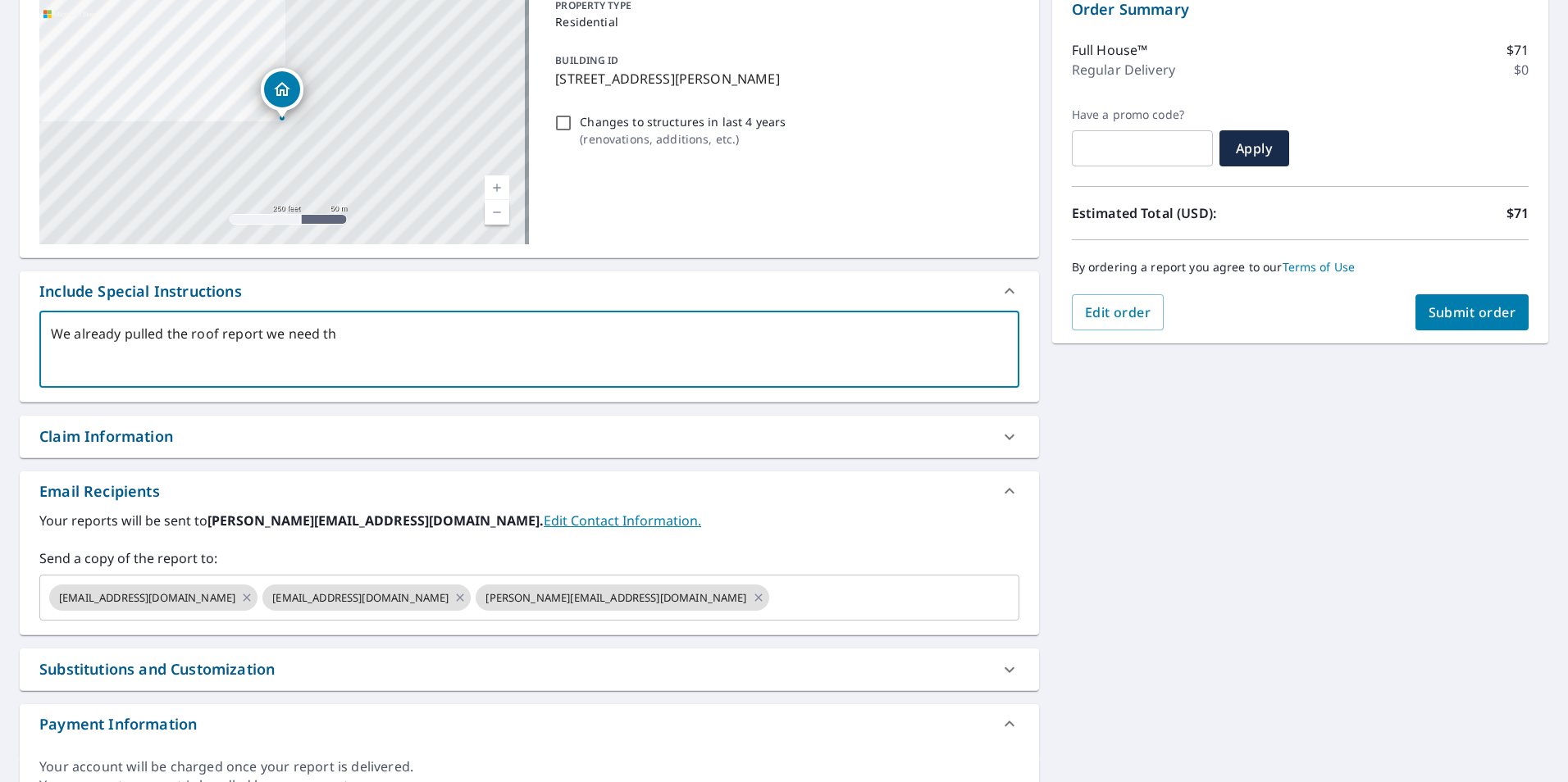
type textarea "x"
checkbox input "true"
type textarea "We already pulled the roof report we need the"
type textarea "x"
checkbox input "true"
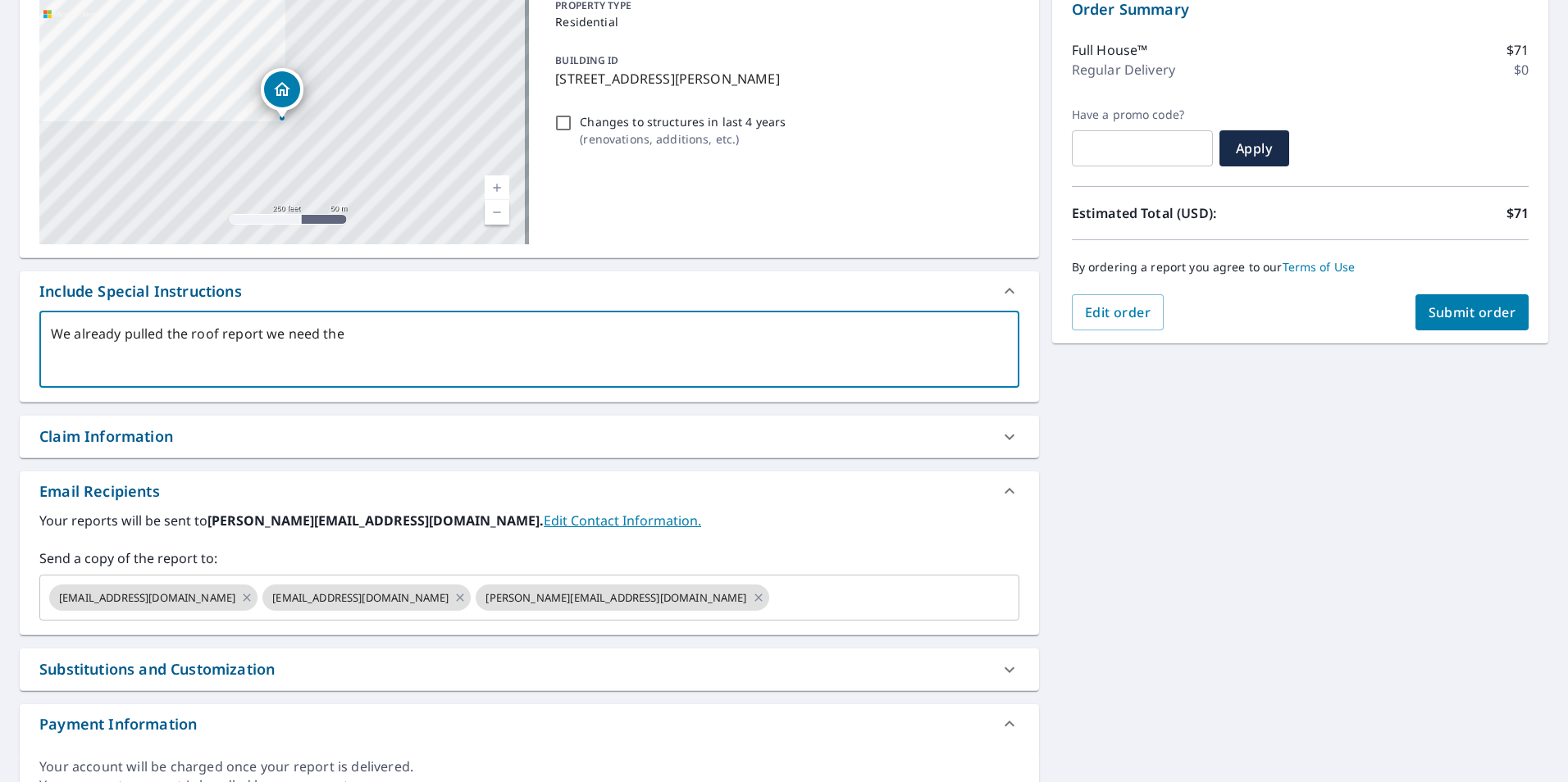
type textarea "We already pulled the roof report we need the"
type textarea "x"
checkbox input "true"
type textarea "We already pulled the roof report we need the s"
type textarea "x"
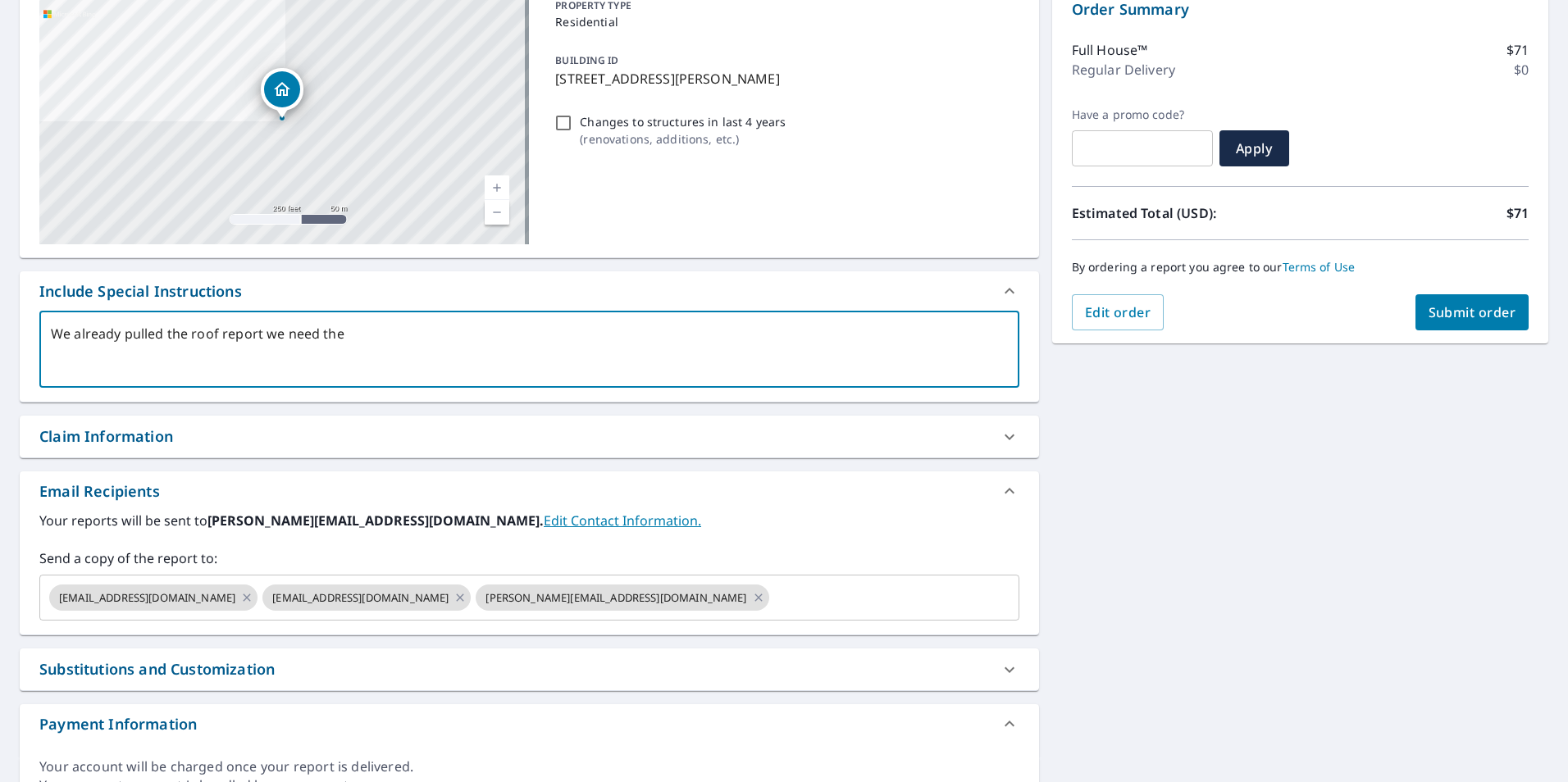
checkbox input "true"
type textarea "We already pulled the roof report we need the si"
type textarea "x"
checkbox input "true"
type textarea "We already pulled the roof report we need the sid"
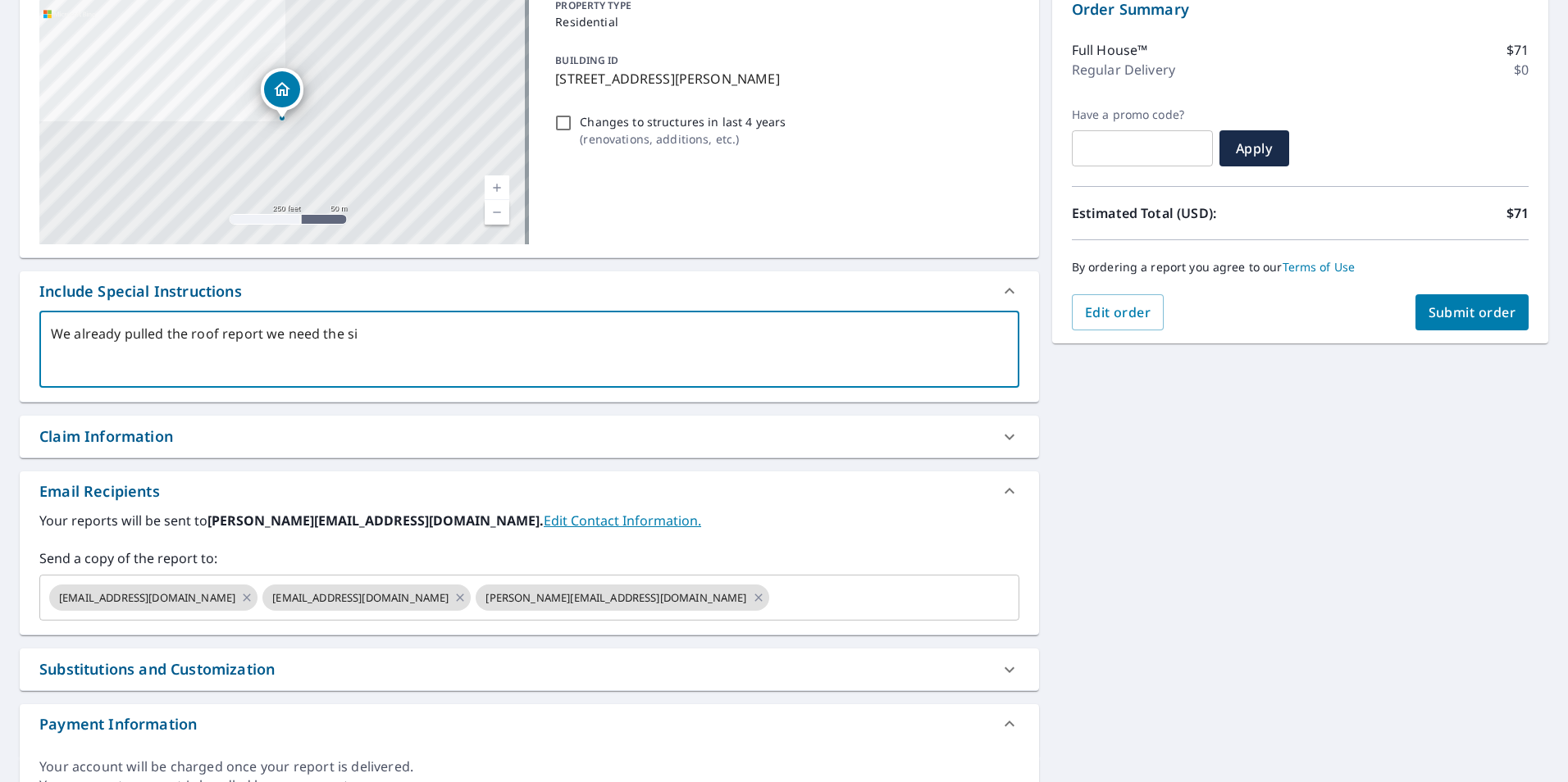
type textarea "x"
checkbox input "true"
type textarea "We already pulled the roof report we need the sidi"
type textarea "x"
checkbox input "true"
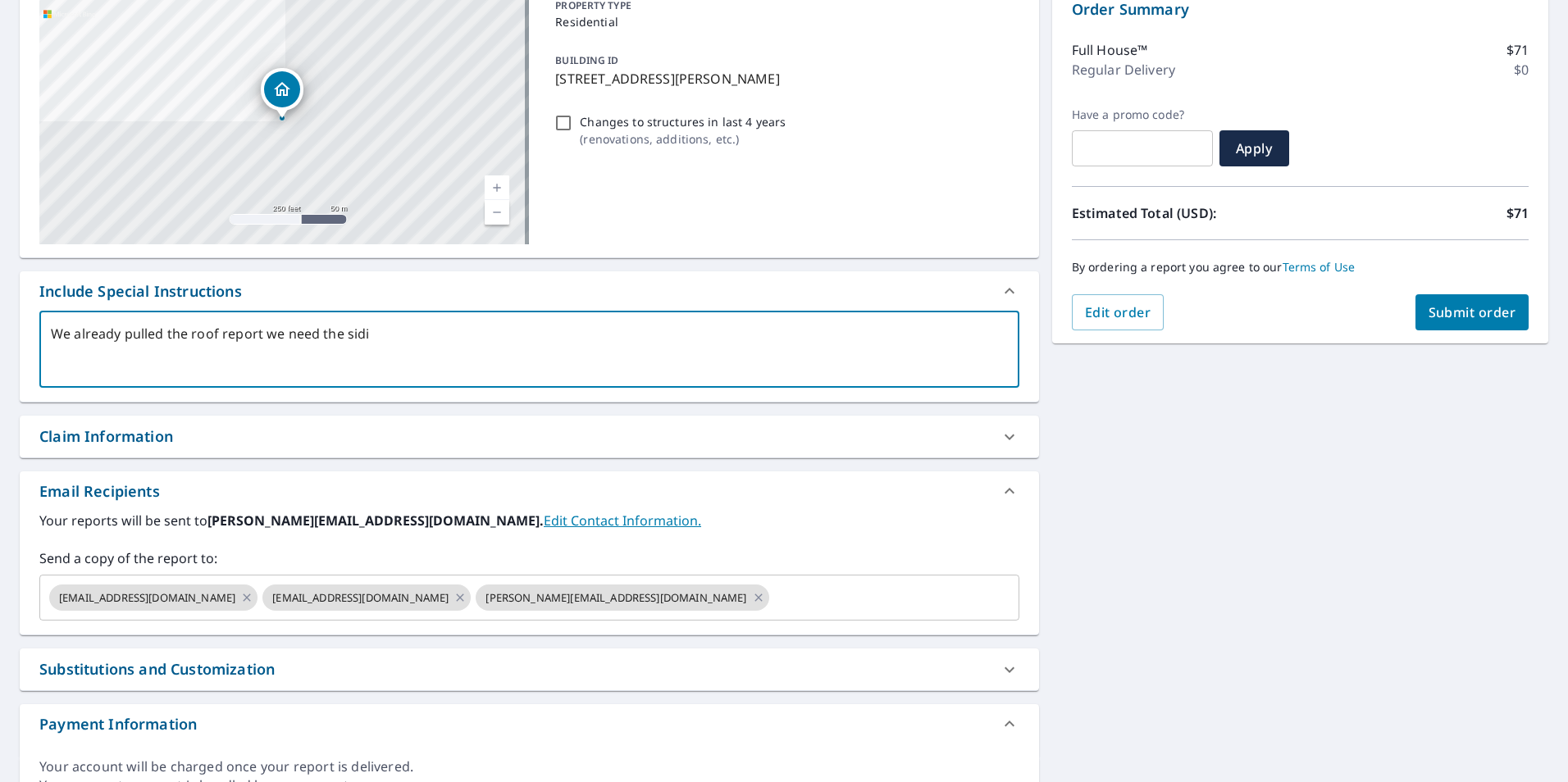
type textarea "We already pulled the roof report we need the sidin"
type textarea "x"
checkbox input "true"
type textarea "We already pulled the roof report we need the siding"
type textarea "x"
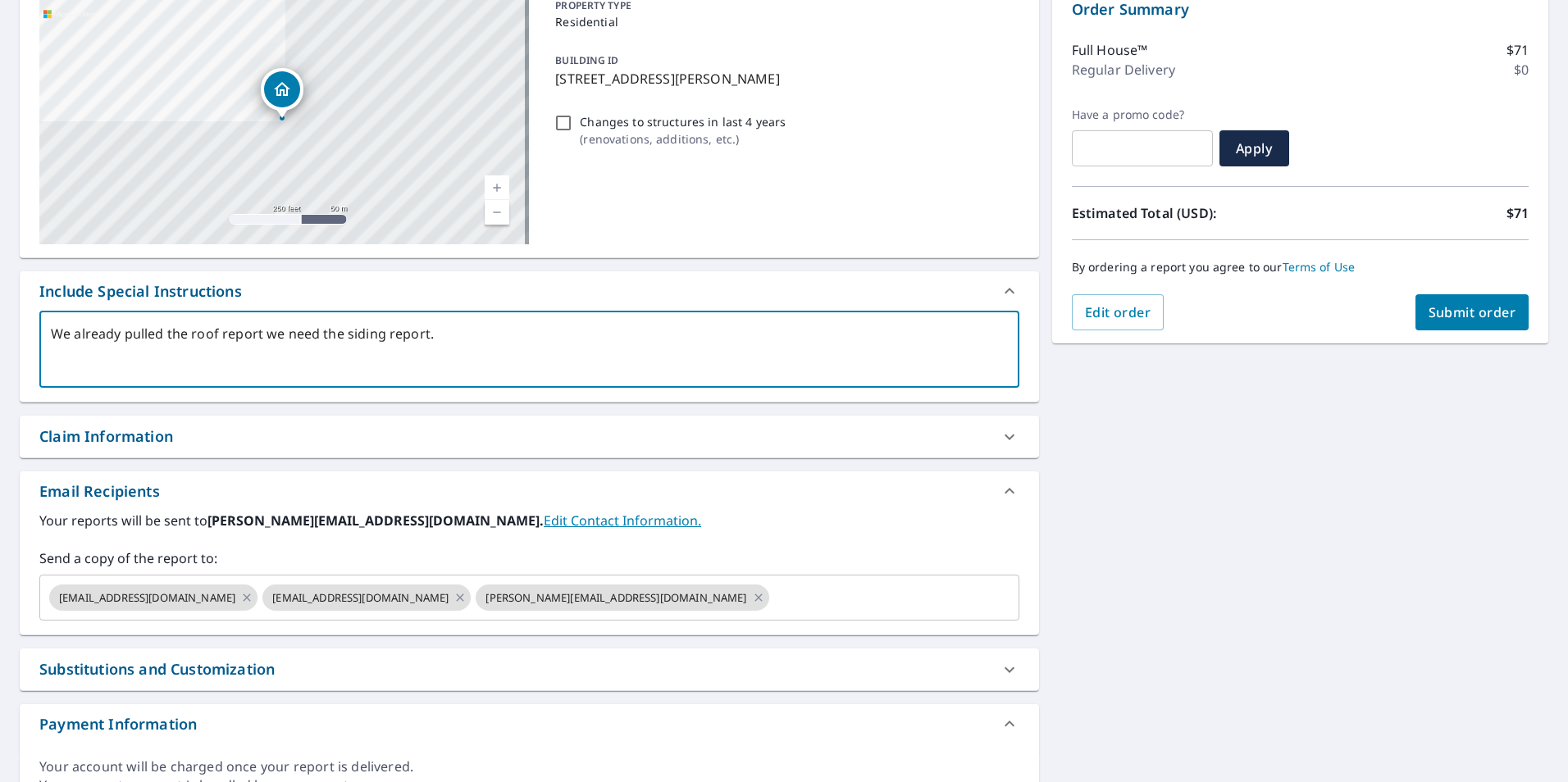
click at [1460, 314] on span "Submit order" at bounding box center [1472, 313] width 88 height 18
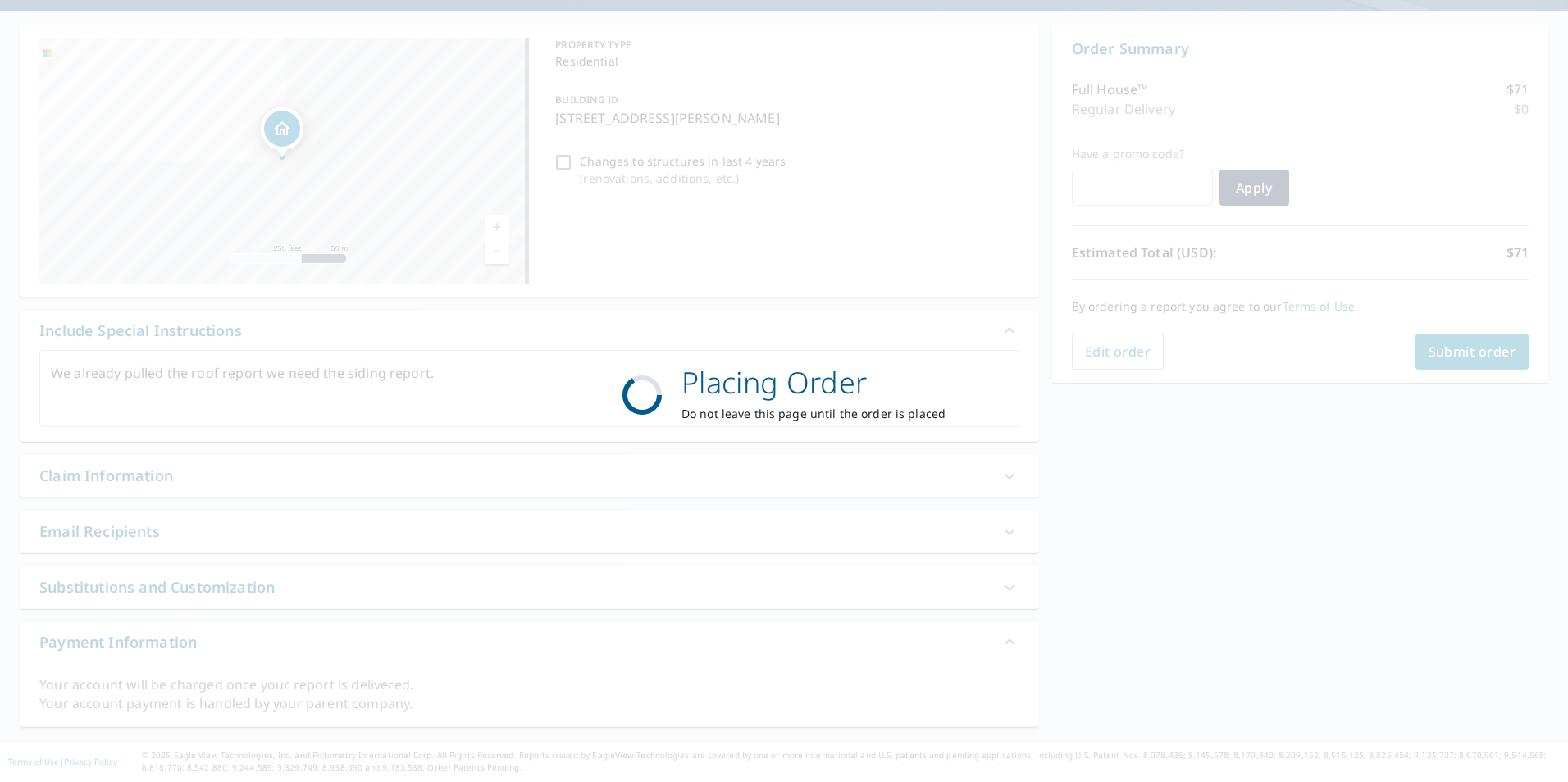
scroll to position [140, 0]
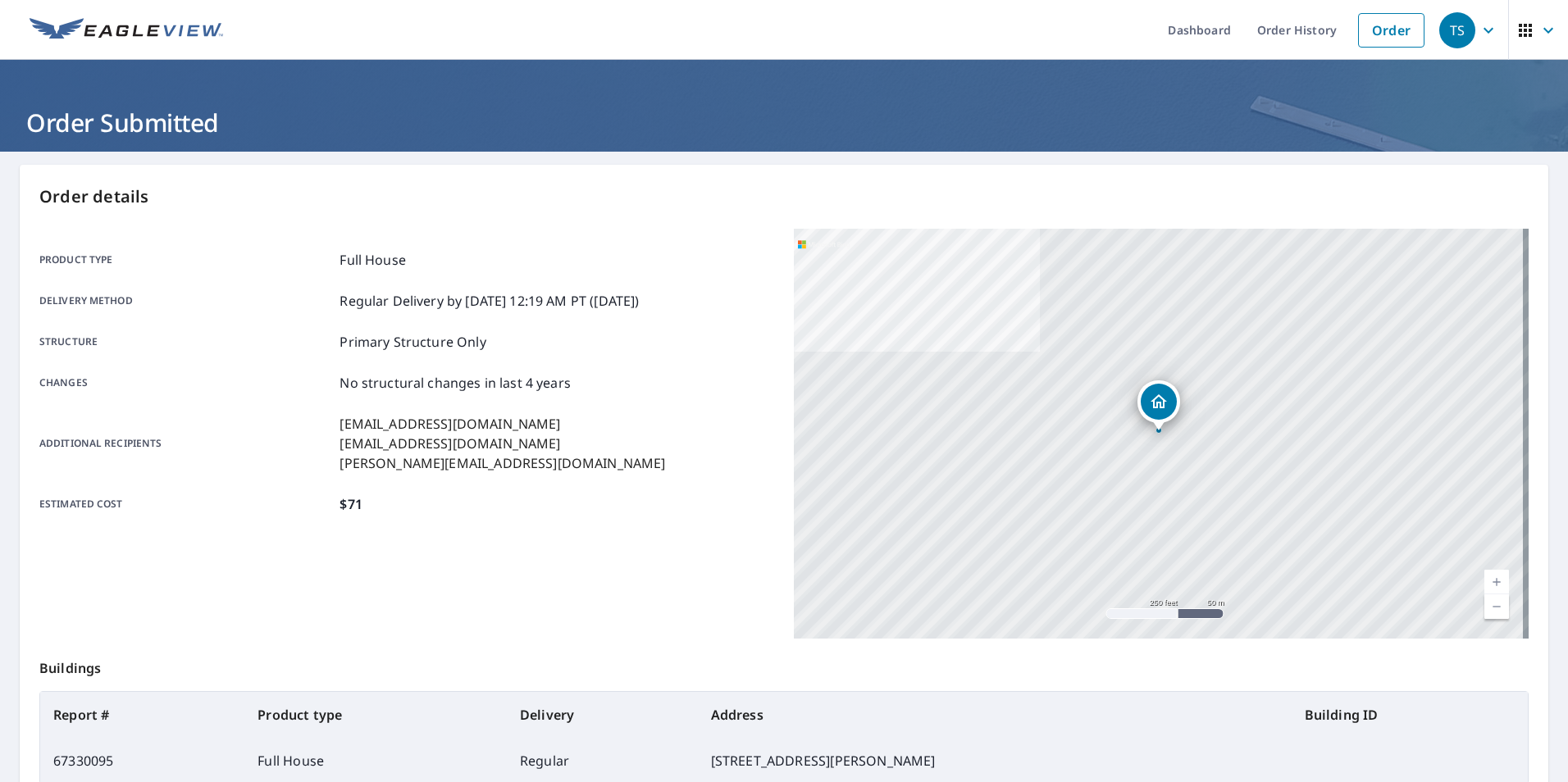
click at [1478, 29] on icon "button" at bounding box center [1487, 29] width 19 height 19
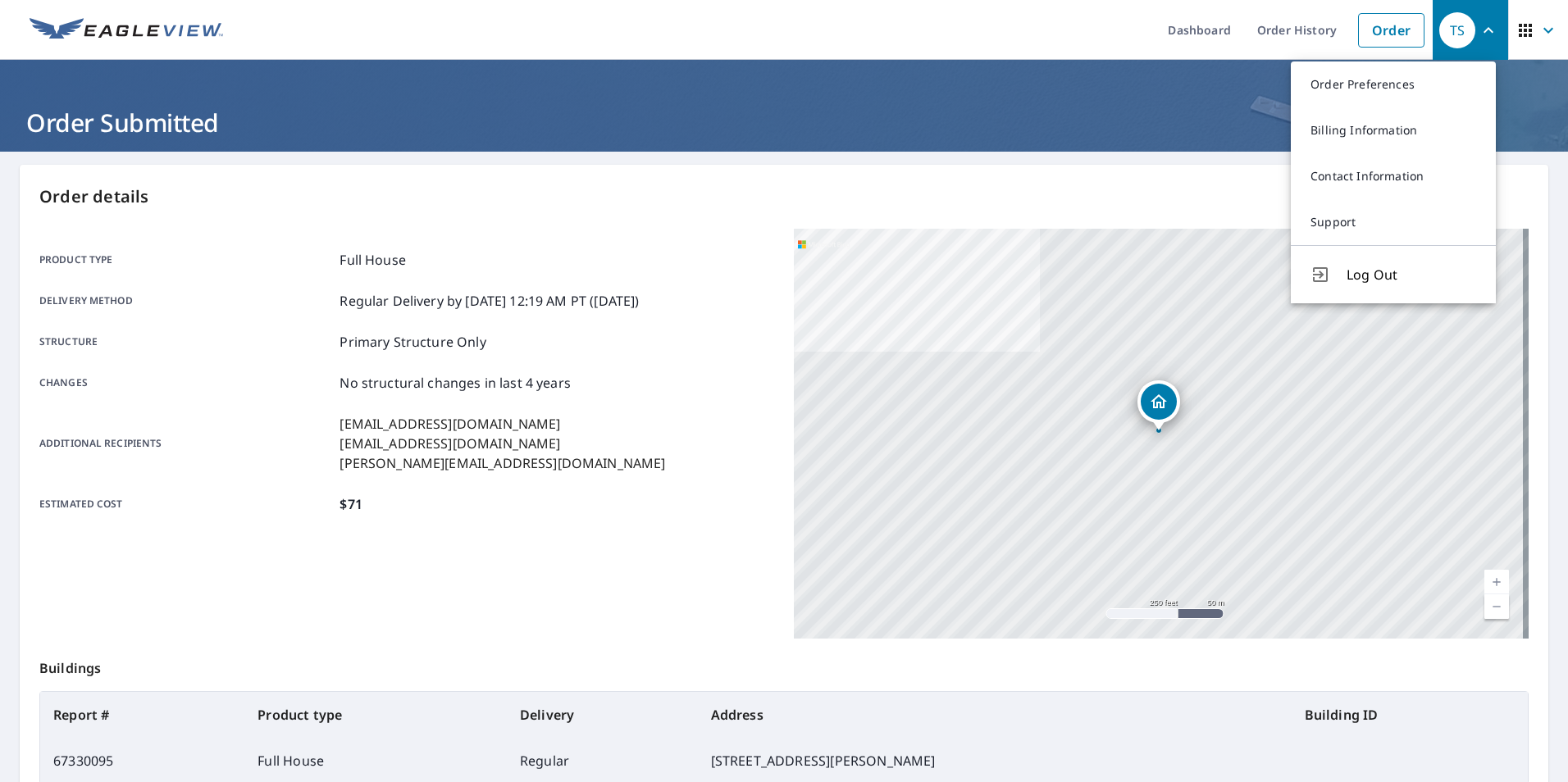
click at [1487, 26] on span "TS" at bounding box center [1470, 30] width 62 height 39
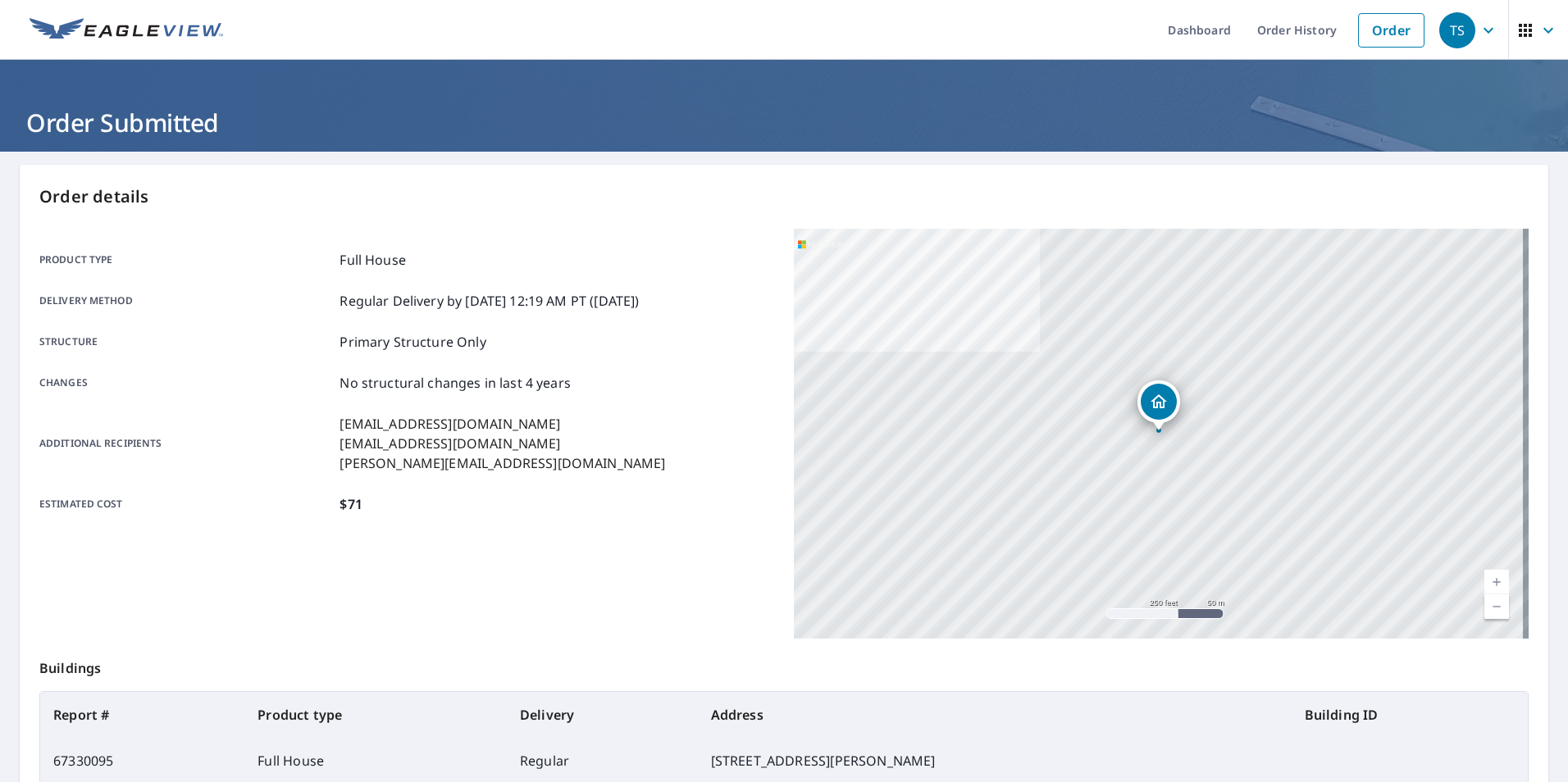
drag, startPoint x: 1299, startPoint y: 29, endPoint x: 1300, endPoint y: 60, distance: 31.0
click at [1299, 29] on link "Order History" at bounding box center [1297, 29] width 106 height 60
